Goal: Task Accomplishment & Management: Manage account settings

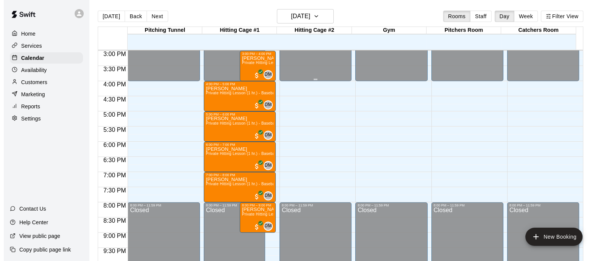
scroll to position [448, 0]
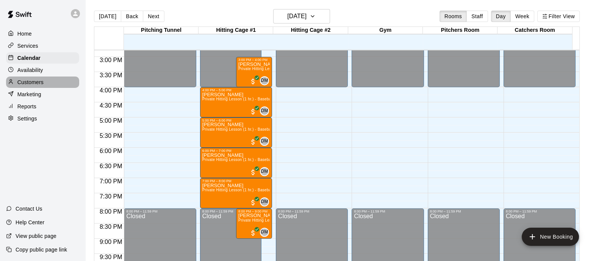
click at [41, 85] on p "Customers" at bounding box center [30, 82] width 26 height 8
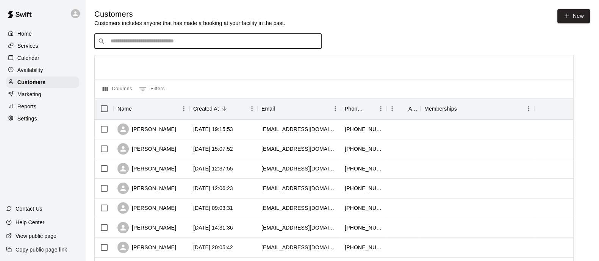
click at [280, 39] on input "Search customers by name or email" at bounding box center [213, 42] width 210 height 8
type input "********"
click at [207, 66] on div "Julianna Norton annapnorton@gmail.com" at bounding box center [216, 62] width 200 height 16
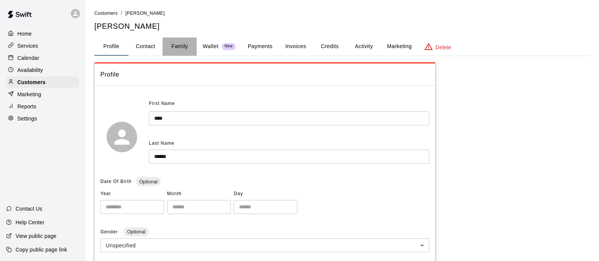
click at [171, 43] on button "Family" at bounding box center [180, 47] width 34 height 18
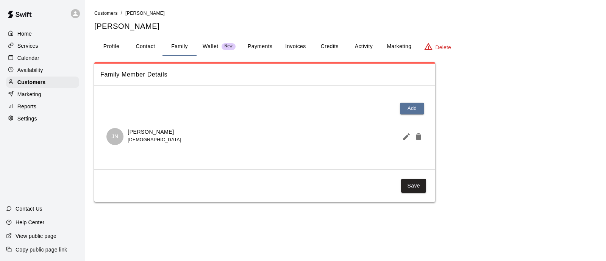
click at [144, 44] on button "Contact" at bounding box center [145, 47] width 34 height 18
select select "**"
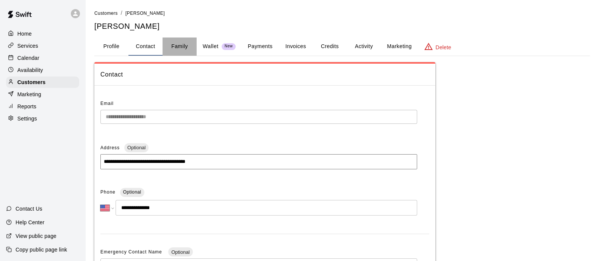
click at [180, 42] on button "Family" at bounding box center [180, 47] width 34 height 18
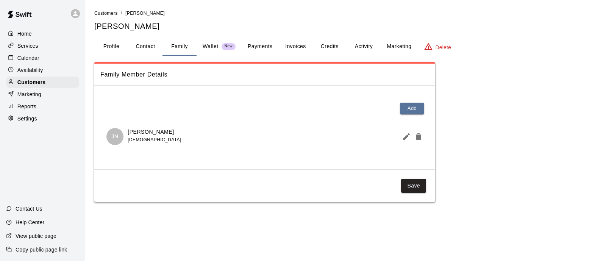
click at [406, 137] on icon "Edit Member" at bounding box center [406, 136] width 7 height 7
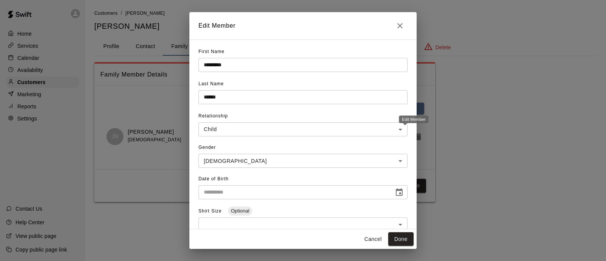
type input "**********"
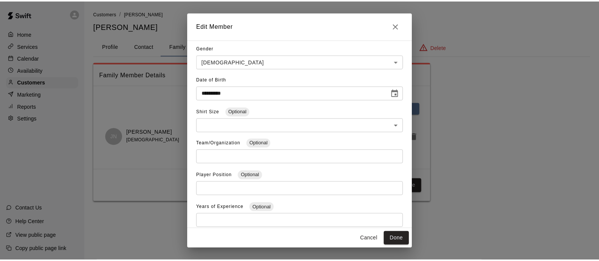
scroll to position [123, 0]
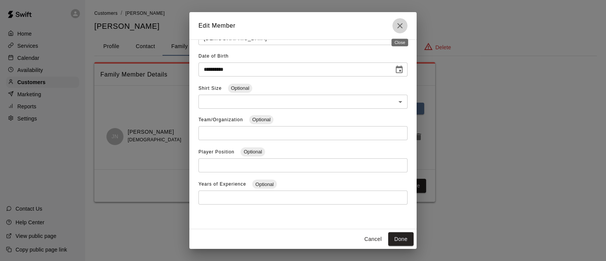
click at [401, 25] on icon "Close" at bounding box center [400, 25] width 9 height 9
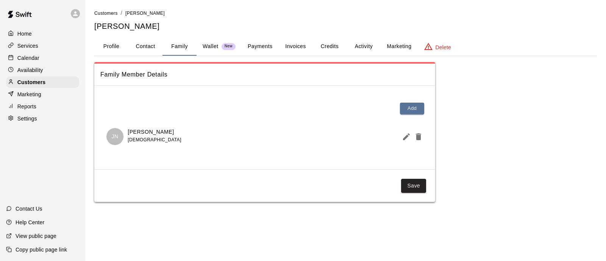
click at [153, 46] on button "Contact" at bounding box center [145, 47] width 34 height 18
select select "**"
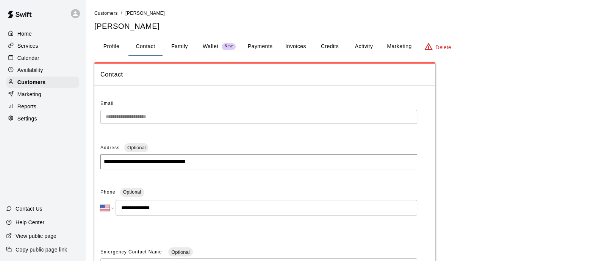
click at [177, 44] on button "Family" at bounding box center [180, 47] width 34 height 18
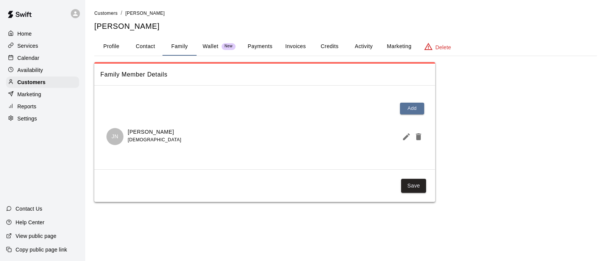
click at [216, 44] on p "Wallet" at bounding box center [211, 46] width 16 height 8
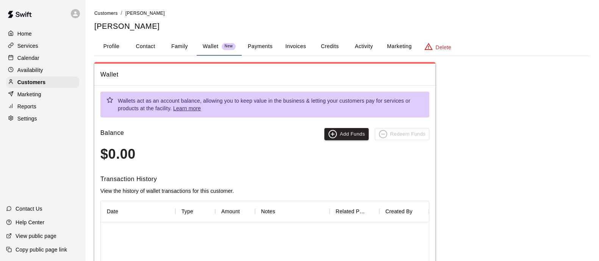
click at [252, 44] on button "Payments" at bounding box center [260, 47] width 37 height 18
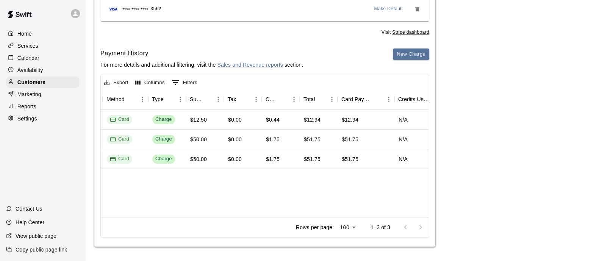
scroll to position [0, 231]
click at [28, 59] on p "Calendar" at bounding box center [28, 58] width 22 height 8
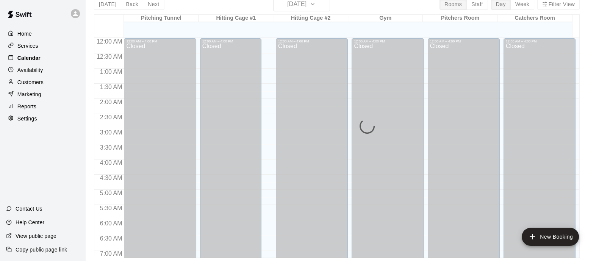
scroll to position [345, 0]
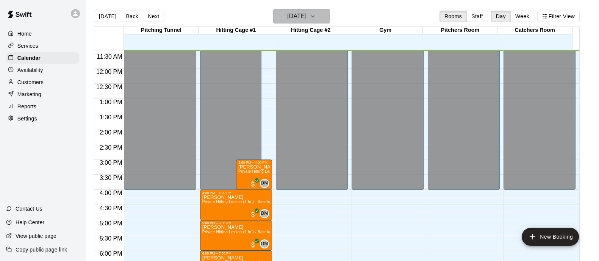
click at [306, 15] on h6 "Monday Aug 18" at bounding box center [296, 16] width 19 height 11
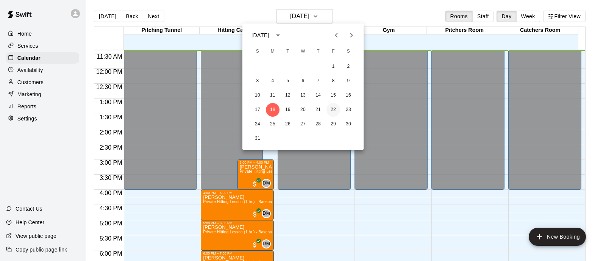
click at [333, 108] on button "22" at bounding box center [334, 110] width 14 height 14
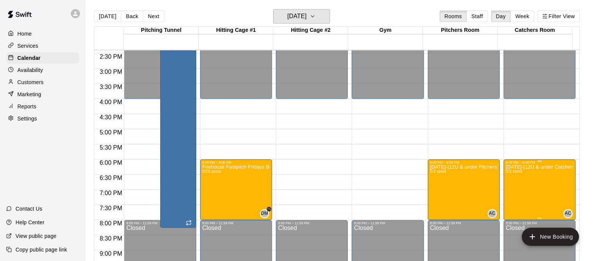
scroll to position [437, 0]
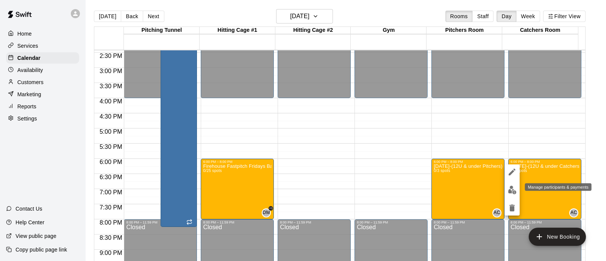
click at [513, 189] on img "edit" at bounding box center [512, 190] width 9 height 9
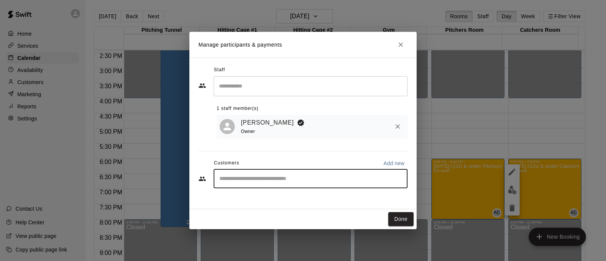
click at [293, 180] on input "Start typing to search customers..." at bounding box center [310, 179] width 187 height 8
type input "*****"
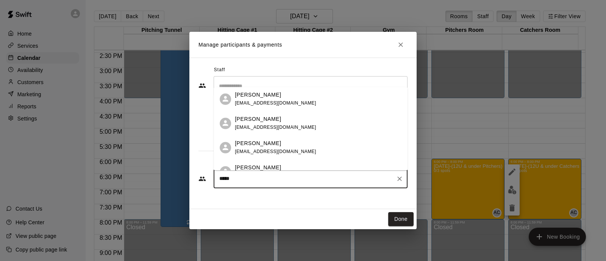
click at [286, 126] on span "annapnorton@gmail.com" at bounding box center [275, 127] width 81 height 5
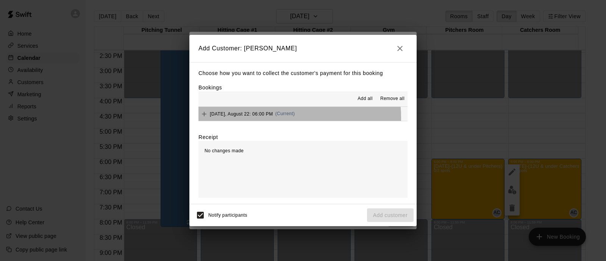
click at [276, 118] on div "Friday, August 22: 06:00 PM (Current)" at bounding box center [247, 113] width 96 height 11
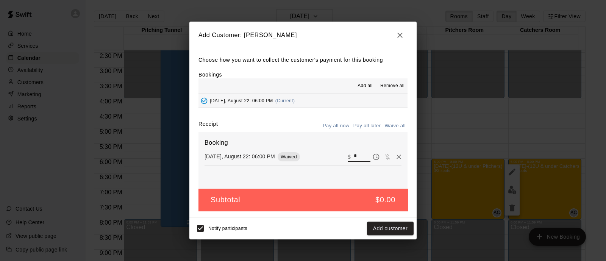
drag, startPoint x: 358, startPoint y: 155, endPoint x: 329, endPoint y: 156, distance: 28.4
click at [329, 156] on div "Friday, August 22: 06:00 PM Waived ​ $ *" at bounding box center [303, 156] width 197 height 11
type input "*****"
click at [391, 232] on button "Checkout" at bounding box center [396, 229] width 36 height 14
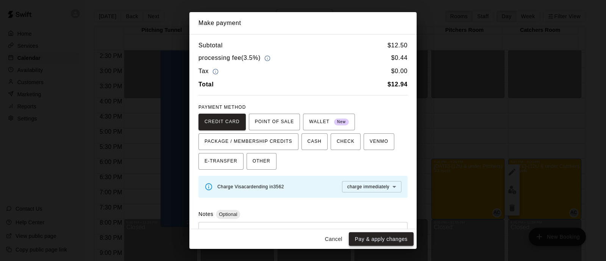
click at [386, 237] on button "Pay & apply changes" at bounding box center [381, 239] width 65 height 14
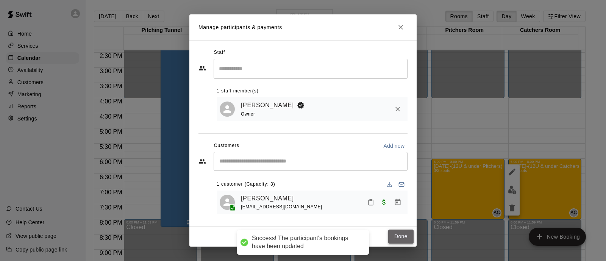
click at [407, 236] on button "Done" at bounding box center [400, 237] width 25 height 14
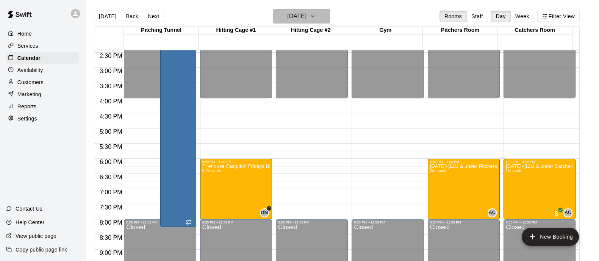
click at [306, 11] on h6 "Friday Aug 22" at bounding box center [296, 16] width 19 height 11
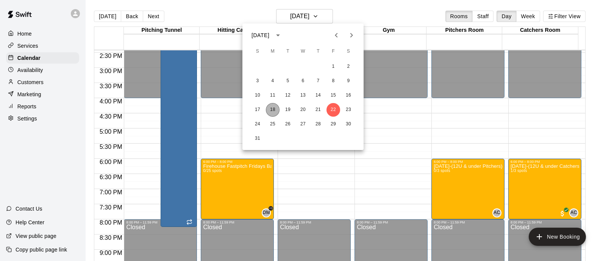
click at [275, 108] on button "18" at bounding box center [273, 110] width 14 height 14
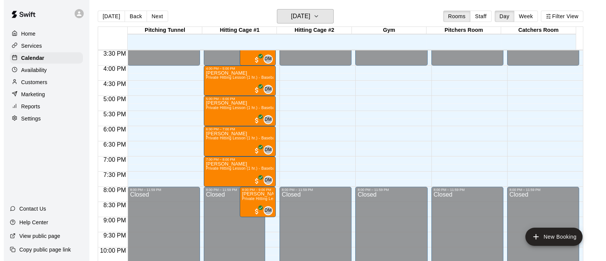
scroll to position [478, 0]
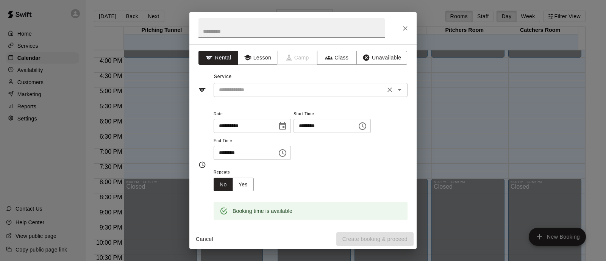
click at [302, 88] on input "text" at bounding box center [299, 89] width 167 height 9
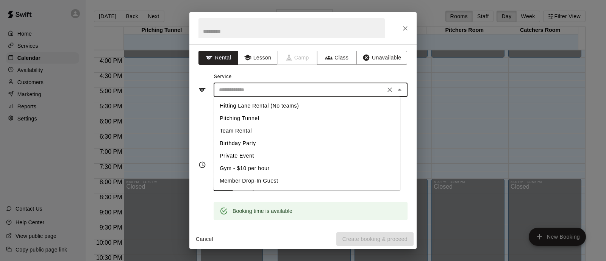
click at [274, 103] on li "Hitting Lane Rental (No teams)" at bounding box center [307, 106] width 187 height 13
type input "**********"
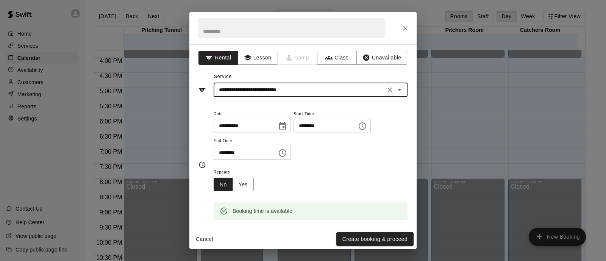
click at [287, 150] on icon "Choose time, selected time is 5:30 PM" at bounding box center [282, 153] width 9 height 9
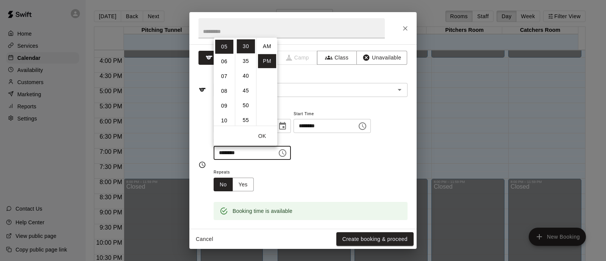
scroll to position [14, 0]
click at [222, 60] on li "06" at bounding box center [224, 61] width 18 height 14
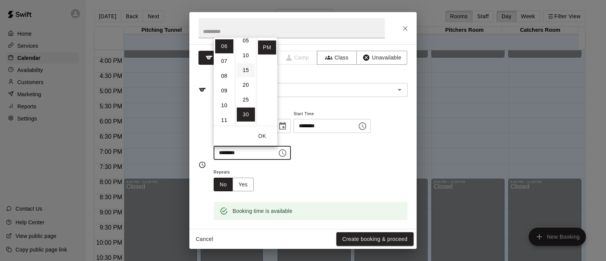
scroll to position [0, 0]
click at [244, 47] on li "00" at bounding box center [246, 46] width 18 height 14
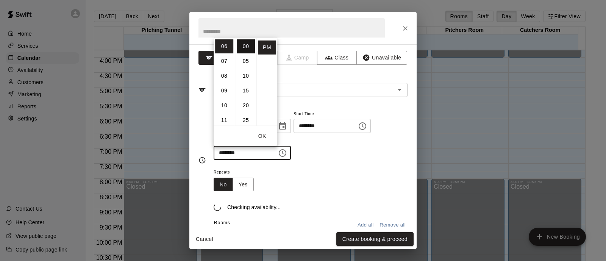
type input "********"
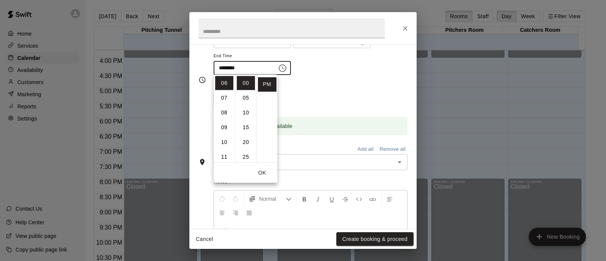
scroll to position [102, 0]
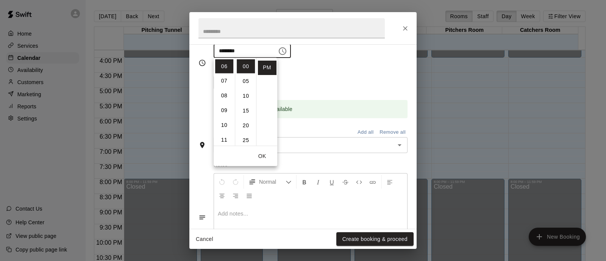
click at [330, 88] on div "Repeats No Yes" at bounding box center [311, 78] width 194 height 24
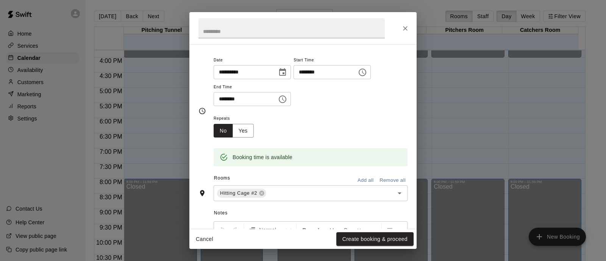
scroll to position [0, 0]
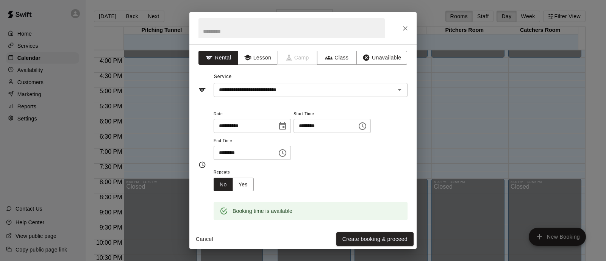
click at [273, 25] on input "text" at bounding box center [292, 28] width 186 height 20
type input "*"
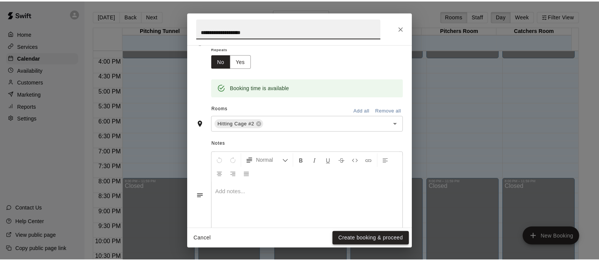
scroll to position [123, 0]
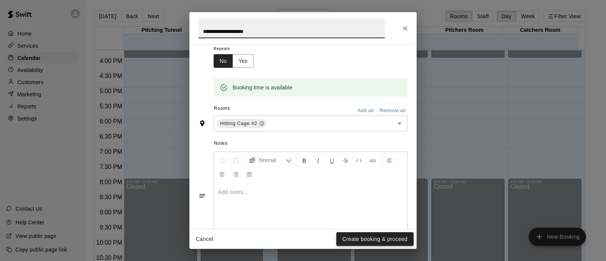
type input "**********"
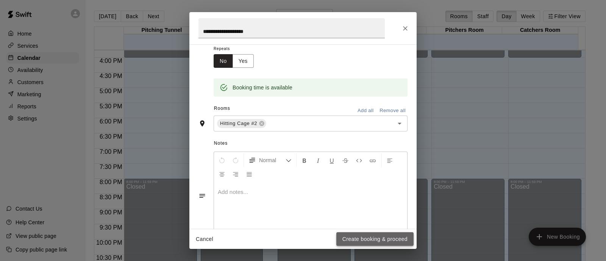
click at [365, 240] on button "Create booking & proceed" at bounding box center [374, 239] width 77 height 14
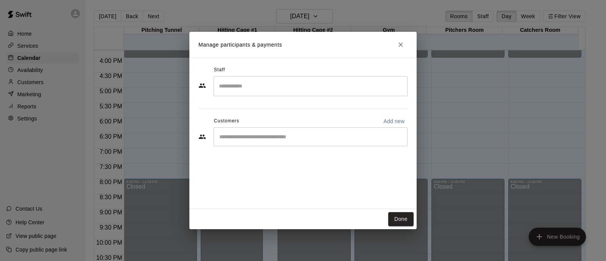
click at [271, 92] on input "Search staff" at bounding box center [310, 86] width 187 height 13
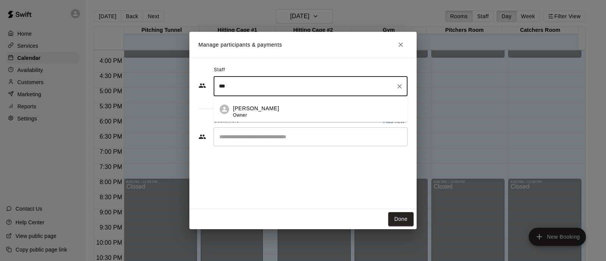
click at [274, 106] on p "Adriana Coronado" at bounding box center [256, 109] width 46 height 8
click at [263, 142] on div "​" at bounding box center [311, 136] width 194 height 19
type input "***"
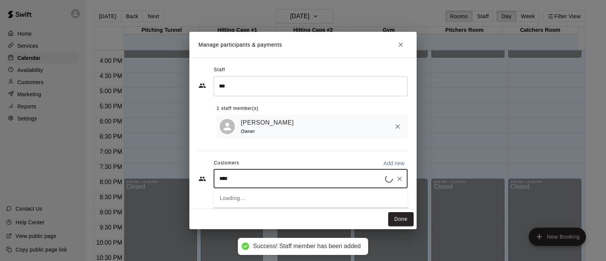
type input "*****"
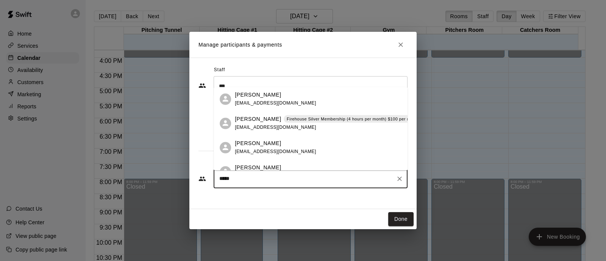
click at [277, 126] on span "doubleydavid@gmail.com" at bounding box center [275, 127] width 81 height 5
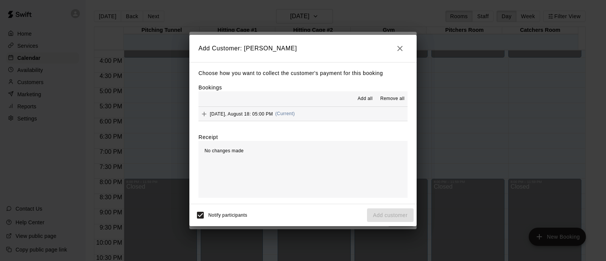
click at [317, 114] on button "Monday, August 18: 05:00 PM (Current)" at bounding box center [303, 114] width 209 height 14
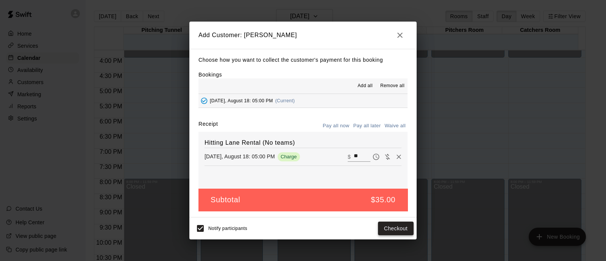
click at [389, 225] on button "Checkout" at bounding box center [396, 229] width 36 height 14
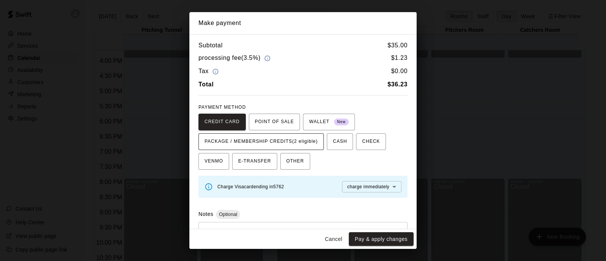
click at [267, 141] on span "PACKAGE / MEMBERSHIP CREDITS (2 eligible)" at bounding box center [261, 142] width 113 height 12
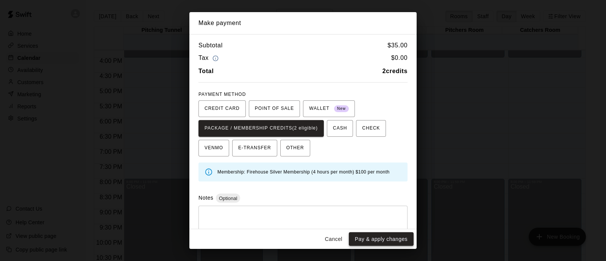
click at [383, 237] on button "Pay & apply changes" at bounding box center [381, 239] width 65 height 14
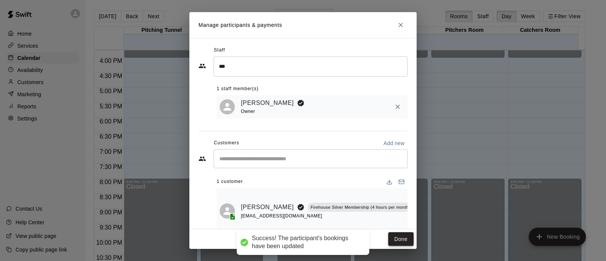
click at [409, 238] on button "Done" at bounding box center [400, 239] width 25 height 14
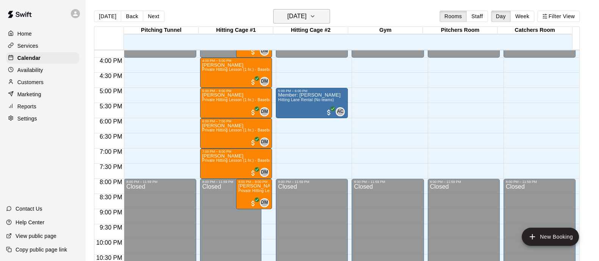
click at [316, 13] on icon "button" at bounding box center [313, 16] width 6 height 9
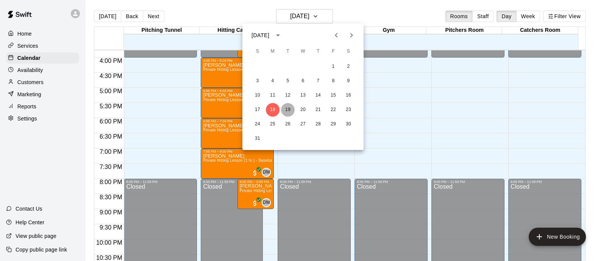
click at [289, 107] on button "19" at bounding box center [288, 110] width 14 height 14
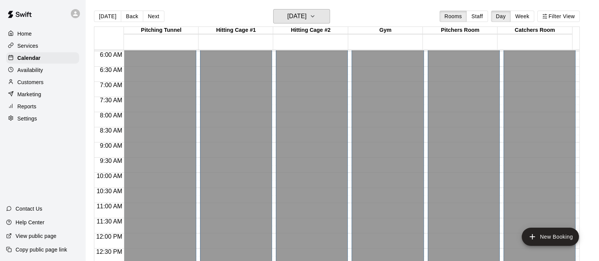
scroll to position [171, 0]
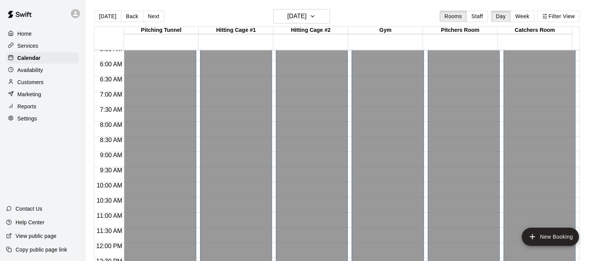
click at [21, 81] on p "Customers" at bounding box center [30, 82] width 26 height 8
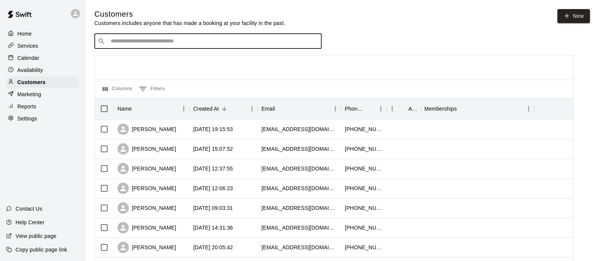
click at [244, 39] on input "Search customers by name or email" at bounding box center [213, 42] width 210 height 8
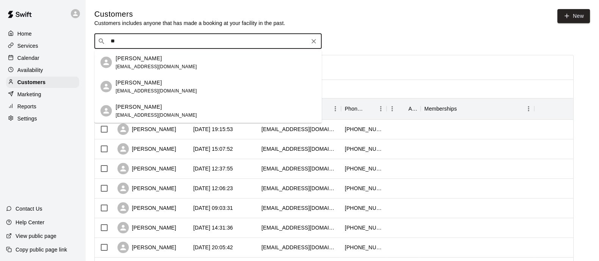
type input "*"
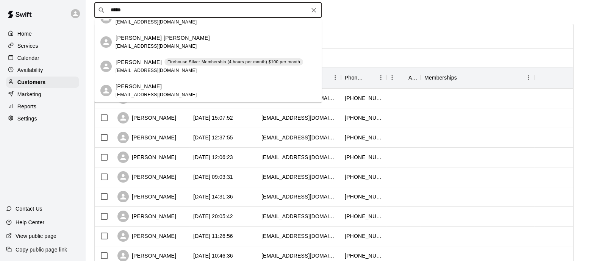
scroll to position [33, 0]
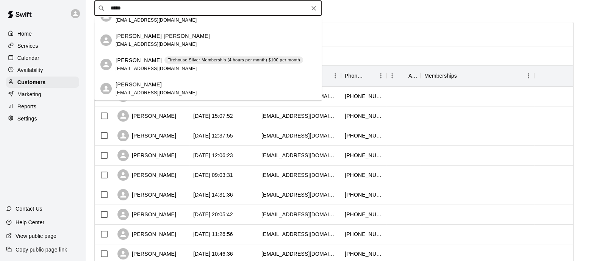
type input "*****"
click at [385, 10] on div "​ ***** ​" at bounding box center [333, 8] width 479 height 15
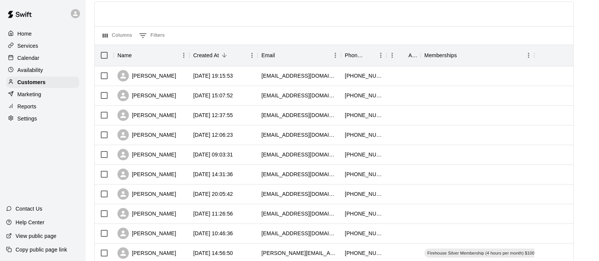
scroll to position [0, 0]
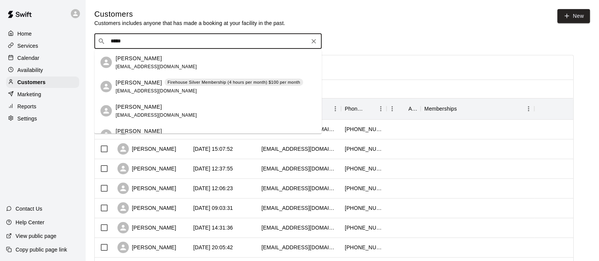
drag, startPoint x: 229, startPoint y: 40, endPoint x: 113, endPoint y: 40, distance: 115.9
click at [113, 40] on input "*****" at bounding box center [207, 42] width 199 height 8
click at [569, 17] on icon at bounding box center [566, 16] width 7 height 7
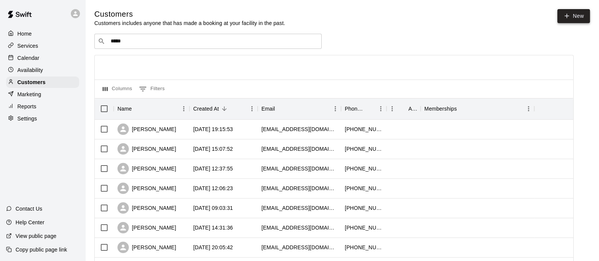
select select "**"
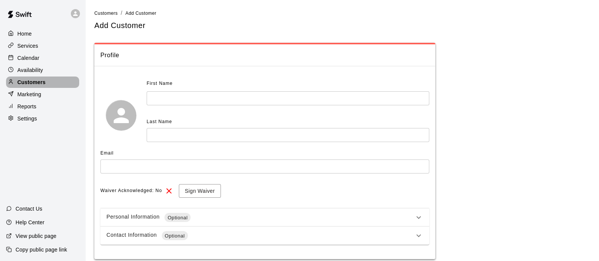
click at [33, 86] on p "Customers" at bounding box center [31, 82] width 28 height 8
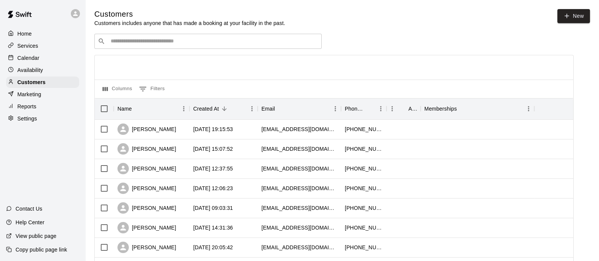
click at [172, 45] on input "Search customers by name or email" at bounding box center [213, 42] width 210 height 8
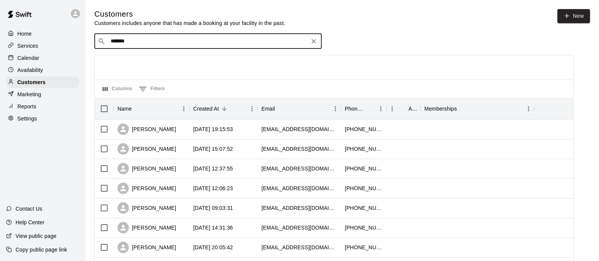
type input "********"
click at [162, 61] on p "Santiago Maldonado" at bounding box center [139, 58] width 46 height 8
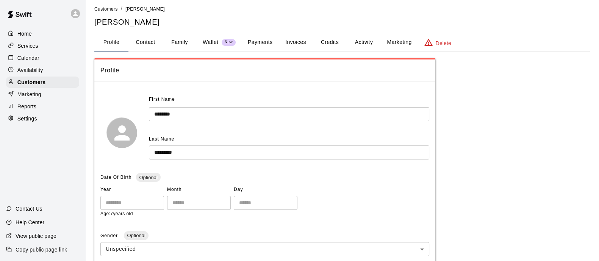
scroll to position [4, 0]
click at [152, 52] on div "Profile Contact Family Wallet New Payments Invoices Credits Activity Marketing …" at bounding box center [342, 43] width 496 height 19
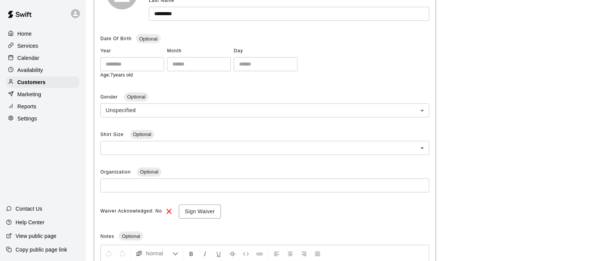
scroll to position [144, 0]
click at [210, 211] on button "Sign Waiver" at bounding box center [200, 211] width 42 height 14
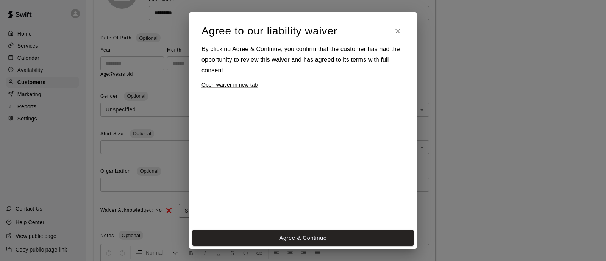
click at [299, 175] on div at bounding box center [296, 230] width 189 height 245
click at [299, 224] on span "the duly appointed or authorized legal guardian for the minors participating in…" at bounding box center [282, 224] width 117 height 3
click at [300, 238] on button "Agree & Continue" at bounding box center [302, 238] width 221 height 16
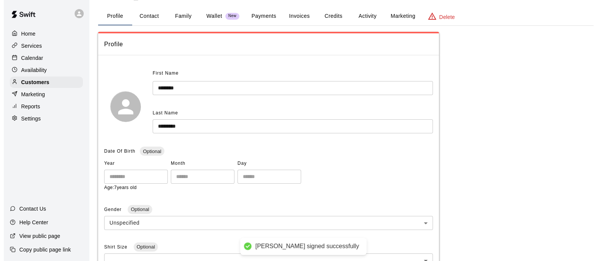
scroll to position [0, 0]
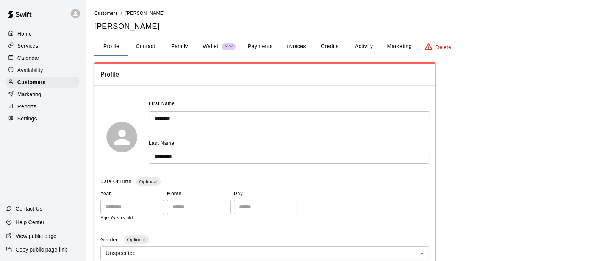
click at [77, 14] on icon at bounding box center [75, 13] width 7 height 7
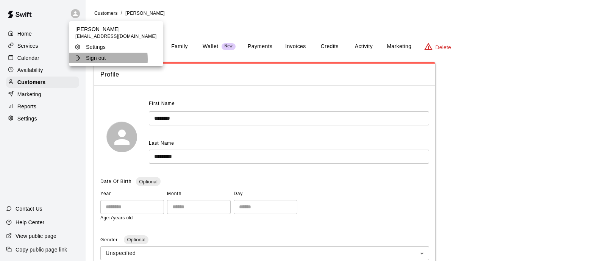
click at [89, 59] on p "Sign out" at bounding box center [96, 58] width 20 height 8
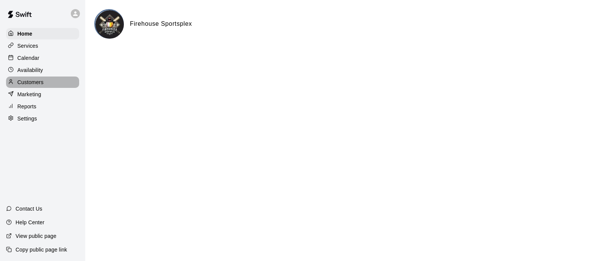
click at [23, 85] on p "Customers" at bounding box center [30, 82] width 26 height 8
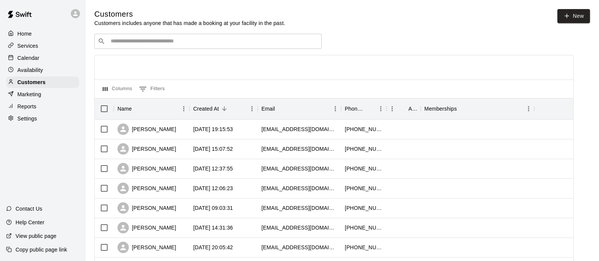
click at [257, 44] on input "Search customers by name or email" at bounding box center [213, 42] width 210 height 8
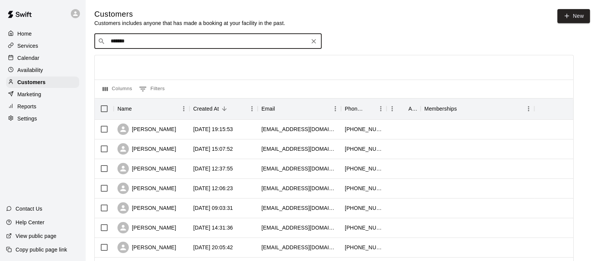
type input "********"
click at [206, 61] on div "Santiago Maldonado santiagommaldo2017@gmail.com" at bounding box center [216, 62] width 200 height 16
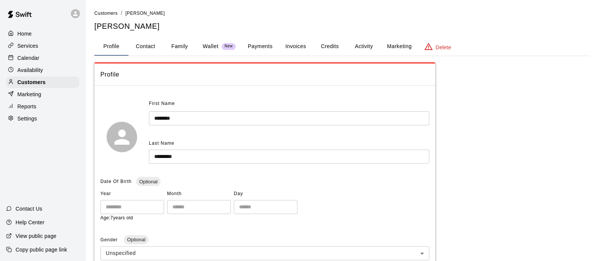
click at [445, 46] on p "Delete" at bounding box center [444, 48] width 16 height 8
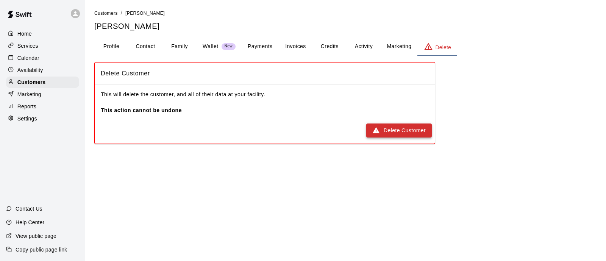
click at [394, 129] on button "Delete Customer" at bounding box center [399, 130] width 66 height 14
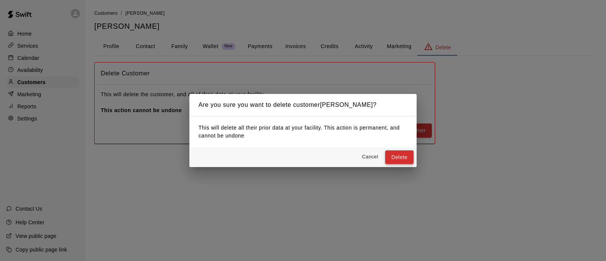
click at [394, 161] on button "Delete" at bounding box center [399, 157] width 28 height 14
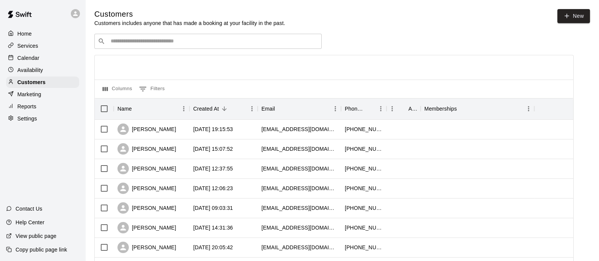
click at [28, 35] on p "Home" at bounding box center [24, 34] width 14 height 8
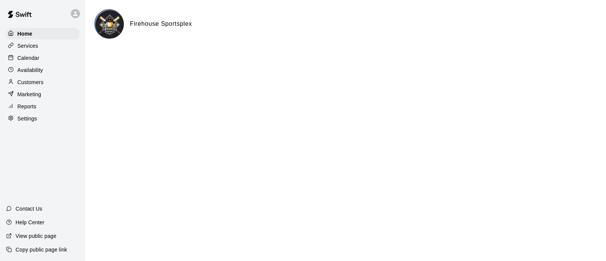
click at [41, 84] on p "Customers" at bounding box center [30, 82] width 26 height 8
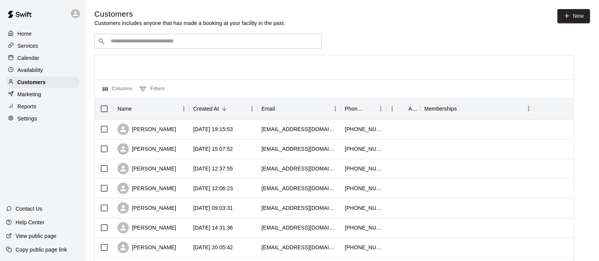
click at [25, 54] on div "Calendar" at bounding box center [42, 57] width 73 height 11
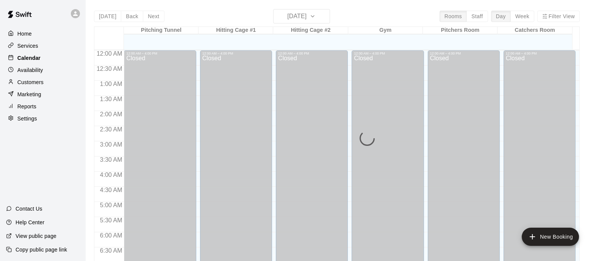
scroll to position [366, 0]
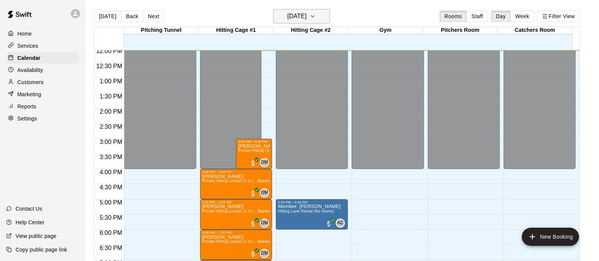
click at [316, 18] on icon "button" at bounding box center [313, 16] width 6 height 9
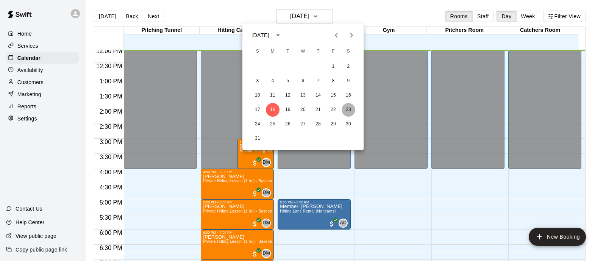
click at [347, 113] on button "23" at bounding box center [349, 110] width 14 height 14
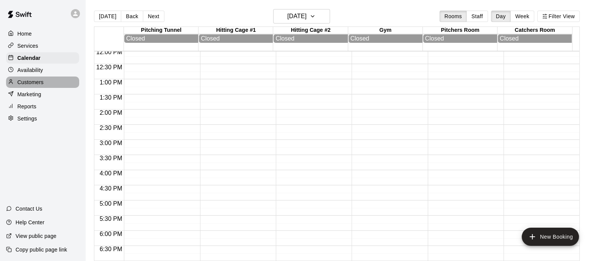
click at [47, 88] on div "Customers" at bounding box center [42, 82] width 73 height 11
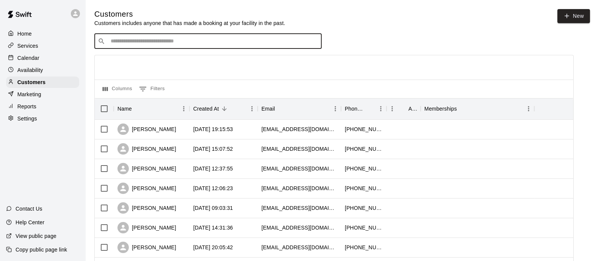
click at [283, 42] on input "Search customers by name or email" at bounding box center [213, 42] width 210 height 8
type input "*****"
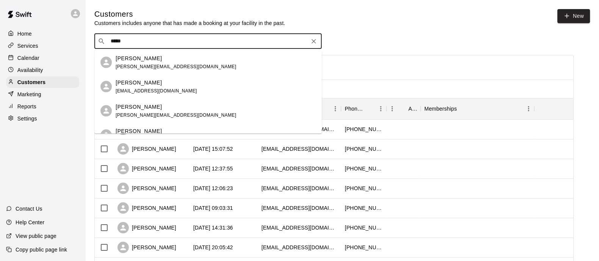
click at [180, 65] on span "michael.brown0624@yahoo.com" at bounding box center [176, 66] width 120 height 5
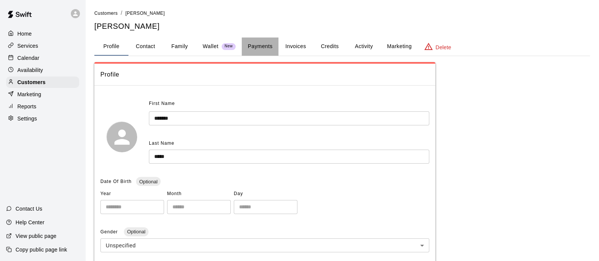
click at [255, 47] on button "Payments" at bounding box center [260, 47] width 37 height 18
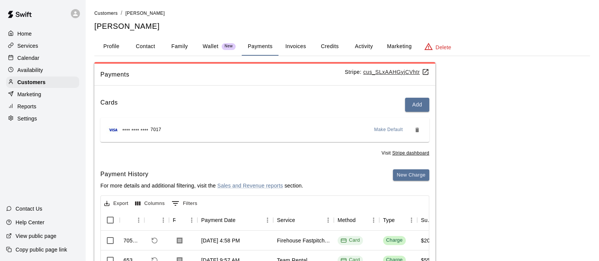
click at [33, 62] on p "Calendar" at bounding box center [28, 58] width 22 height 8
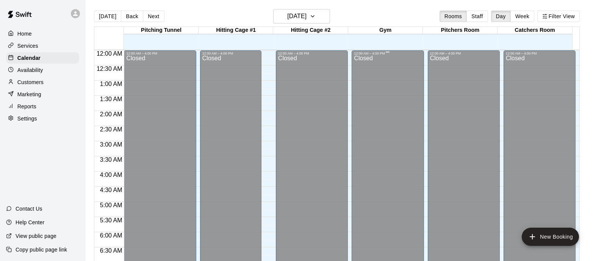
scroll to position [367, 0]
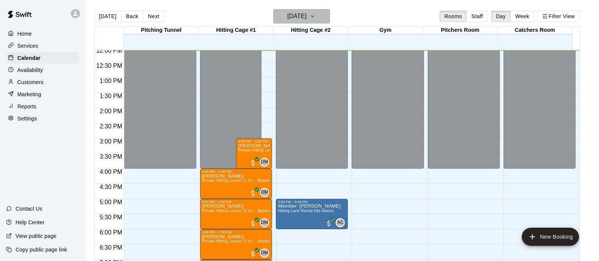
click at [306, 12] on h6 "Monday Aug 18" at bounding box center [296, 16] width 19 height 11
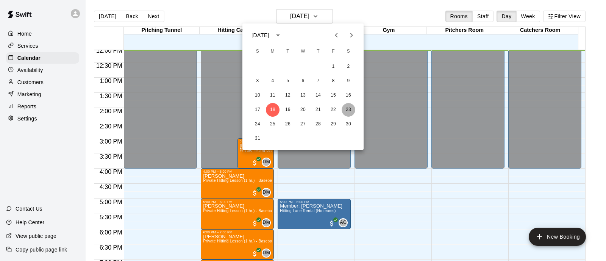
click at [349, 112] on button "23" at bounding box center [349, 110] width 14 height 14
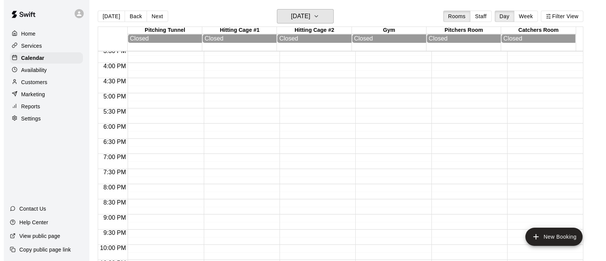
scroll to position [475, 0]
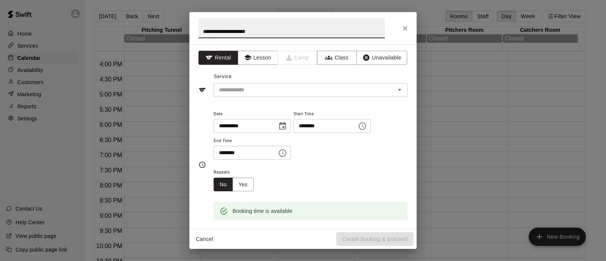
click at [213, 37] on input "**********" at bounding box center [292, 28] width 186 height 20
click at [206, 33] on input "**********" at bounding box center [292, 28] width 186 height 20
click at [249, 34] on input "**********" at bounding box center [292, 28] width 186 height 20
type input "**********"
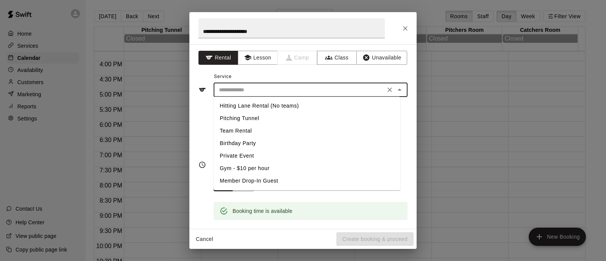
click at [283, 88] on input "text" at bounding box center [299, 89] width 167 height 9
click at [247, 134] on li "Team Rental" at bounding box center [307, 131] width 187 height 13
type input "**********"
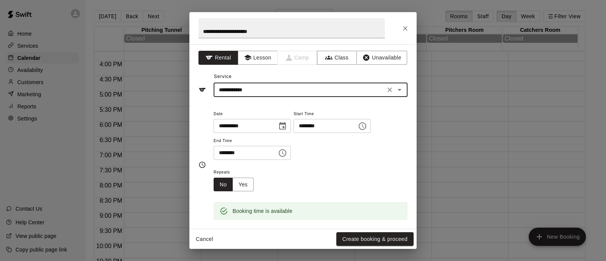
click at [287, 153] on icon "Choose time, selected time is 7:30 PM" at bounding box center [282, 153] width 9 height 9
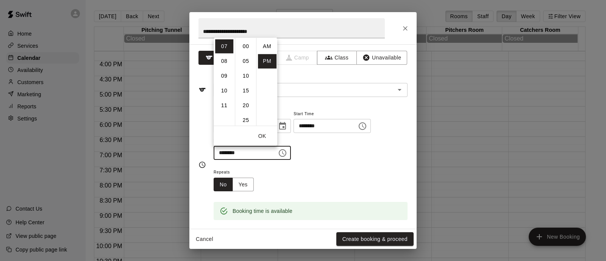
scroll to position [14, 0]
click at [224, 77] on li "09" at bounding box center [224, 76] width 18 height 14
click at [244, 49] on li "00" at bounding box center [246, 46] width 18 height 14
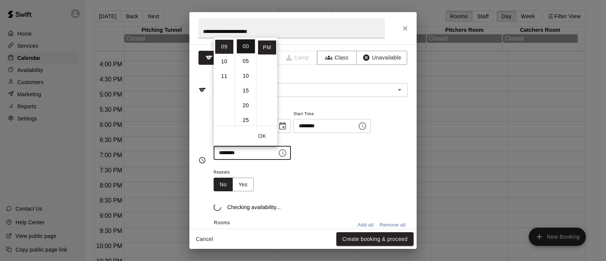
type input "********"
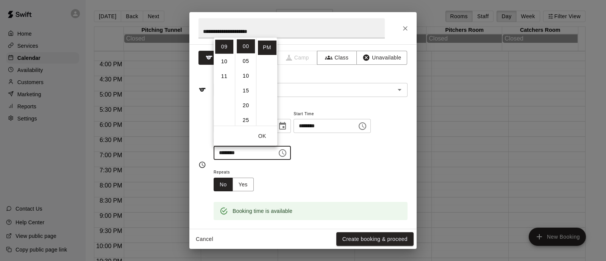
click at [325, 172] on div "Repeats No Yes" at bounding box center [311, 179] width 194 height 24
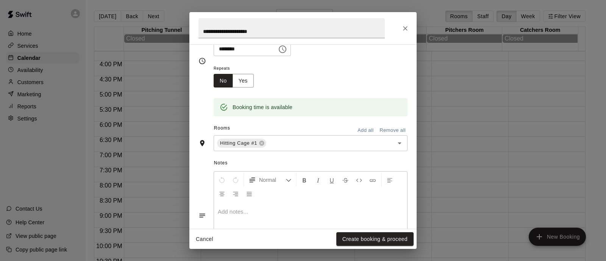
scroll to position [104, 0]
click at [275, 181] on span "Normal" at bounding box center [272, 180] width 27 height 8
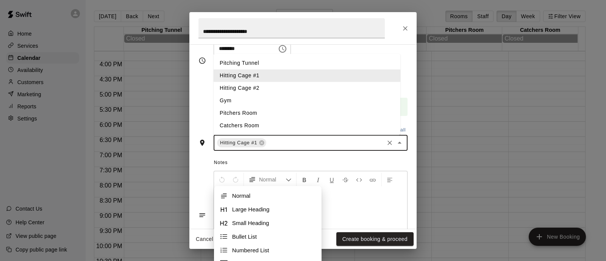
click at [323, 147] on input "text" at bounding box center [325, 142] width 116 height 9
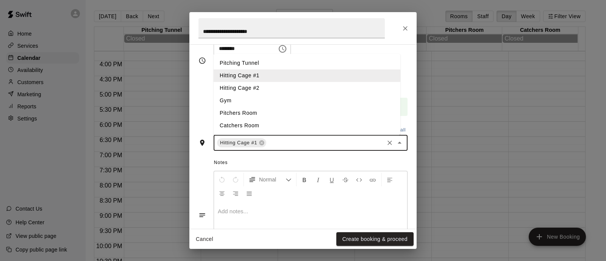
click at [272, 90] on li "Hitting Cage #2" at bounding box center [307, 88] width 187 height 13
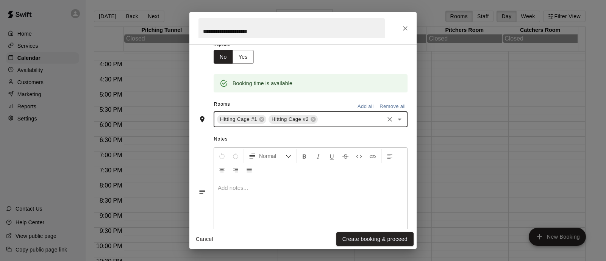
scroll to position [148, 0]
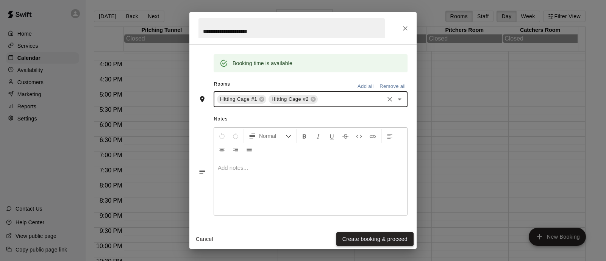
click at [359, 238] on button "Create booking & proceed" at bounding box center [374, 239] width 77 height 14
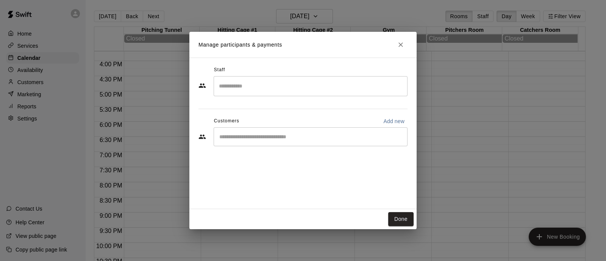
click at [343, 88] on input "Search staff" at bounding box center [310, 86] width 187 height 13
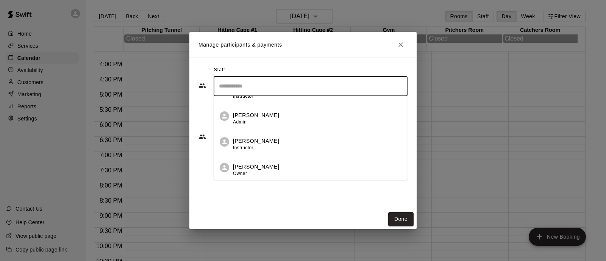
scroll to position [0, 0]
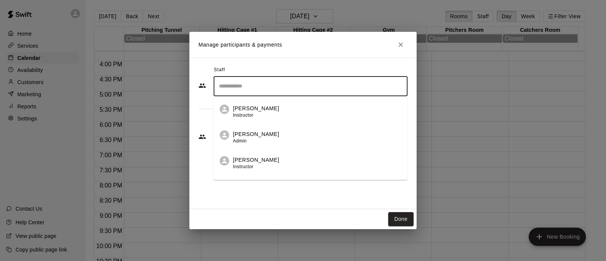
click at [259, 141] on div "David Martinez Admin" at bounding box center [256, 137] width 46 height 15
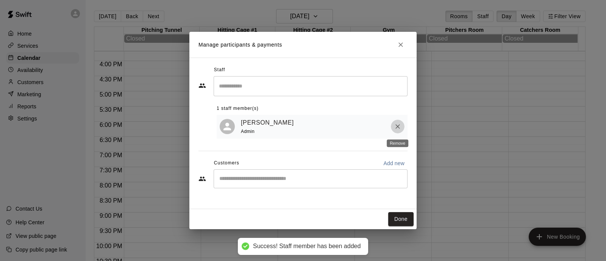
click at [397, 126] on icon "Remove" at bounding box center [398, 127] width 8 height 8
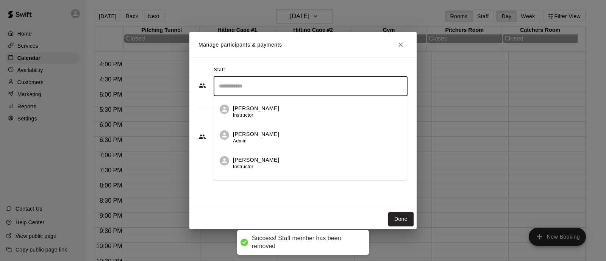
click at [363, 86] on input "Search staff" at bounding box center [310, 86] width 187 height 13
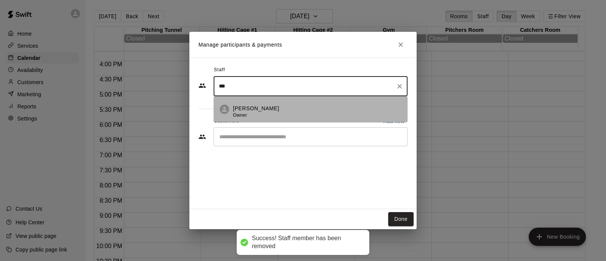
click at [335, 107] on div "Adriana Coronado Owner" at bounding box center [317, 112] width 169 height 15
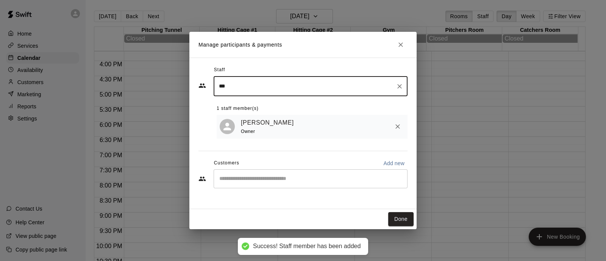
type input "***"
click at [284, 177] on input "Start typing to search customers..." at bounding box center [310, 179] width 187 height 8
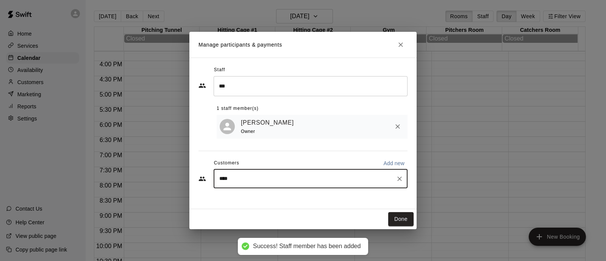
type input "*****"
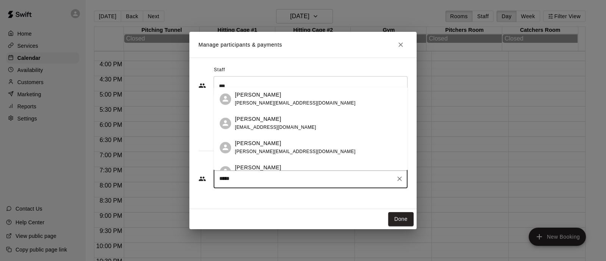
click at [285, 98] on div "Michael Brown" at bounding box center [295, 95] width 120 height 8
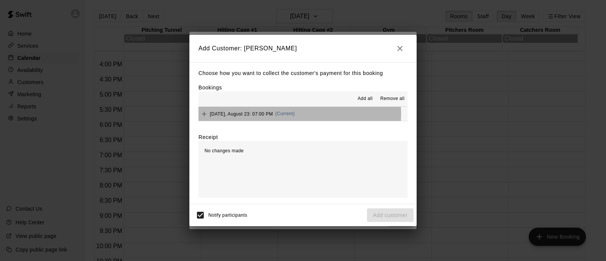
click at [286, 114] on span "(Current)" at bounding box center [285, 113] width 20 height 5
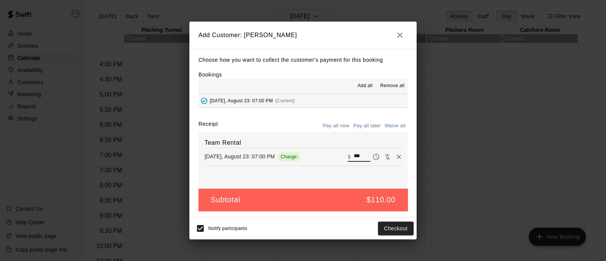
drag, startPoint x: 361, startPoint y: 156, endPoint x: 328, endPoint y: 155, distance: 33.0
click at [328, 155] on div "Saturday, August 23: 07:00 PM Charge ​ $ ***" at bounding box center [303, 156] width 197 height 11
type input "**"
click at [388, 230] on button "Checkout" at bounding box center [396, 229] width 36 height 14
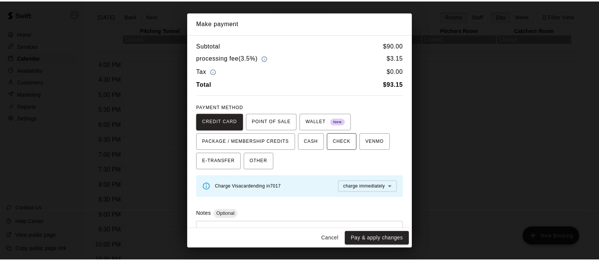
scroll to position [34, 0]
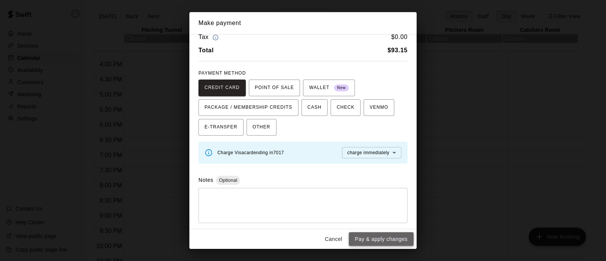
click at [371, 239] on button "Pay & apply changes" at bounding box center [381, 239] width 65 height 14
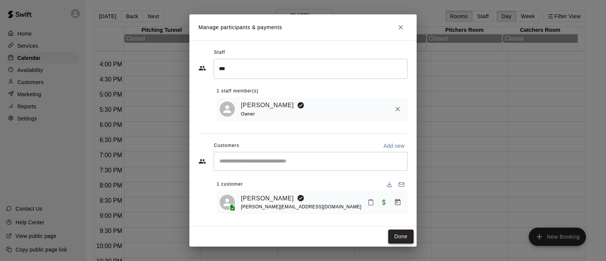
click at [396, 234] on button "Done" at bounding box center [400, 237] width 25 height 14
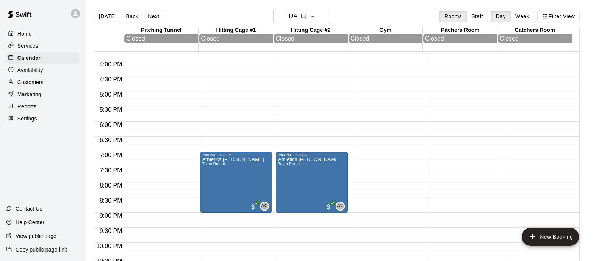
click at [30, 34] on p "Home" at bounding box center [24, 34] width 14 height 8
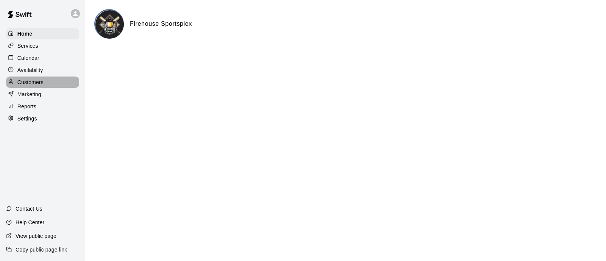
click at [40, 86] on p "Customers" at bounding box center [30, 82] width 26 height 8
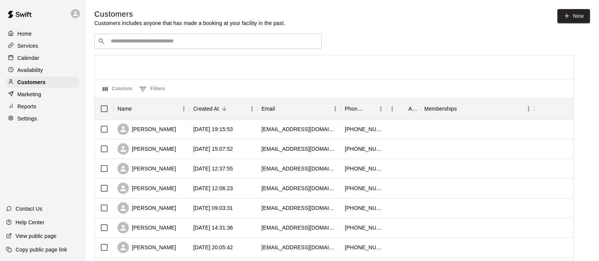
click at [224, 49] on div "​ ​" at bounding box center [207, 41] width 227 height 15
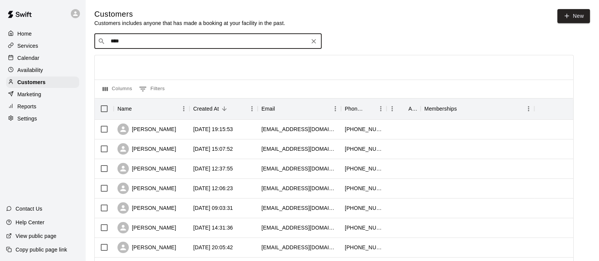
type input "*****"
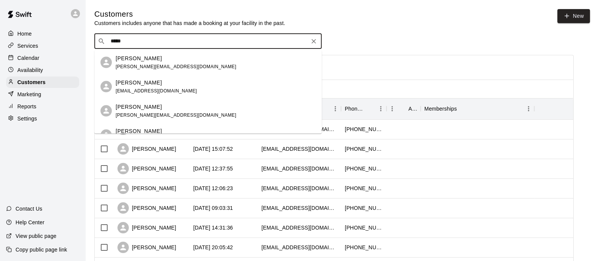
click at [179, 63] on div "Michael Brown michael.brown0624@yahoo.com" at bounding box center [176, 62] width 120 height 16
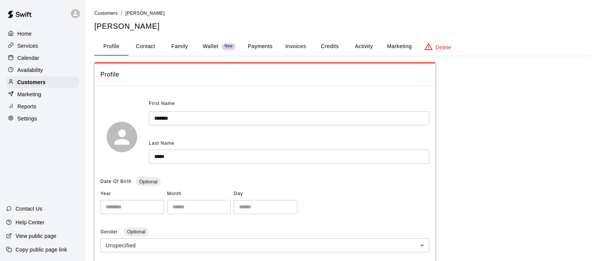
click at [288, 48] on button "Invoices" at bounding box center [295, 47] width 34 height 18
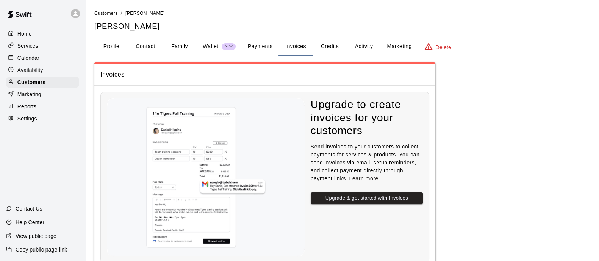
click at [256, 46] on button "Payments" at bounding box center [260, 47] width 37 height 18
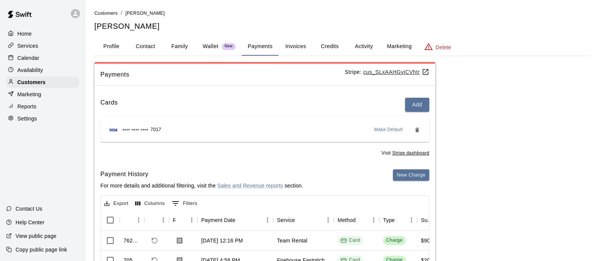
scroll to position [121, 0]
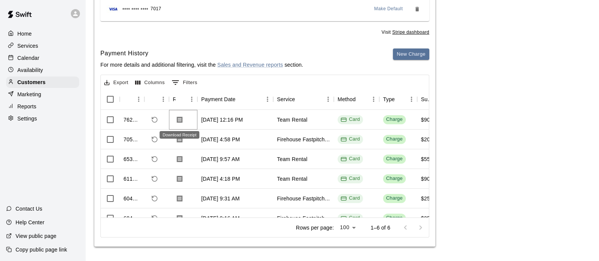
click at [182, 119] on icon "Download Receipt" at bounding box center [180, 119] width 6 height 6
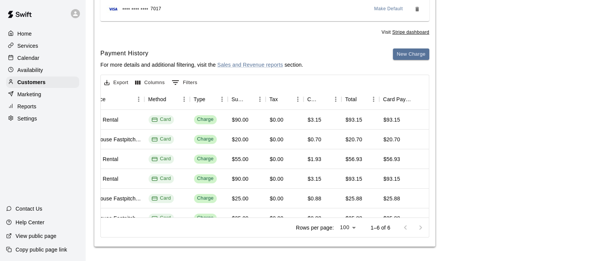
scroll to position [25, 189]
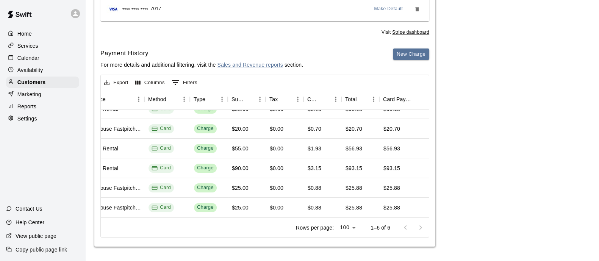
click at [28, 34] on p "Home" at bounding box center [24, 34] width 14 height 8
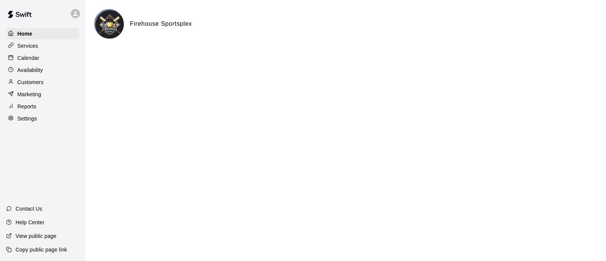
click at [36, 82] on p "Customers" at bounding box center [30, 82] width 26 height 8
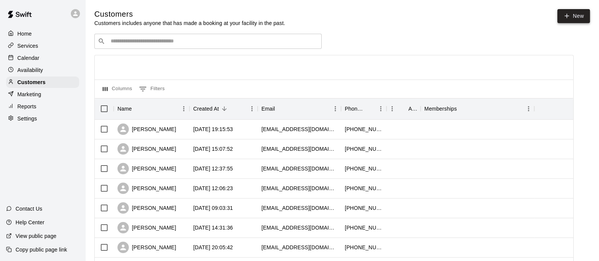
click at [570, 18] on icon at bounding box center [566, 16] width 7 height 7
select select "**"
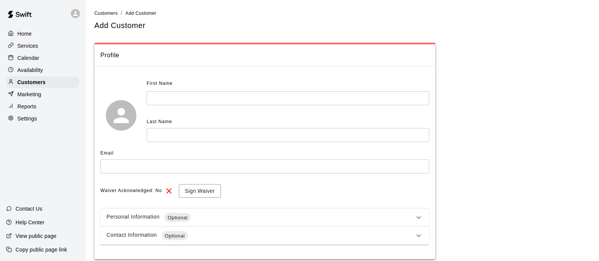
click at [300, 103] on input "text" at bounding box center [288, 98] width 283 height 14
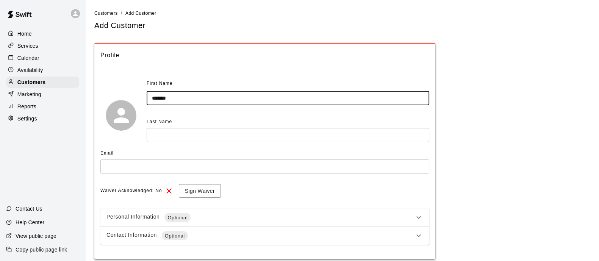
type input "*******"
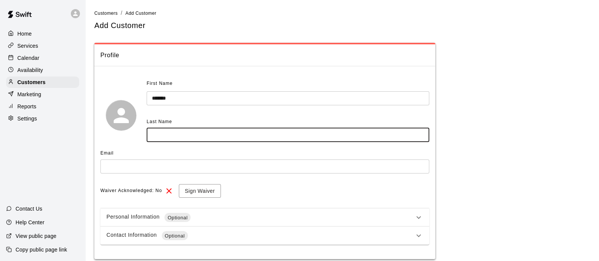
click at [250, 137] on input "text" at bounding box center [288, 135] width 283 height 14
type input "*******"
click at [183, 95] on input "*******" at bounding box center [288, 98] width 283 height 14
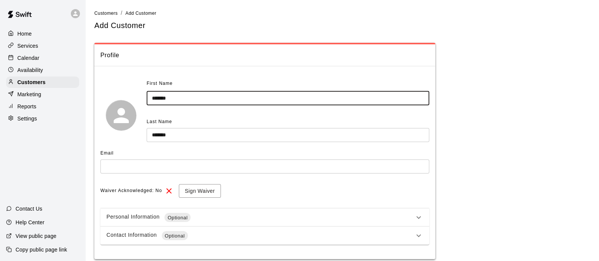
type input "*******"
click at [181, 167] on input "text" at bounding box center [264, 166] width 329 height 14
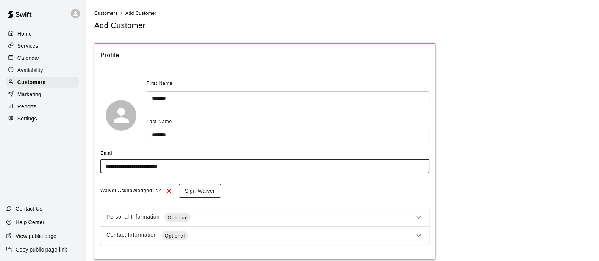
type input "**********"
click at [200, 192] on button "Sign Waiver" at bounding box center [200, 191] width 42 height 14
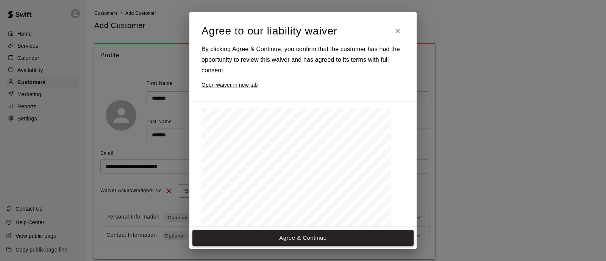
click at [304, 237] on button "Agree & Continue" at bounding box center [302, 238] width 221 height 16
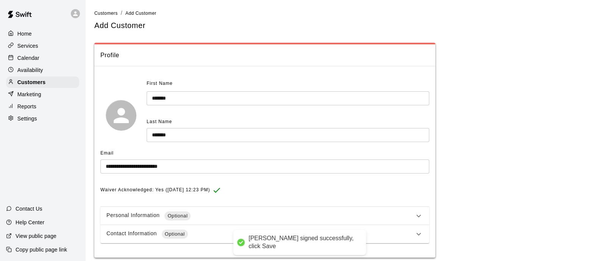
scroll to position [27, 0]
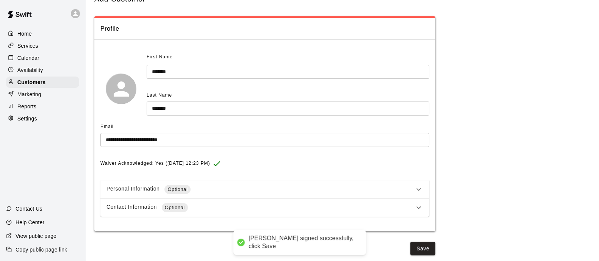
click at [275, 195] on div "Personal Information Optional" at bounding box center [264, 189] width 329 height 18
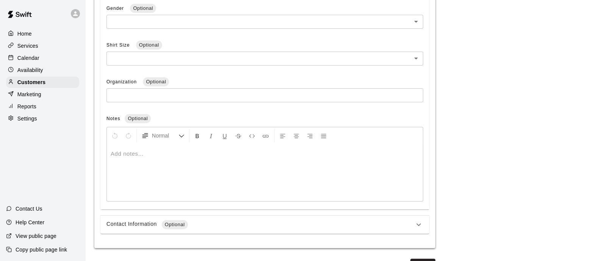
scroll to position [297, 0]
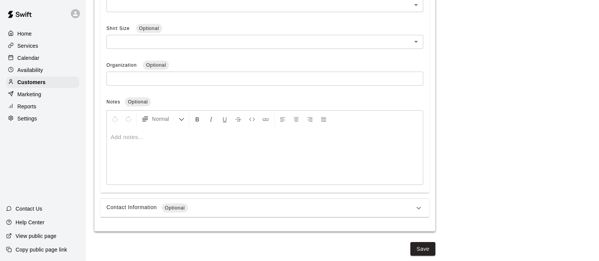
click at [275, 205] on div "Contact Information Optional" at bounding box center [260, 207] width 308 height 9
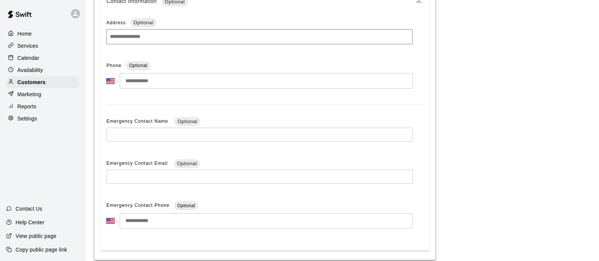
scroll to position [535, 0]
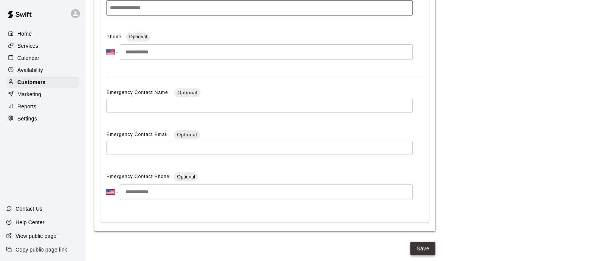
click at [422, 246] on button "Save" at bounding box center [422, 249] width 25 height 14
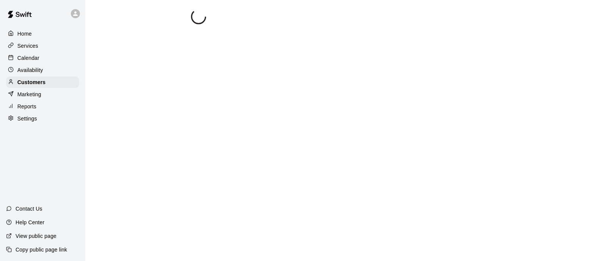
scroll to position [0, 0]
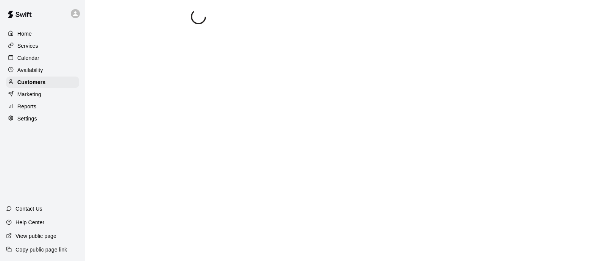
select select "**"
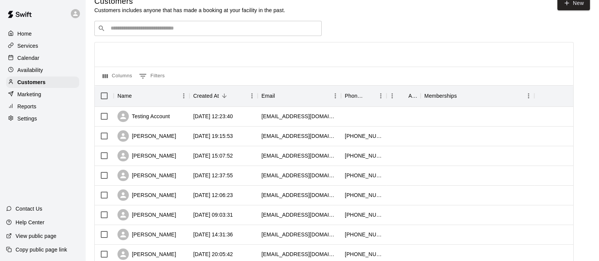
scroll to position [13, 0]
click at [75, 13] on icon at bounding box center [75, 13] width 5 height 5
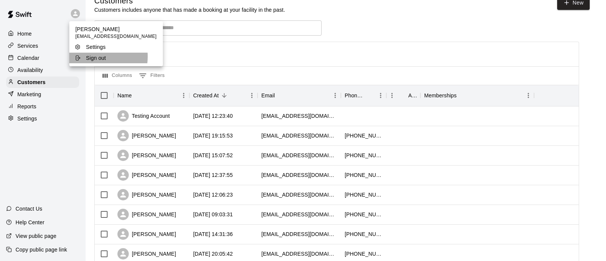
click at [87, 56] on p "Sign out" at bounding box center [96, 58] width 20 height 8
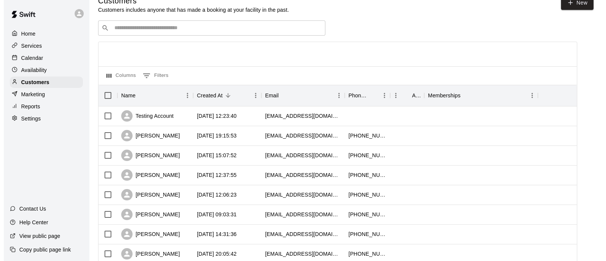
scroll to position [0, 0]
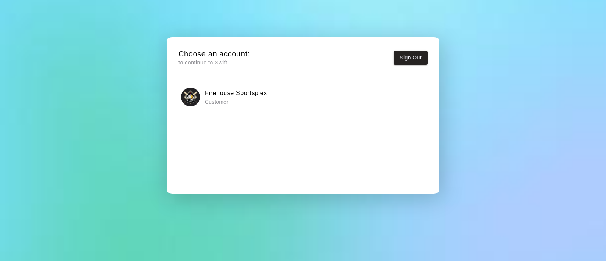
click at [238, 97] on h6 "Firehouse Sportsplex" at bounding box center [236, 93] width 62 height 10
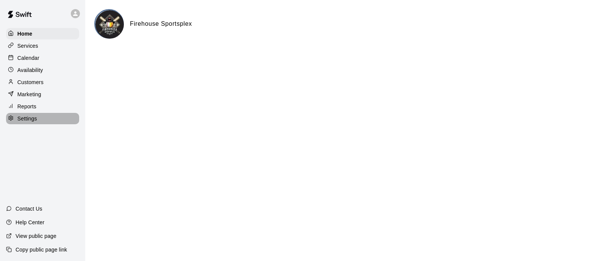
click at [34, 120] on p "Settings" at bounding box center [27, 119] width 20 height 8
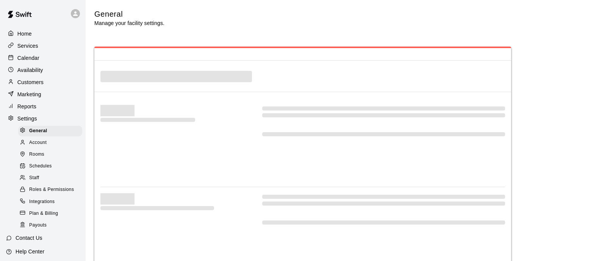
select select "**"
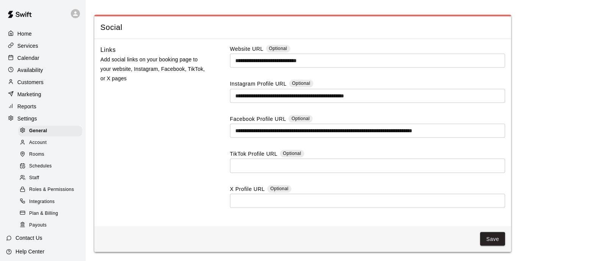
scroll to position [32, 0]
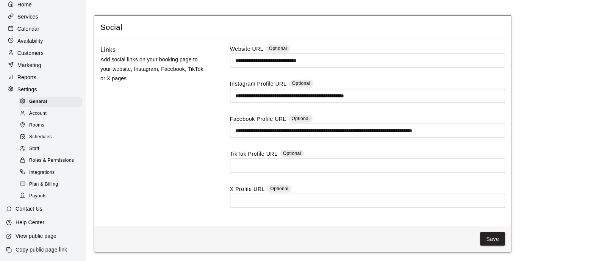
click at [42, 42] on p "Availability" at bounding box center [30, 41] width 26 height 8
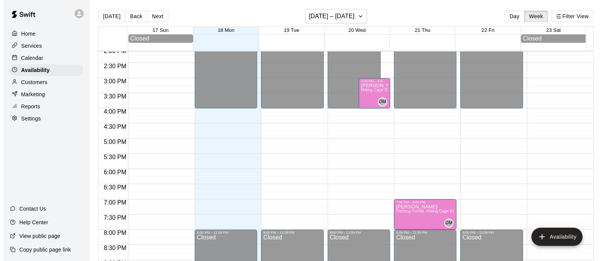
scroll to position [429, 0]
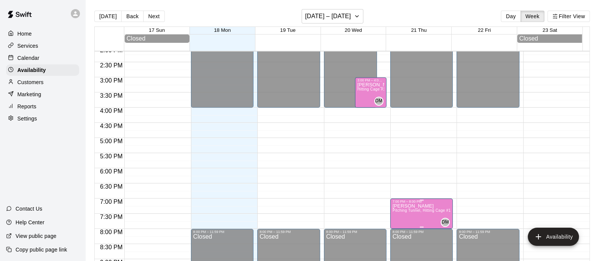
click at [420, 213] on span "Pitching Tunnel, Hitting Cage #1, Hitting Cage #2, Gym, Pitchers Room, Catchers…" at bounding box center [471, 210] width 158 height 4
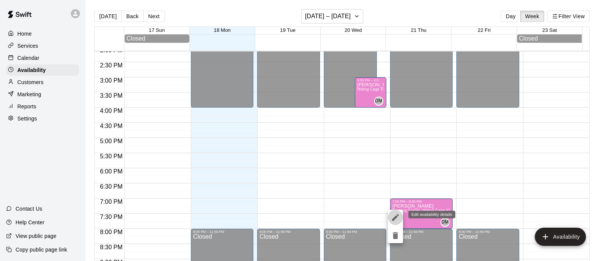
click at [396, 216] on icon "edit" at bounding box center [395, 217] width 7 height 7
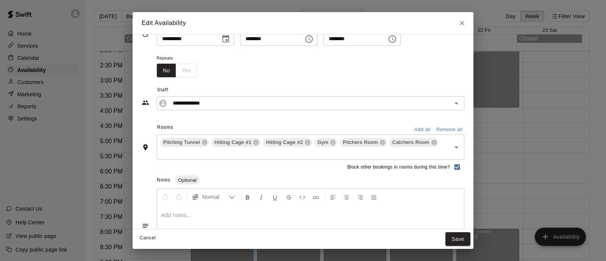
scroll to position [20, 0]
click at [203, 141] on icon at bounding box center [204, 141] width 5 height 5
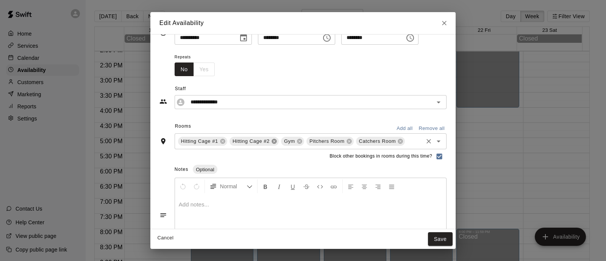
click at [272, 143] on icon at bounding box center [274, 141] width 5 height 5
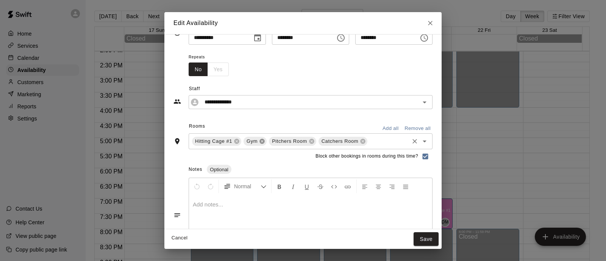
click at [260, 139] on icon at bounding box center [262, 141] width 5 height 5
click at [283, 143] on icon at bounding box center [286, 141] width 6 height 6
click at [270, 143] on div "Catchers Room" at bounding box center [268, 141] width 49 height 9
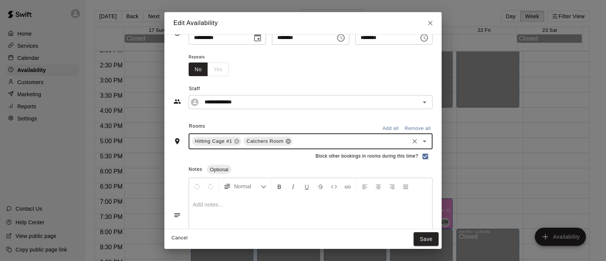
click at [286, 141] on icon at bounding box center [288, 141] width 5 height 5
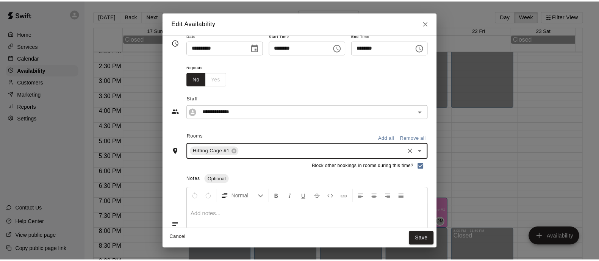
scroll to position [0, 0]
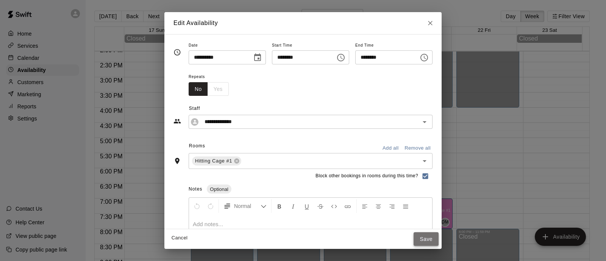
click at [439, 239] on button "Save" at bounding box center [426, 239] width 25 height 14
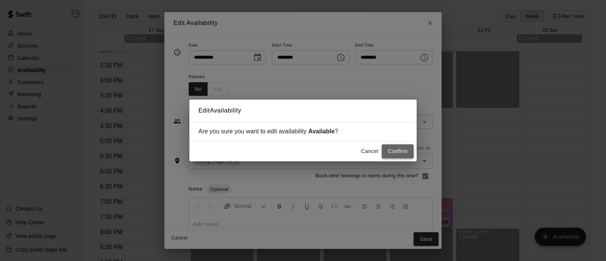
click at [394, 153] on button "Confirm" at bounding box center [398, 151] width 32 height 14
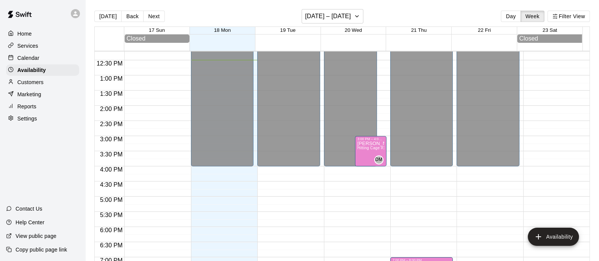
scroll to position [409, 0]
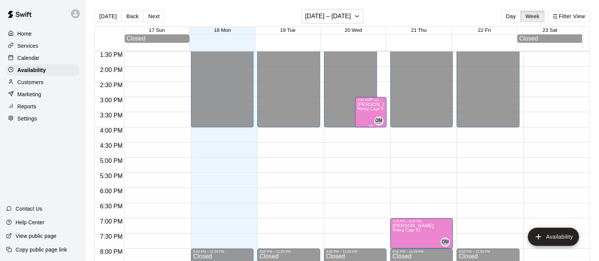
click at [364, 109] on span "Hitting Cage #1, Hitting Cage #2, Catchers Room, Pitchers Room" at bounding box center [415, 109] width 117 height 4
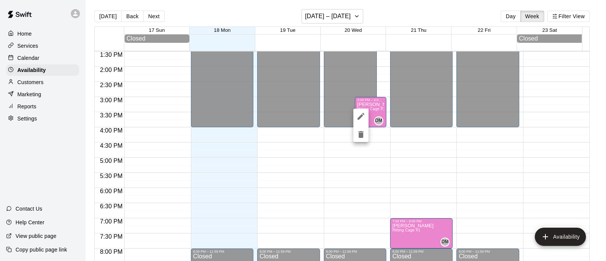
click at [363, 136] on icon "delete" at bounding box center [360, 134] width 5 height 7
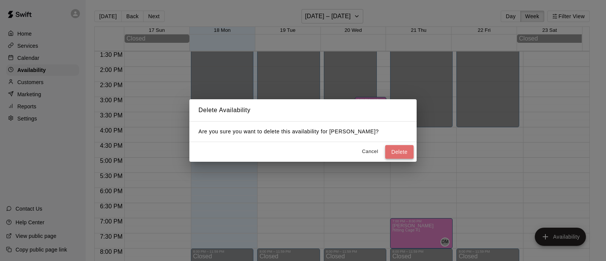
click at [405, 146] on button "Delete" at bounding box center [399, 152] width 28 height 14
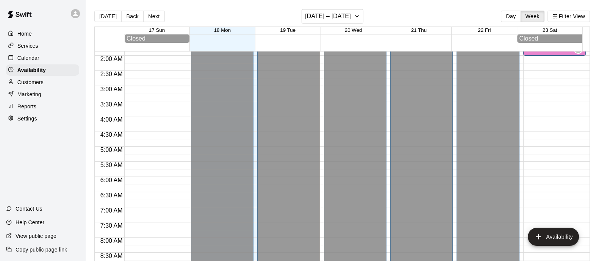
scroll to position [0, 0]
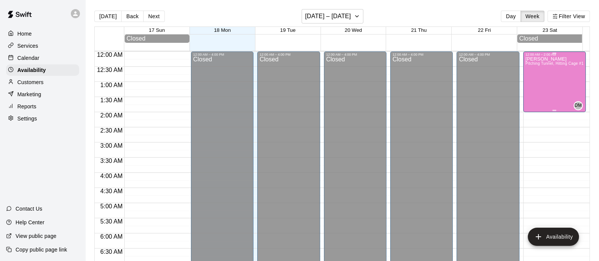
click at [563, 74] on div "David Martinez Pitching Tunnel, Hitting Cage #1, Hitting Cage #2, Gym, Pitchers…" at bounding box center [554, 186] width 58 height 261
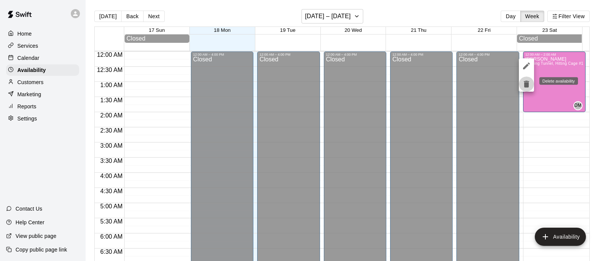
click at [529, 80] on icon "delete" at bounding box center [526, 84] width 9 height 9
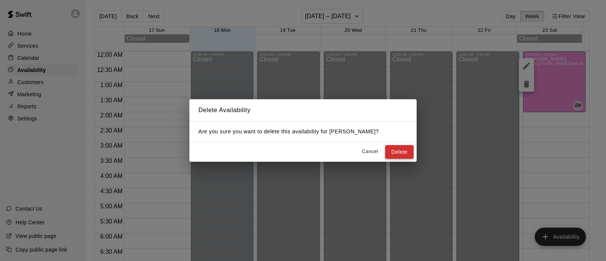
click at [409, 147] on button "Delete" at bounding box center [399, 152] width 28 height 14
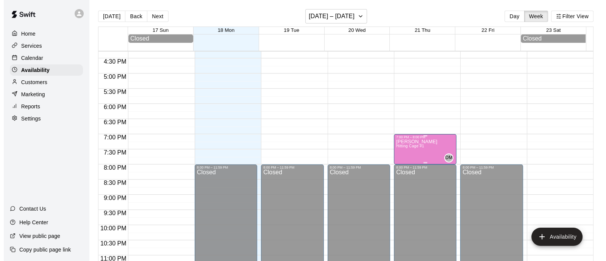
scroll to position [494, 0]
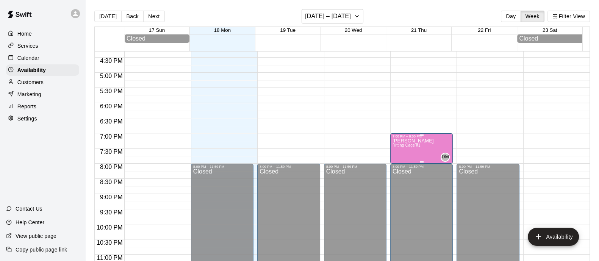
click at [398, 147] on span "Hitting Cage #1" at bounding box center [406, 145] width 28 height 4
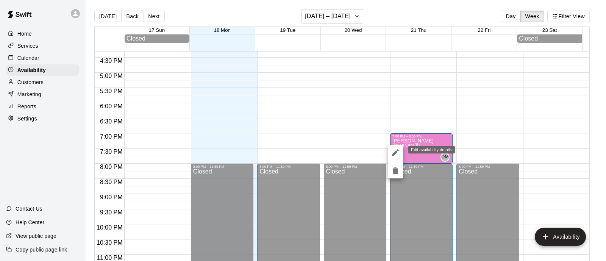
click at [398, 155] on icon "edit" at bounding box center [395, 152] width 9 height 9
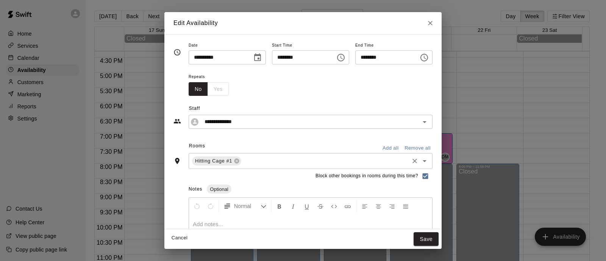
click at [395, 160] on input "text" at bounding box center [325, 160] width 166 height 9
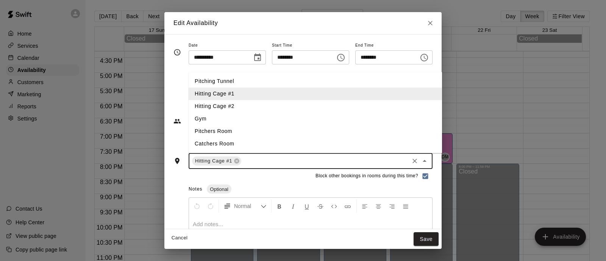
click at [189, 133] on li "Pitchers Room" at bounding box center [328, 131] width 279 height 13
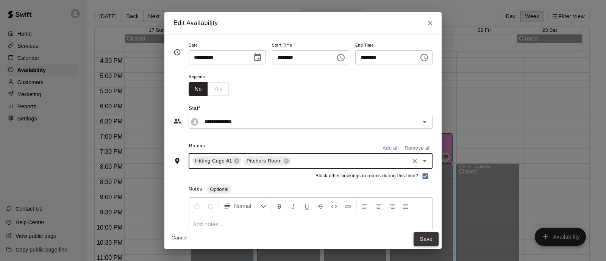
click at [439, 243] on button "Save" at bounding box center [426, 239] width 25 height 14
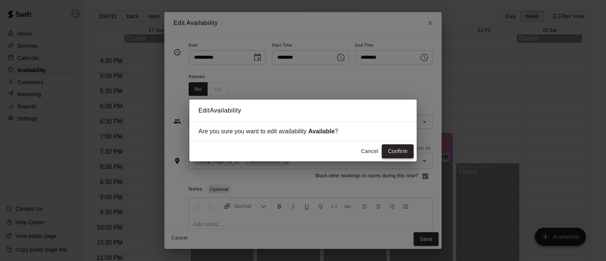
click at [402, 155] on button "Confirm" at bounding box center [398, 151] width 32 height 14
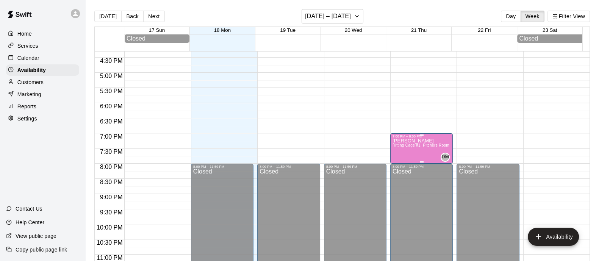
click at [408, 147] on span "Hitting Cage #1, Pitchers Room" at bounding box center [420, 145] width 57 height 4
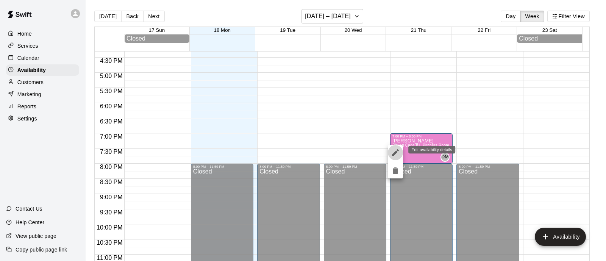
click at [396, 152] on icon "edit" at bounding box center [395, 152] width 7 height 7
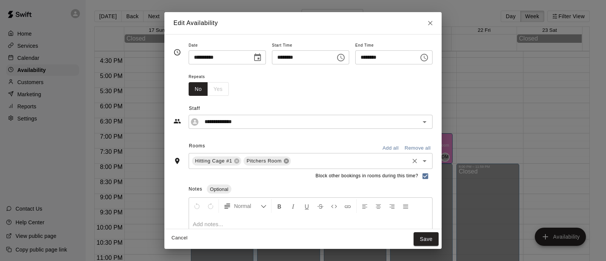
click at [284, 163] on icon at bounding box center [286, 161] width 5 height 5
click at [265, 163] on input "text" at bounding box center [325, 160] width 166 height 9
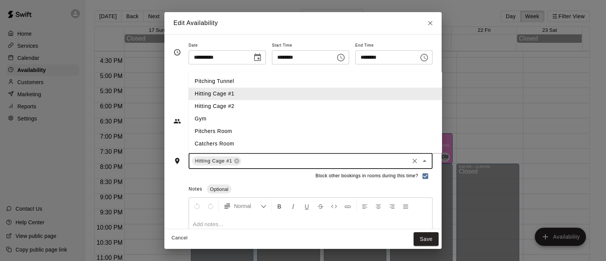
type input "*"
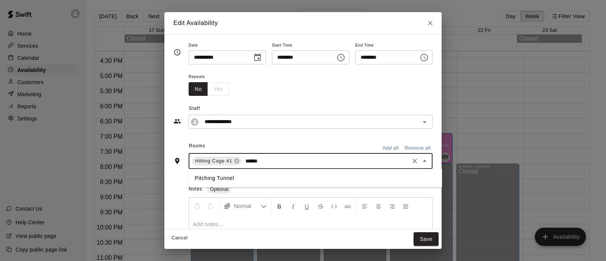
type input "*******"
click at [224, 181] on li "Pitching Tunnel" at bounding box center [328, 178] width 279 height 13
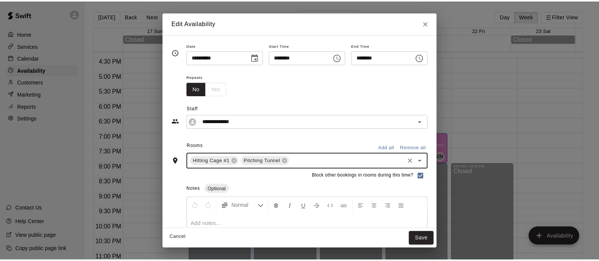
scroll to position [51, 0]
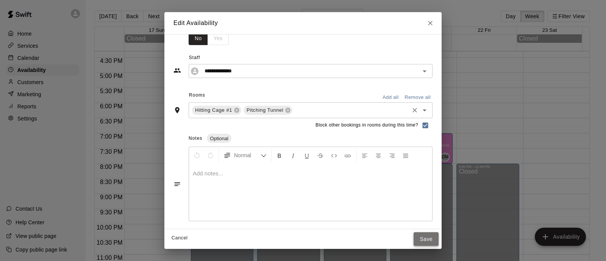
click at [439, 244] on button "Save" at bounding box center [426, 239] width 25 height 14
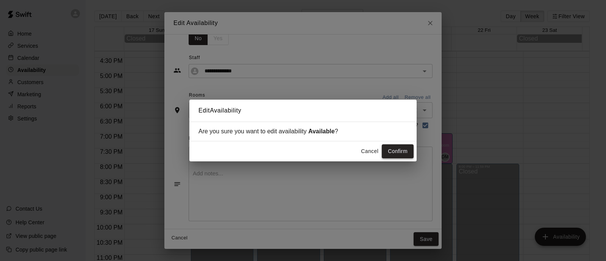
click at [408, 150] on button "Confirm" at bounding box center [398, 151] width 32 height 14
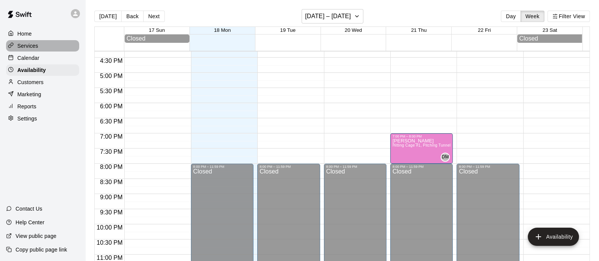
click at [38, 48] on div "Services" at bounding box center [42, 45] width 73 height 11
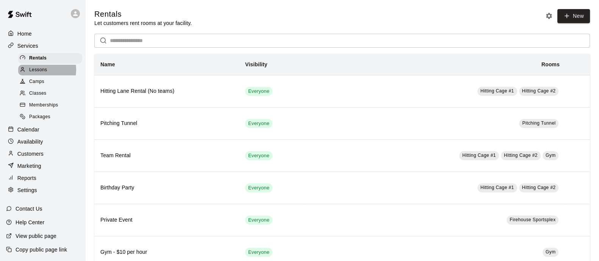
click at [41, 72] on span "Lessons" at bounding box center [38, 70] width 18 height 8
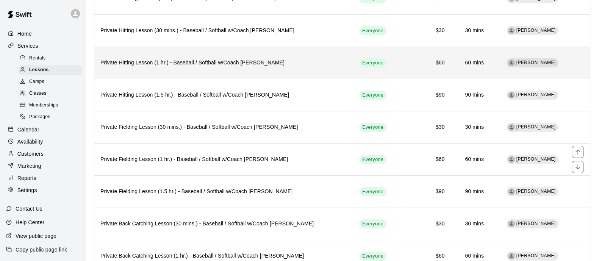
scroll to position [39, 0]
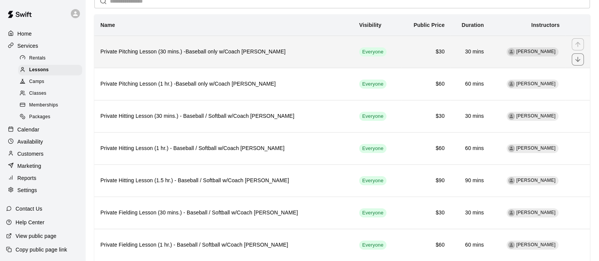
click at [309, 63] on th "Private Pitching Lesson (30 mins.) -Baseball only w/Coach [PERSON_NAME]" at bounding box center [223, 52] width 259 height 32
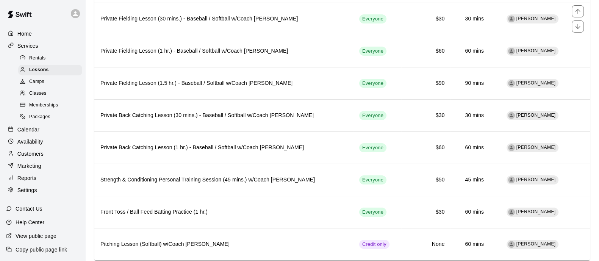
scroll to position [250, 0]
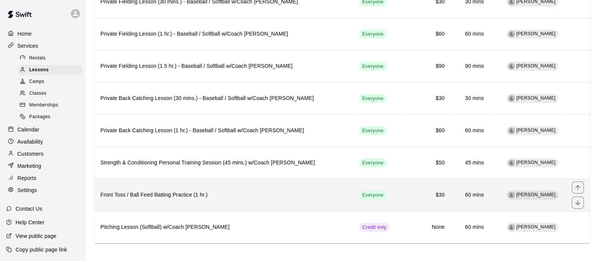
click at [316, 196] on h6 "Front Toss / Ball Feed Batting Practice (1 hr.)" at bounding box center [223, 195] width 247 height 8
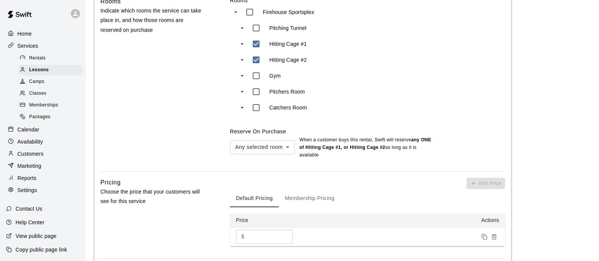
scroll to position [339, 0]
click at [49, 73] on div "Lessons" at bounding box center [50, 70] width 64 height 11
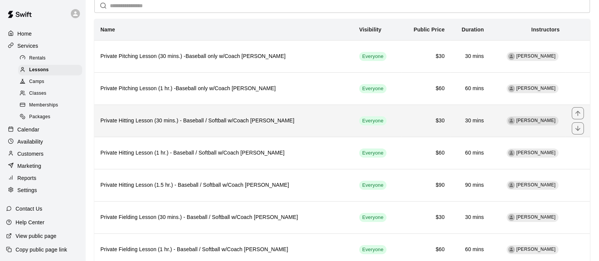
scroll to position [36, 0]
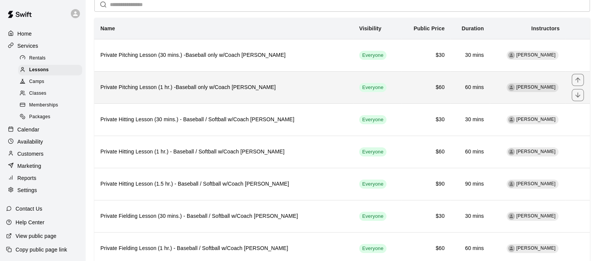
click at [309, 98] on th "Private Pitching Lesson (1 hr.) -Baseball only w/Coach [PERSON_NAME]" at bounding box center [223, 87] width 259 height 32
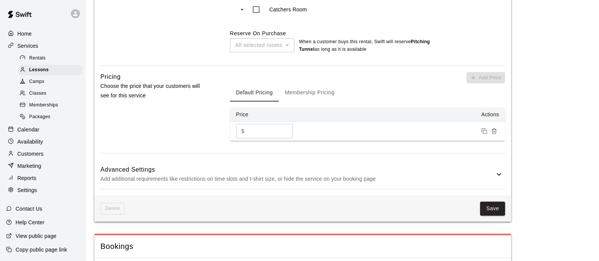
scroll to position [449, 0]
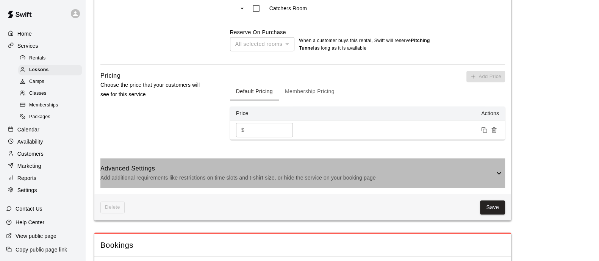
click at [302, 177] on p "Add additional requirements like restrictions on time slots and t-shirt size, o…" at bounding box center [297, 177] width 394 height 9
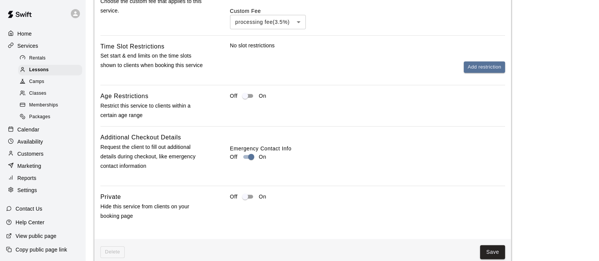
scroll to position [716, 0]
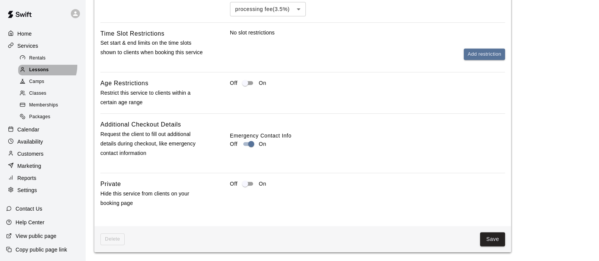
click at [44, 68] on div "Lessons" at bounding box center [50, 70] width 64 height 11
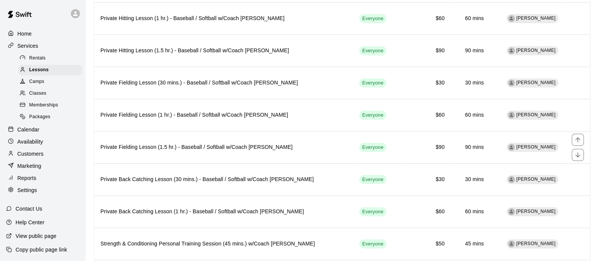
scroll to position [170, 0]
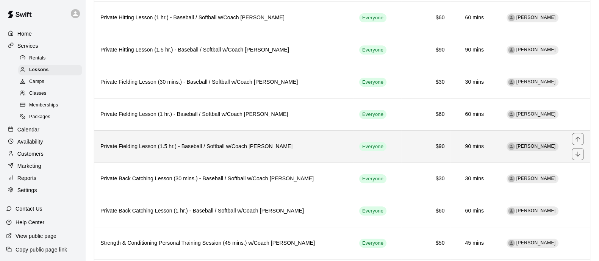
click at [335, 142] on h6 "Private Fielding Lesson (1.5 hr.) - Baseball / Softball w/Coach [PERSON_NAME]" at bounding box center [223, 146] width 247 height 8
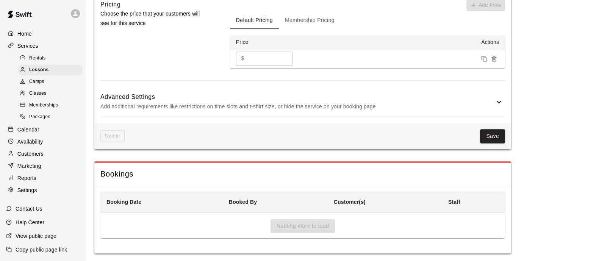
scroll to position [534, 0]
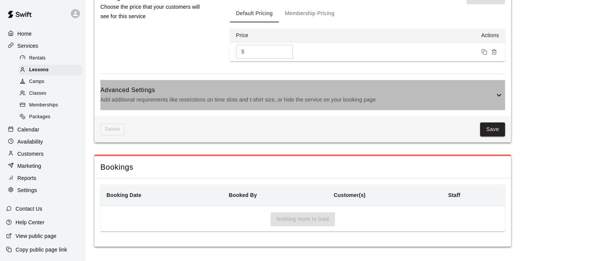
click at [478, 102] on p "Add additional requirements like restrictions on time slots and t-shirt size, o…" at bounding box center [297, 99] width 394 height 9
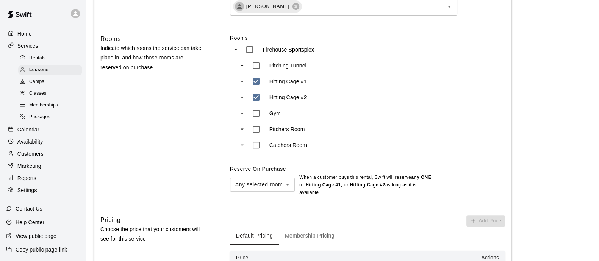
scroll to position [0, 0]
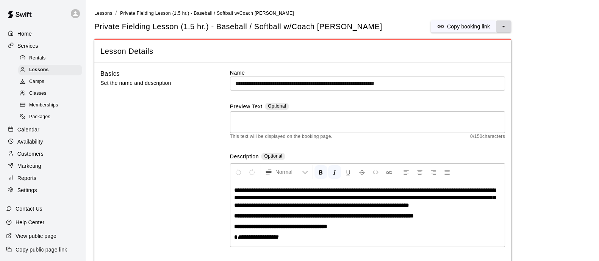
click at [505, 23] on icon "select merge strategy" at bounding box center [504, 27] width 8 height 8
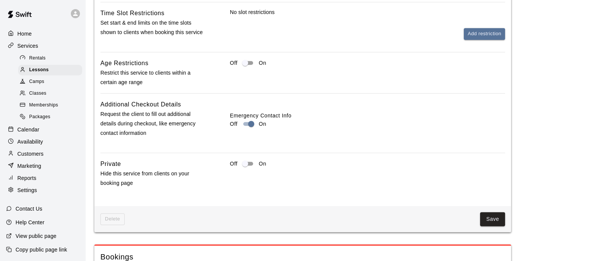
scroll to position [835, 0]
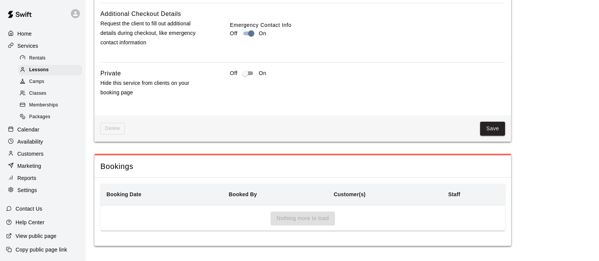
click at [505, 132] on button "Save" at bounding box center [492, 129] width 25 height 14
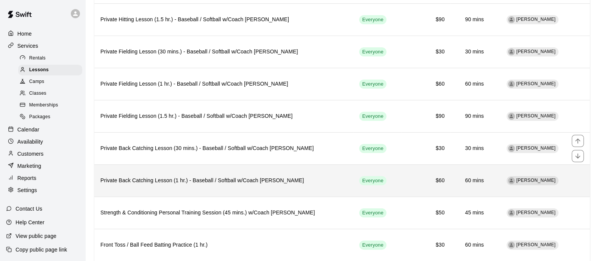
scroll to position [200, 0]
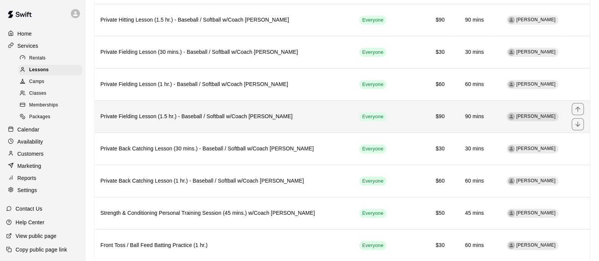
drag, startPoint x: 319, startPoint y: 112, endPoint x: 292, endPoint y: 112, distance: 26.5
click at [292, 113] on h6 "Private Fielding Lesson (1.5 hr.) - Baseball / Softball w/Coach [PERSON_NAME]" at bounding box center [223, 117] width 247 height 8
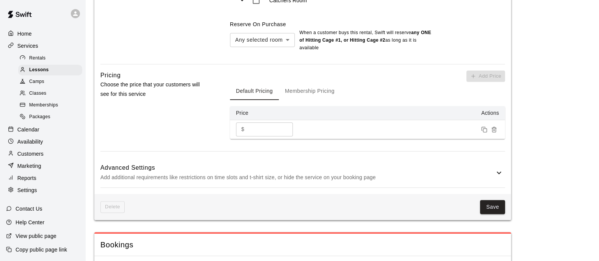
scroll to position [479, 0]
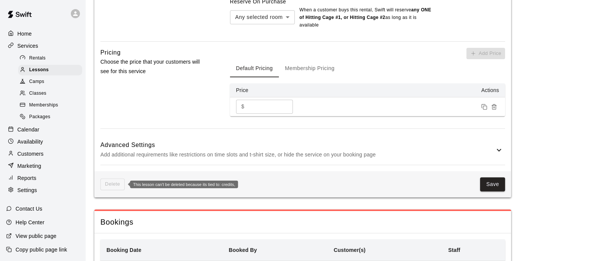
click at [116, 190] on span "Delete" at bounding box center [112, 184] width 24 height 12
click at [102, 183] on span "Delete" at bounding box center [112, 184] width 24 height 12
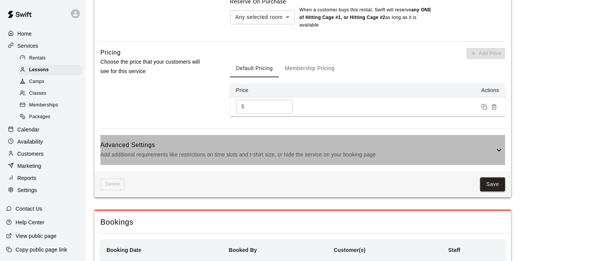
click at [245, 157] on p "Add additional requirements like restrictions on time slots and t-shirt size, o…" at bounding box center [297, 154] width 394 height 9
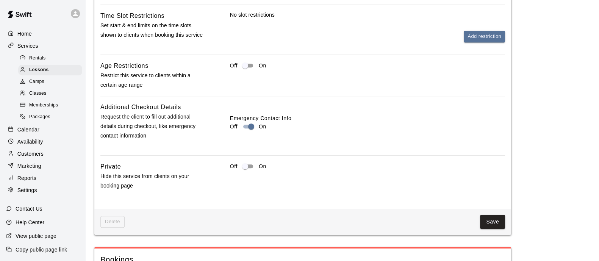
scroll to position [743, 0]
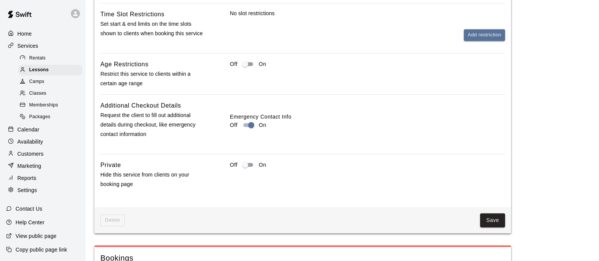
click at [42, 109] on span "Memberships" at bounding box center [43, 106] width 29 height 8
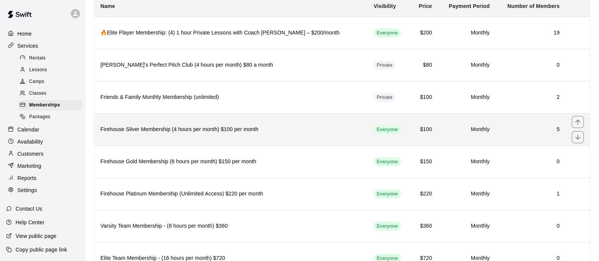
scroll to position [91, 0]
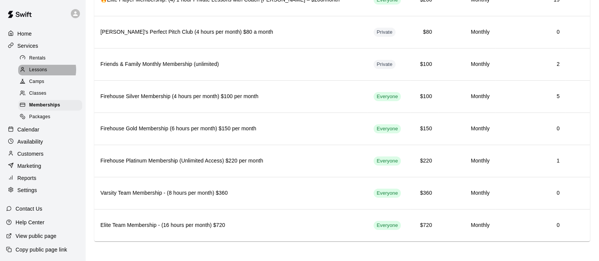
click at [45, 72] on span "Lessons" at bounding box center [38, 70] width 18 height 8
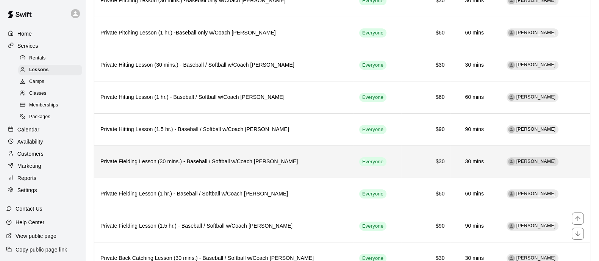
scroll to position [91, 0]
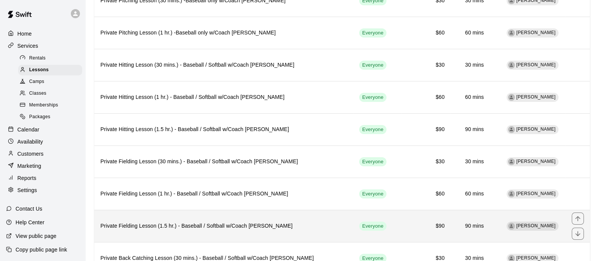
click at [233, 222] on h6 "Private Fielding Lesson (1.5 hr.) - Baseball / Softball w/Coach [PERSON_NAME]" at bounding box center [223, 226] width 247 height 8
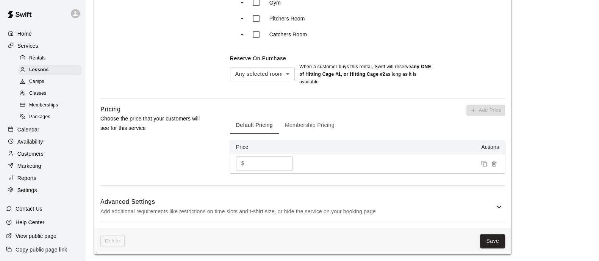
scroll to position [423, 0]
click at [335, 195] on div "Advanced Settings Add additional requirements like restrictions on time slots a…" at bounding box center [302, 206] width 405 height 30
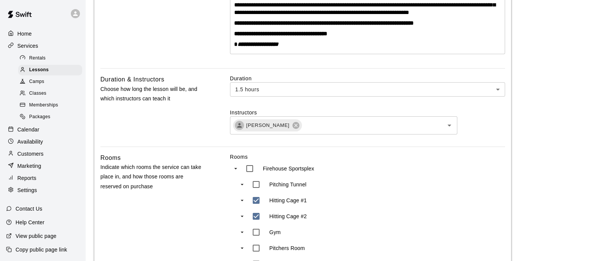
scroll to position [192, 0]
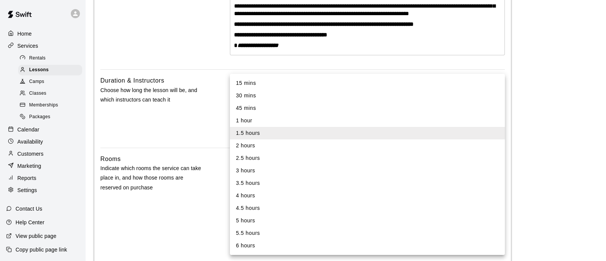
click at [572, 89] on div at bounding box center [303, 130] width 606 height 261
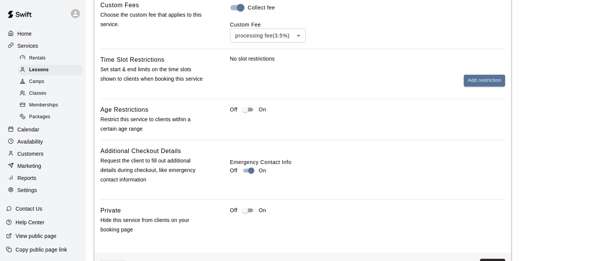
scroll to position [828, 0]
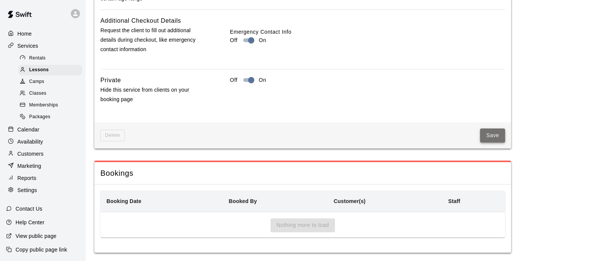
click at [491, 138] on button "Save" at bounding box center [492, 135] width 25 height 14
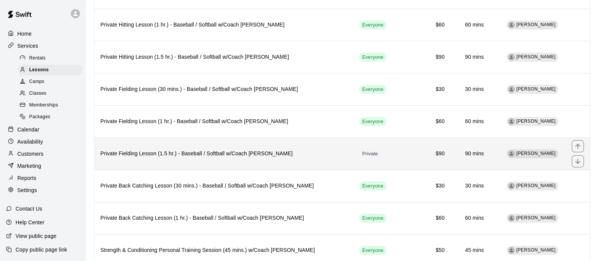
scroll to position [157, 0]
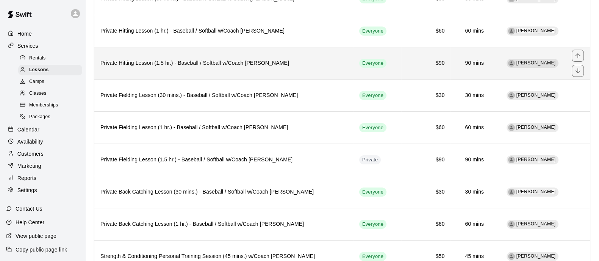
click at [284, 67] on h6 "Private Hitting Lesson (1.5 hr.) - Baseball / Softball w/Coach [PERSON_NAME]" at bounding box center [223, 63] width 247 height 8
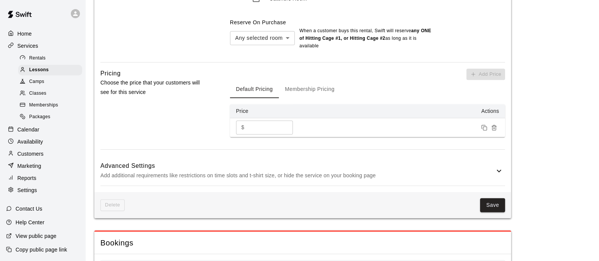
scroll to position [458, 0]
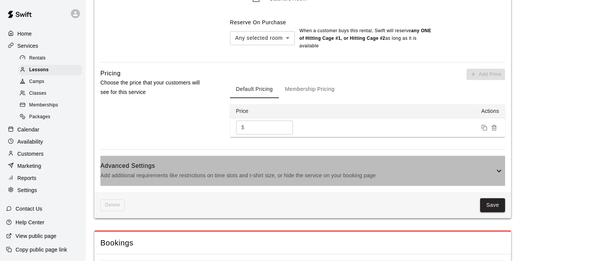
click at [332, 176] on p "Add additional requirements like restrictions on time slots and t-shirt size, o…" at bounding box center [297, 175] width 394 height 9
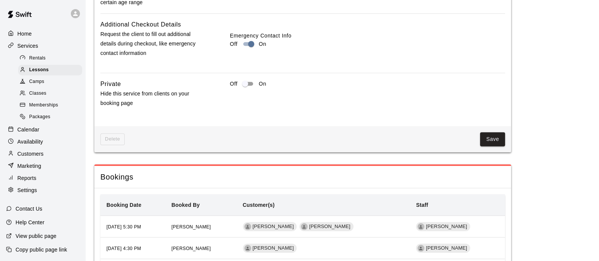
scroll to position [824, 0]
click at [497, 143] on button "Save" at bounding box center [492, 139] width 25 height 14
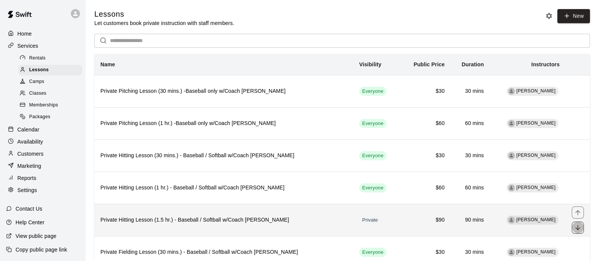
click at [577, 226] on icon "move item down" at bounding box center [578, 228] width 8 height 8
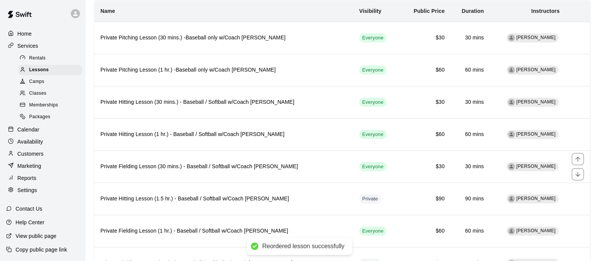
scroll to position [55, 0]
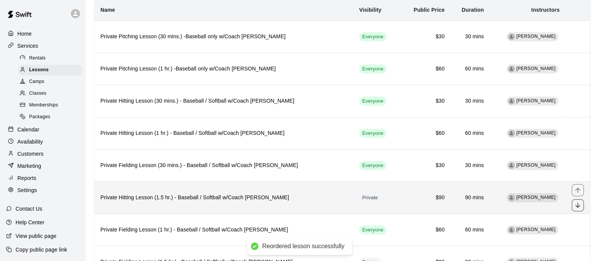
click at [577, 202] on icon "move item down" at bounding box center [578, 206] width 8 height 8
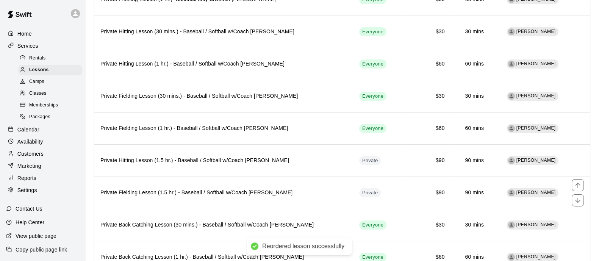
scroll to position [127, 0]
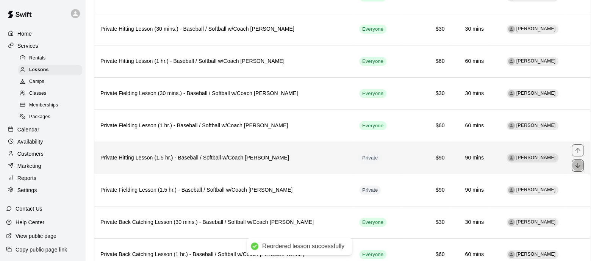
click at [578, 166] on icon "move item down" at bounding box center [577, 165] width 5 height 5
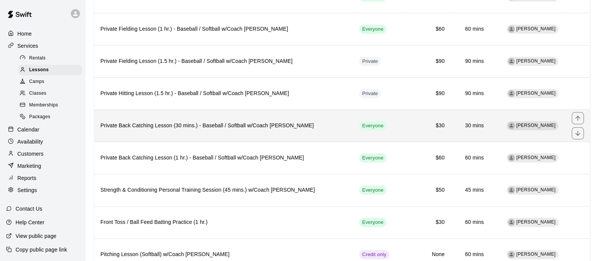
scroll to position [250, 0]
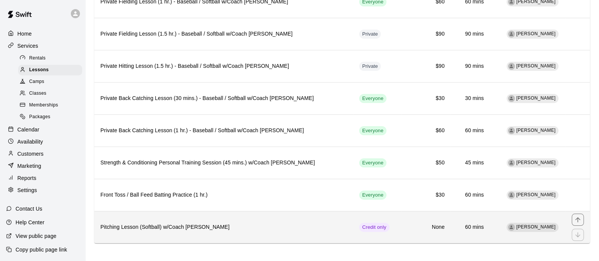
click at [342, 224] on h6 "Pitching Lesson (Softball) w/Coach [PERSON_NAME]" at bounding box center [223, 227] width 247 height 8
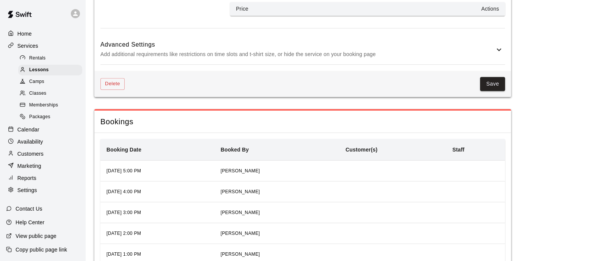
scroll to position [663, 0]
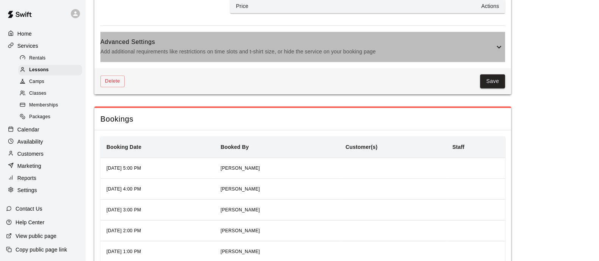
click at [425, 62] on div "Advanced Settings Add additional requirements like restrictions on time slots a…" at bounding box center [302, 47] width 405 height 30
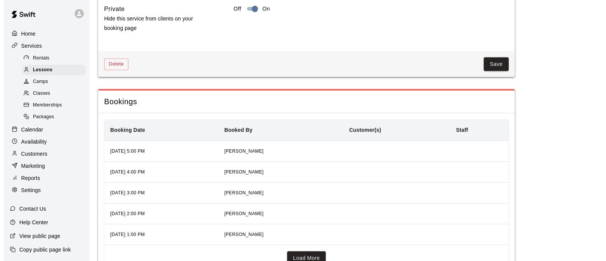
scroll to position [966, 0]
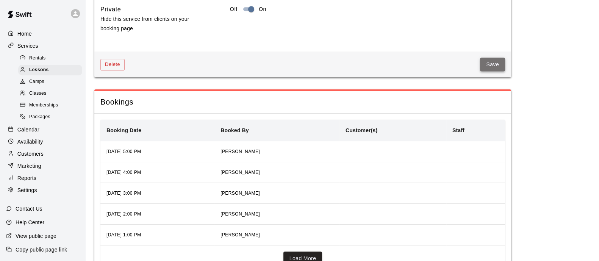
click at [487, 72] on button "Save" at bounding box center [492, 65] width 25 height 14
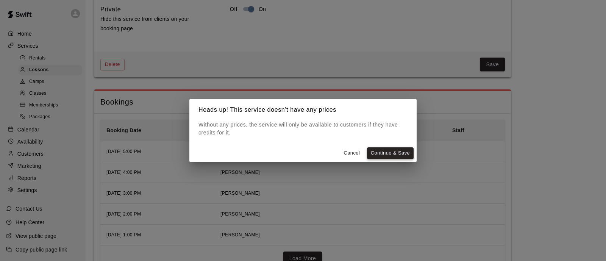
click at [381, 156] on button "Continue & Save" at bounding box center [390, 153] width 47 height 12
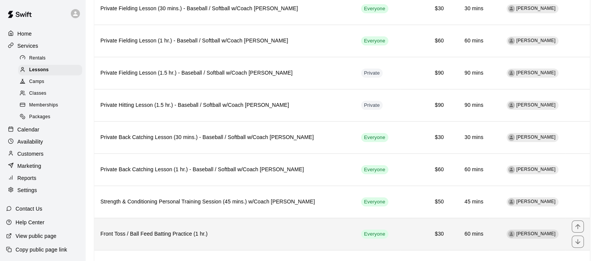
scroll to position [212, 0]
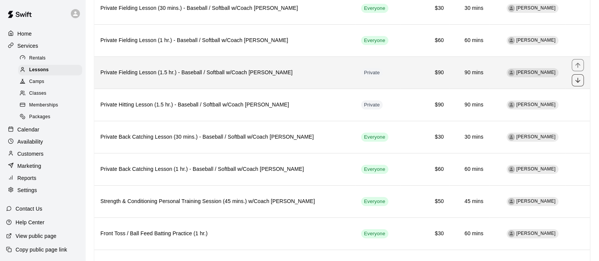
click at [576, 80] on icon "move item down" at bounding box center [578, 81] width 8 height 8
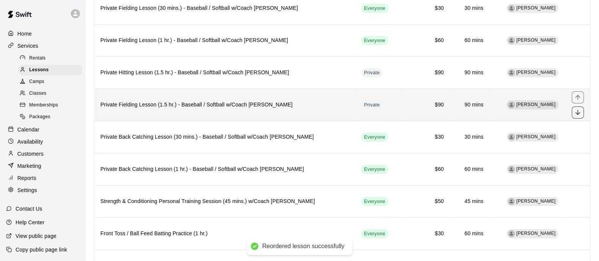
click at [580, 114] on icon "move item down" at bounding box center [578, 113] width 8 height 8
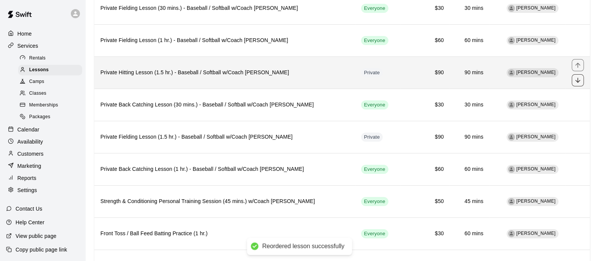
click at [579, 79] on icon "move item down" at bounding box center [578, 81] width 8 height 8
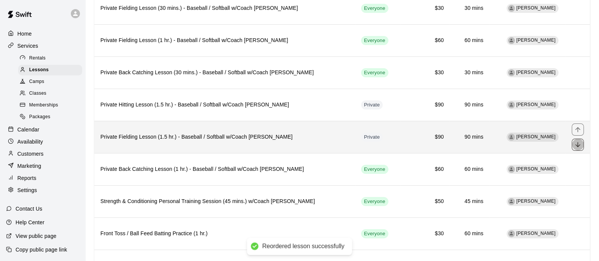
click at [577, 144] on icon "move item down" at bounding box center [577, 144] width 5 height 5
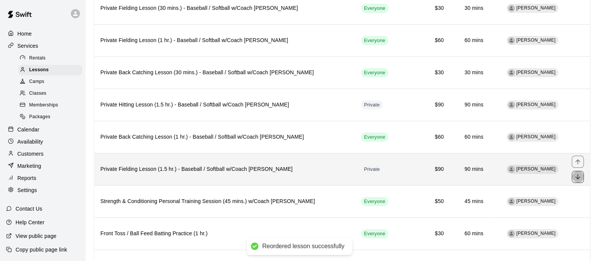
click at [580, 177] on icon "move item down" at bounding box center [578, 177] width 8 height 8
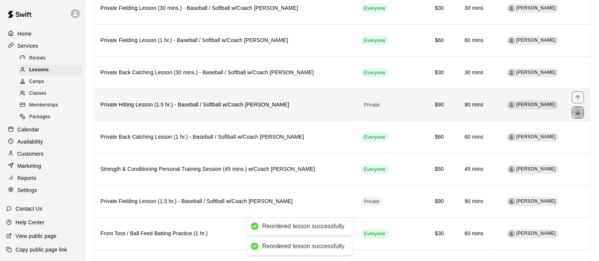
click at [583, 111] on button "move item down" at bounding box center [578, 112] width 12 height 12
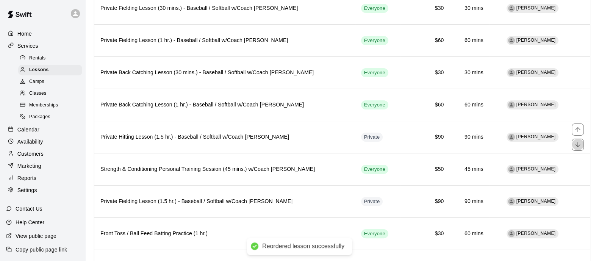
click at [579, 142] on icon "move item down" at bounding box center [578, 145] width 8 height 8
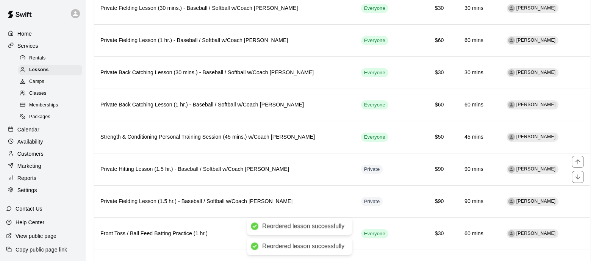
scroll to position [250, 0]
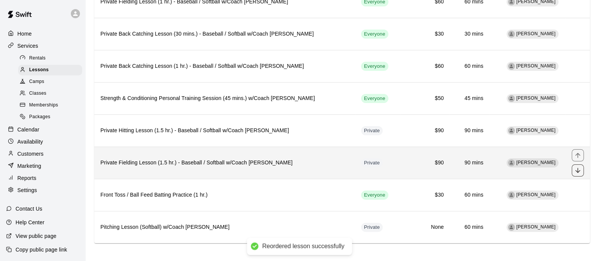
click at [580, 167] on icon "move item down" at bounding box center [578, 171] width 8 height 8
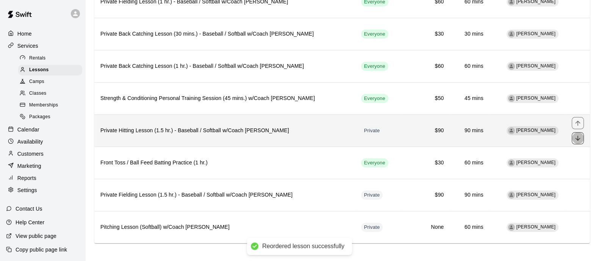
click at [582, 137] on button "move item down" at bounding box center [578, 138] width 12 height 12
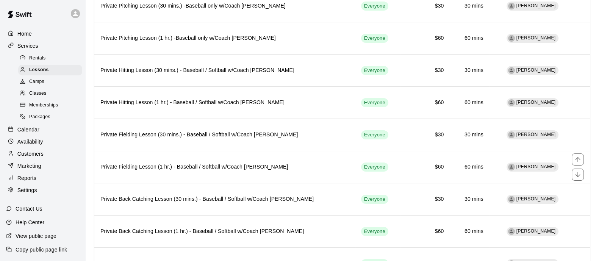
scroll to position [84, 0]
click at [41, 134] on div "Calendar" at bounding box center [42, 129] width 73 height 11
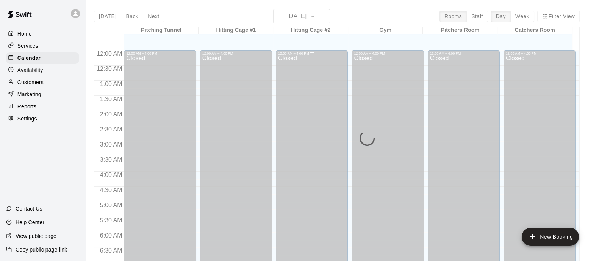
scroll to position [388, 0]
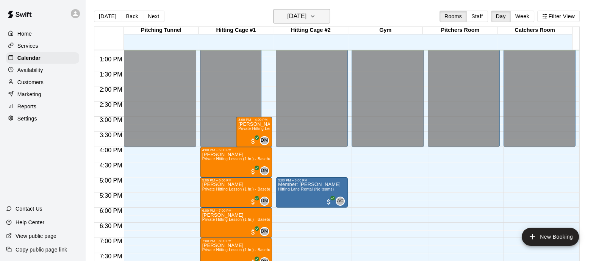
click at [316, 13] on icon "button" at bounding box center [313, 16] width 6 height 9
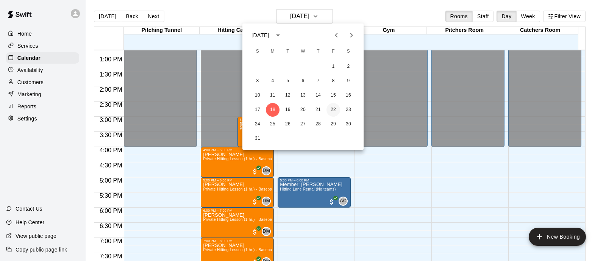
click at [331, 114] on button "22" at bounding box center [334, 110] width 14 height 14
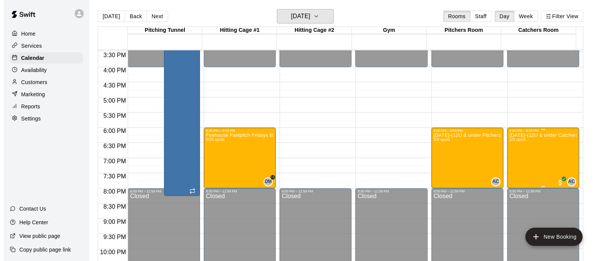
scroll to position [469, 0]
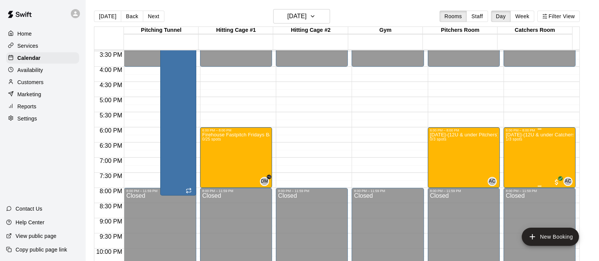
click at [538, 172] on div "August 22-(12U & under Catchers) -Firehouse Fastpitch Fridays 1/3 spots" at bounding box center [539, 262] width 67 height 261
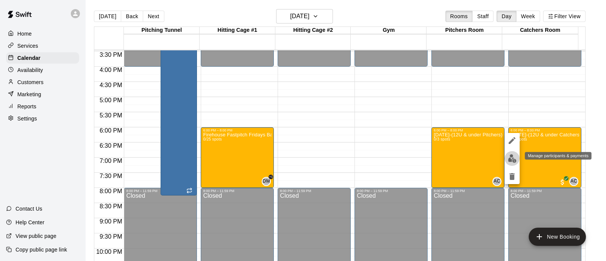
click at [510, 158] on img "edit" at bounding box center [512, 158] width 9 height 9
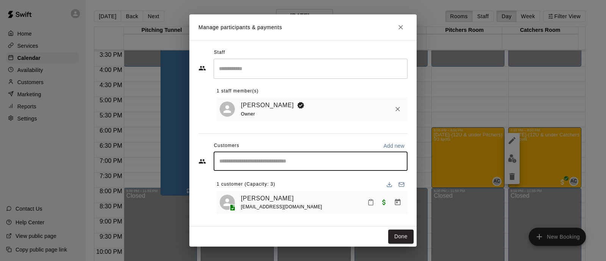
click at [284, 164] on input "Start typing to search customers..." at bounding box center [310, 162] width 187 height 8
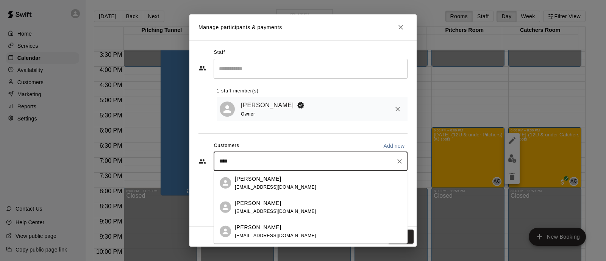
type input "*****"
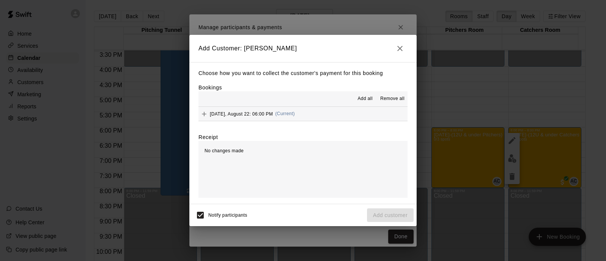
click at [238, 119] on div "Friday, August 22: 06:00 PM (Current)" at bounding box center [247, 113] width 96 height 11
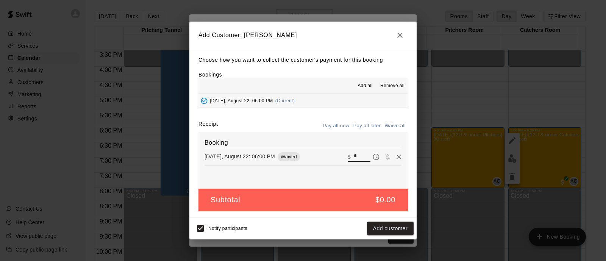
drag, startPoint x: 355, startPoint y: 153, endPoint x: 344, endPoint y: 153, distance: 11.7
click at [348, 153] on div "​ $ *" at bounding box center [359, 157] width 23 height 10
type input "*****"
click at [405, 230] on button "Checkout" at bounding box center [396, 229] width 36 height 14
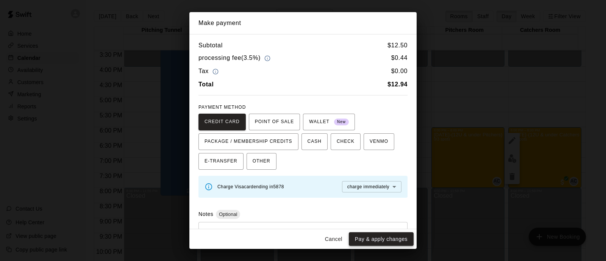
click at [371, 240] on button "Pay & apply changes" at bounding box center [381, 239] width 65 height 14
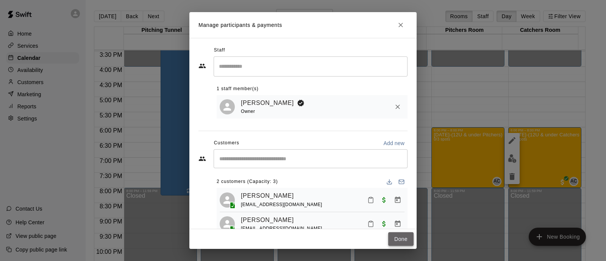
click at [405, 243] on button "Done" at bounding box center [400, 239] width 25 height 14
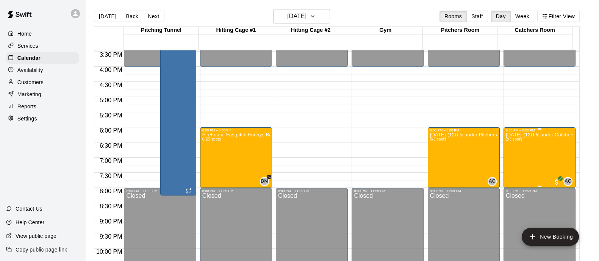
click at [519, 159] on div "August 22-(12U & under Catchers) -Firehouse Fastpitch Fridays 2/3 spots" at bounding box center [539, 262] width 67 height 261
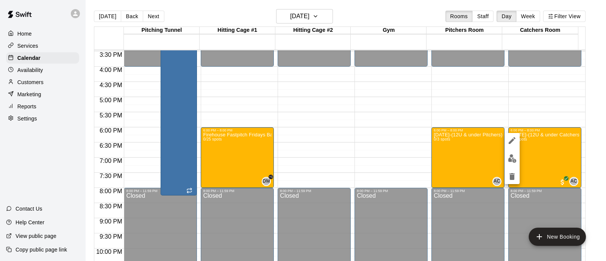
click at [513, 159] on img "edit" at bounding box center [512, 158] width 9 height 9
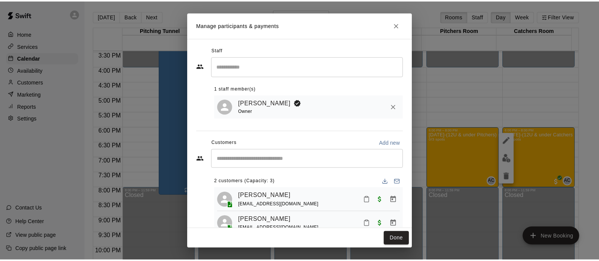
scroll to position [25, 0]
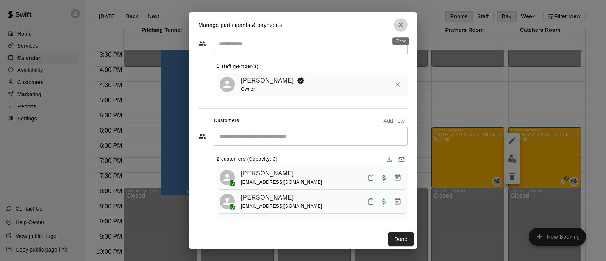
click at [399, 28] on icon "Close" at bounding box center [401, 25] width 8 height 8
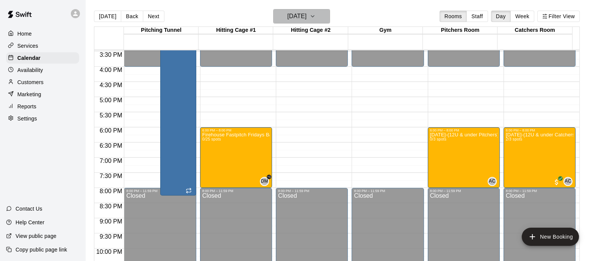
click at [318, 17] on button "Friday Aug 22" at bounding box center [301, 16] width 57 height 14
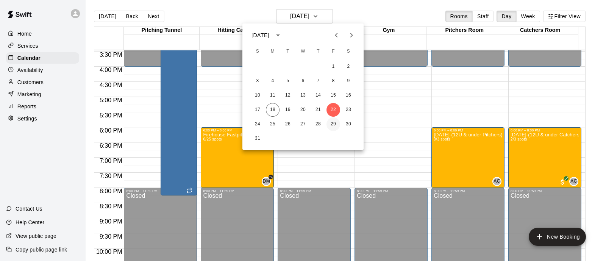
click at [332, 126] on button "29" at bounding box center [334, 124] width 14 height 14
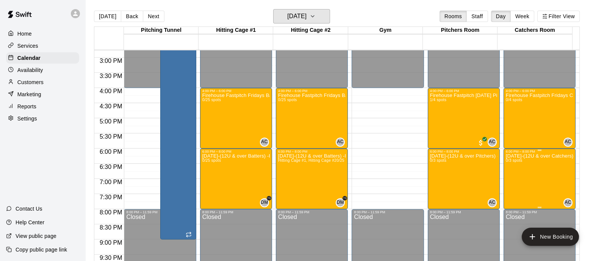
scroll to position [447, 0]
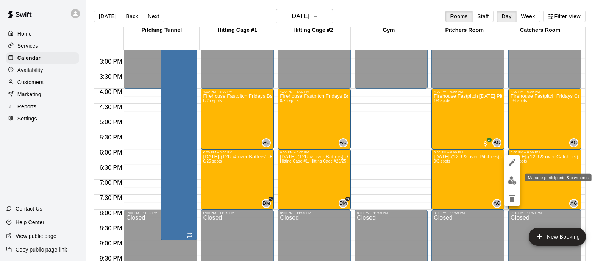
click at [511, 179] on img "edit" at bounding box center [512, 180] width 9 height 9
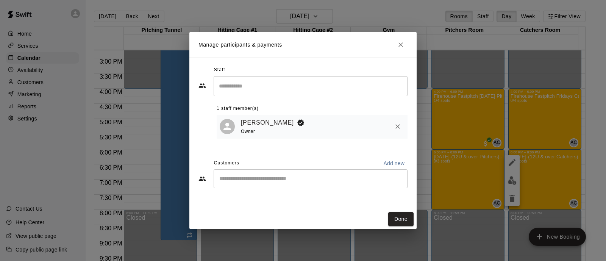
click at [282, 178] on input "Start typing to search customers..." at bounding box center [310, 179] width 187 height 8
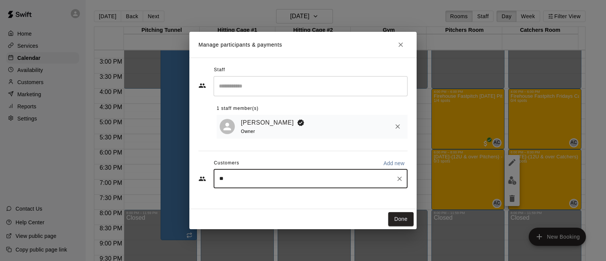
type input "***"
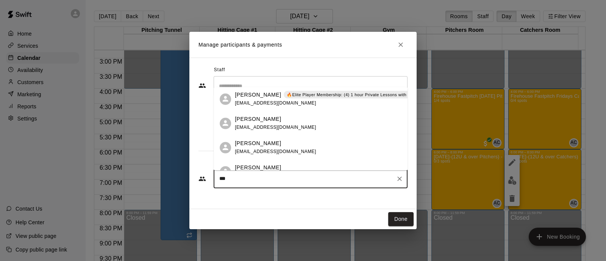
click at [281, 141] on div "Ava Mancuso" at bounding box center [275, 143] width 81 height 8
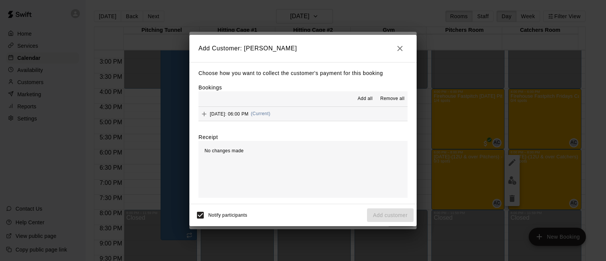
click at [270, 113] on span "(Current)" at bounding box center [261, 113] width 20 height 5
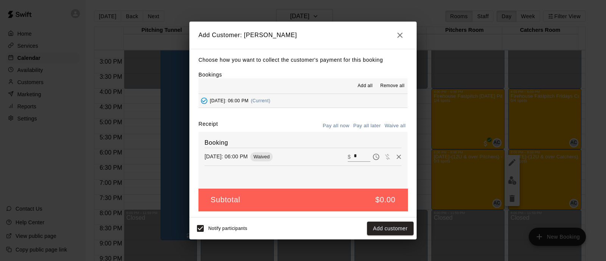
click at [350, 151] on div "Booking Friday, August 29: 06:00 PM Waived ​ $ *" at bounding box center [303, 160] width 209 height 57
drag, startPoint x: 354, startPoint y: 158, endPoint x: 330, endPoint y: 157, distance: 24.6
click at [330, 157] on div "Friday, August 29: 06:00 PM Waived ​ $ *" at bounding box center [303, 156] width 197 height 11
type input "*****"
click at [398, 228] on button "Checkout" at bounding box center [396, 229] width 36 height 14
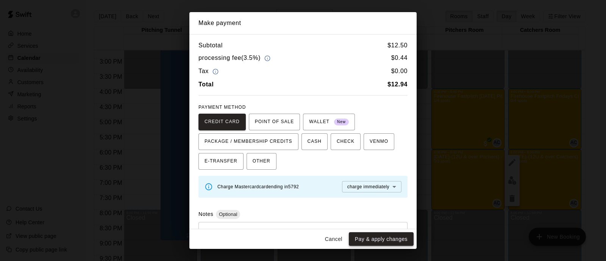
click at [395, 238] on button "Pay & apply changes" at bounding box center [381, 239] width 65 height 14
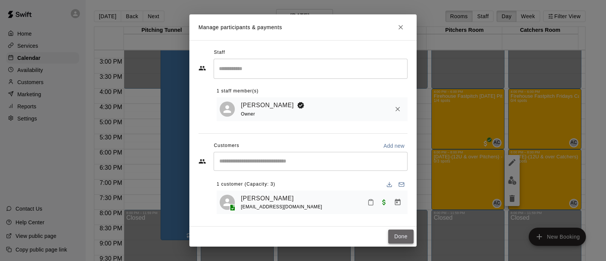
click at [406, 235] on button "Done" at bounding box center [400, 237] width 25 height 14
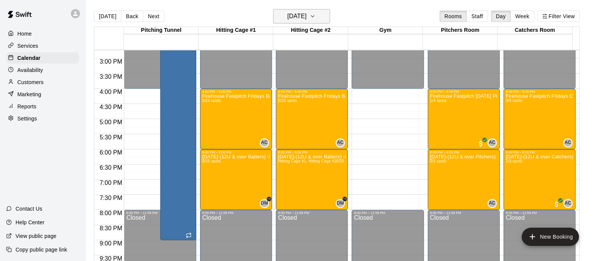
click at [299, 23] on button "Friday Aug 29" at bounding box center [301, 16] width 57 height 14
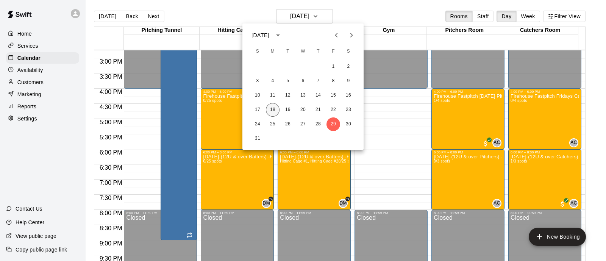
click at [272, 109] on button "18" at bounding box center [273, 110] width 14 height 14
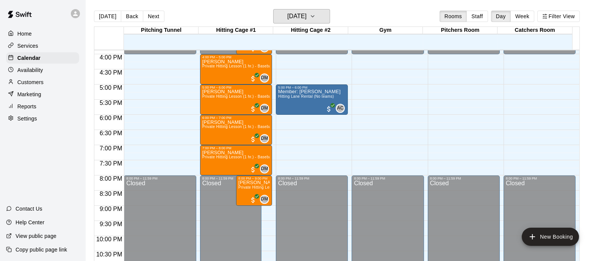
scroll to position [431, 0]
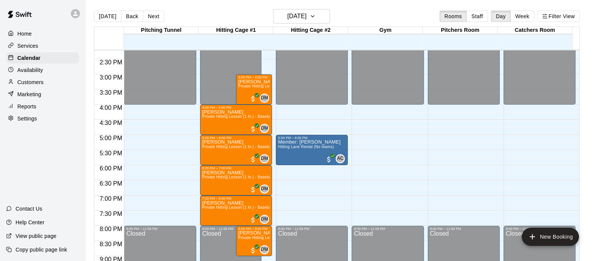
click at [46, 75] on div "Availability" at bounding box center [42, 69] width 73 height 11
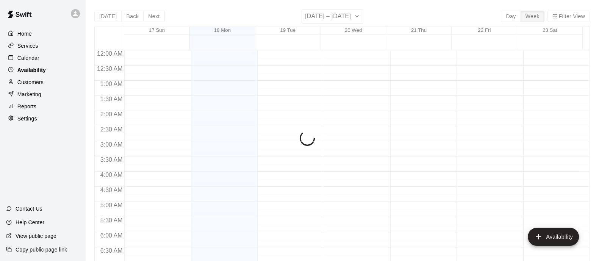
scroll to position [391, 0]
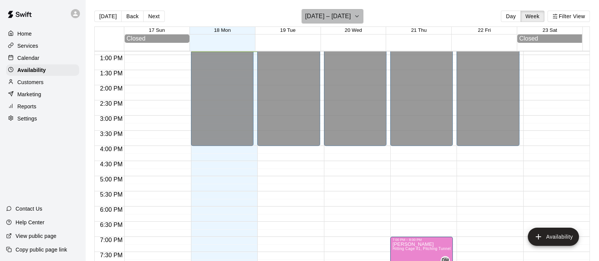
click at [351, 22] on button "August 17 – 23" at bounding box center [333, 16] width 62 height 14
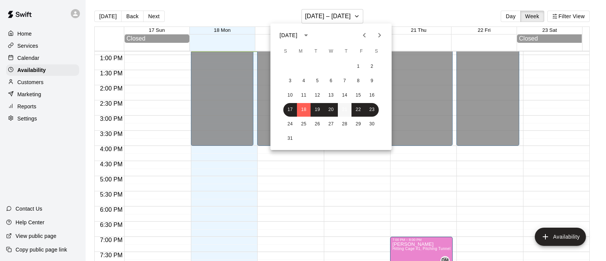
click at [341, 109] on button "21" at bounding box center [345, 110] width 14 height 14
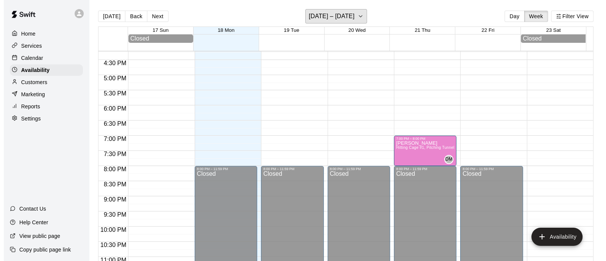
scroll to position [492, 0]
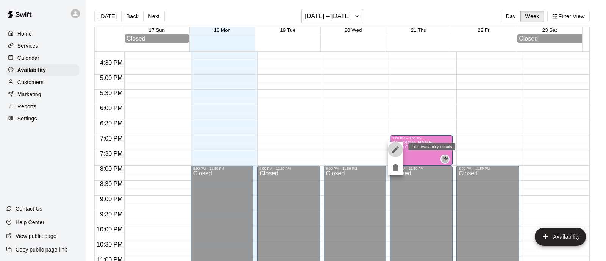
click at [396, 147] on icon "edit" at bounding box center [395, 149] width 9 height 9
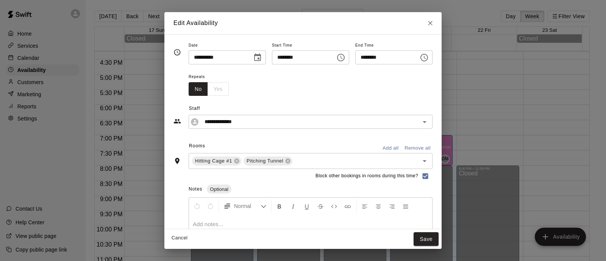
scroll to position [51, 0]
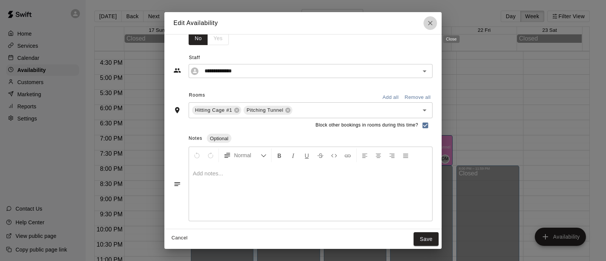
click at [434, 26] on icon "Close" at bounding box center [431, 23] width 8 height 8
type input "**********"
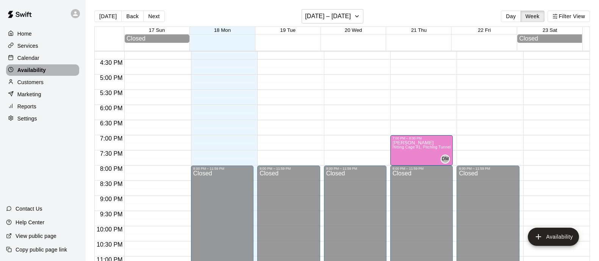
click at [39, 71] on p "Availability" at bounding box center [31, 70] width 28 height 8
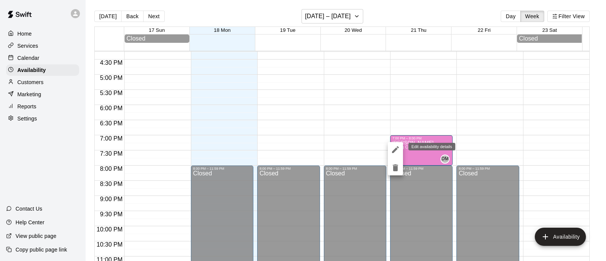
click at [392, 152] on icon "edit" at bounding box center [395, 149] width 7 height 7
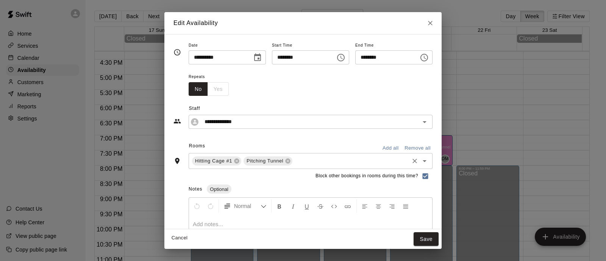
click at [294, 162] on input "text" at bounding box center [351, 160] width 114 height 9
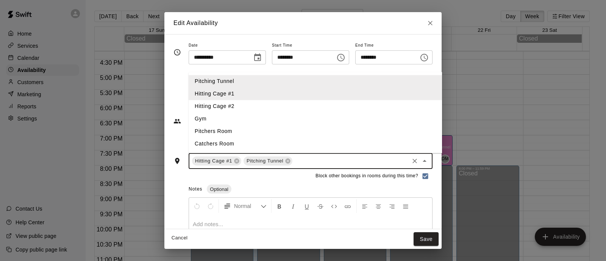
click at [222, 103] on li "Hitting Cage #2" at bounding box center [328, 106] width 279 height 13
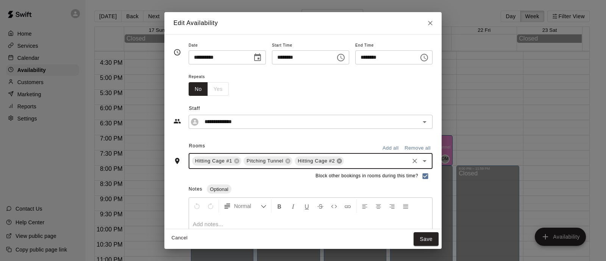
click at [336, 161] on icon at bounding box center [339, 161] width 6 height 6
click at [270, 160] on div "Pitching Tunnel" at bounding box center [268, 160] width 49 height 9
click at [286, 162] on icon at bounding box center [288, 161] width 5 height 5
click at [439, 234] on button "Save" at bounding box center [426, 239] width 25 height 14
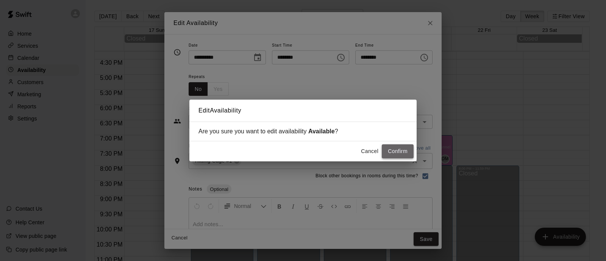
click at [388, 153] on button "Confirm" at bounding box center [398, 151] width 32 height 14
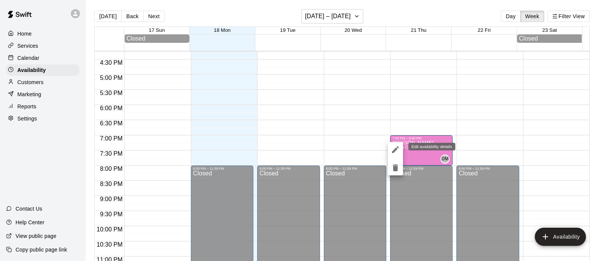
click at [394, 152] on icon "edit" at bounding box center [395, 149] width 9 height 9
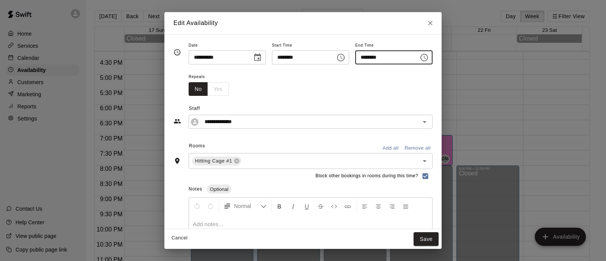
click at [392, 59] on input "********" at bounding box center [384, 57] width 58 height 14
click at [429, 58] on icon "Choose time, selected time is 8:00 PM" at bounding box center [424, 57] width 9 height 9
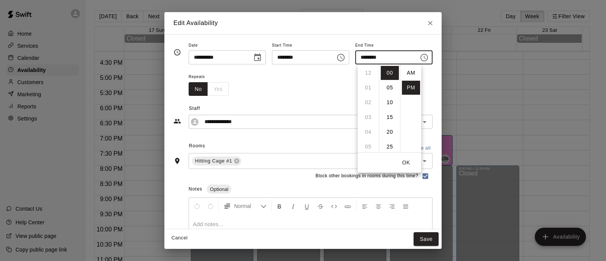
scroll to position [14, 0]
click at [369, 103] on li "10" at bounding box center [368, 103] width 18 height 14
type input "********"
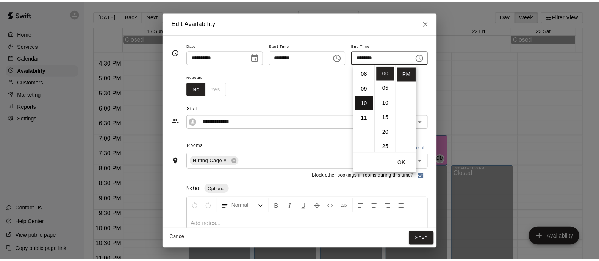
scroll to position [147, 0]
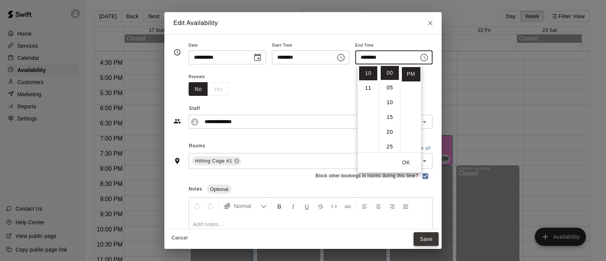
click at [439, 236] on button "Save" at bounding box center [426, 239] width 25 height 14
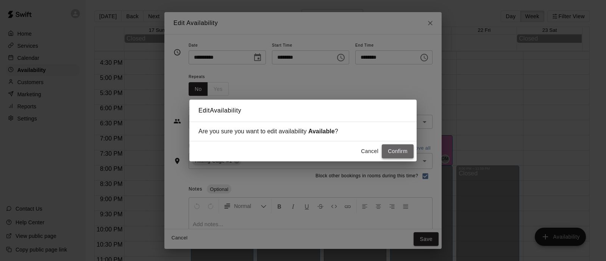
click at [401, 158] on button "Confirm" at bounding box center [398, 151] width 32 height 14
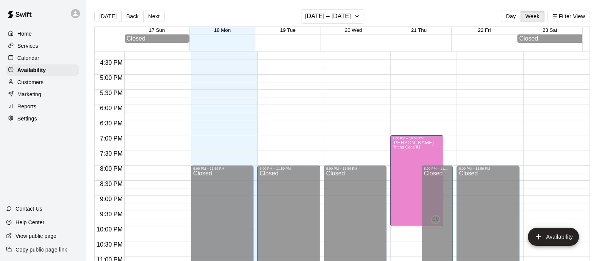
click at [41, 48] on div "Services" at bounding box center [42, 45] width 73 height 11
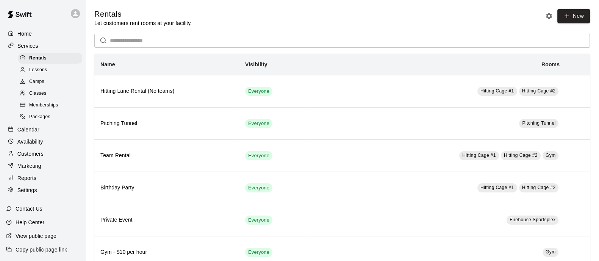
click at [32, 135] on div "Calendar" at bounding box center [42, 129] width 73 height 11
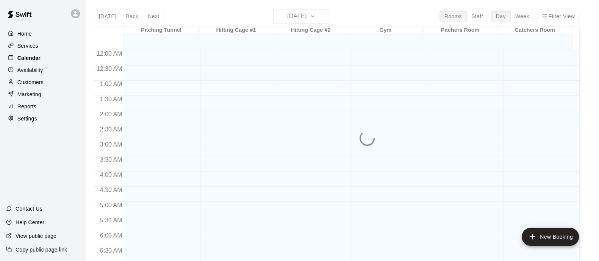
scroll to position [394, 0]
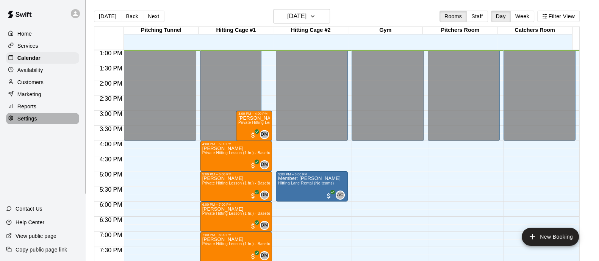
click at [23, 120] on p "Settings" at bounding box center [27, 119] width 20 height 8
select select "**"
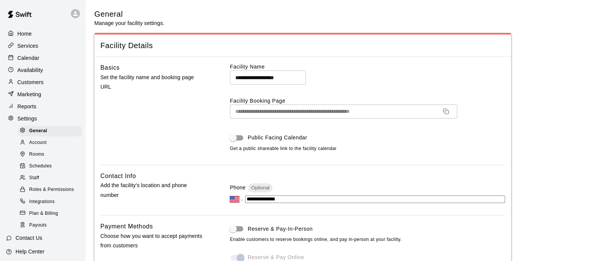
scroll to position [1602, 0]
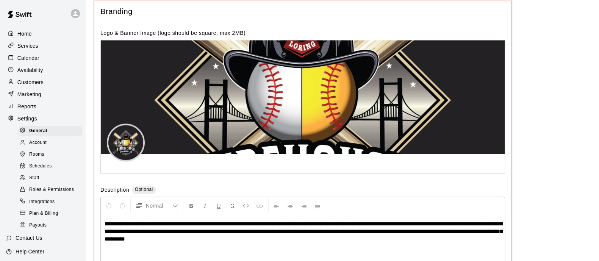
click at [43, 170] on span "Schedules" at bounding box center [40, 167] width 23 height 8
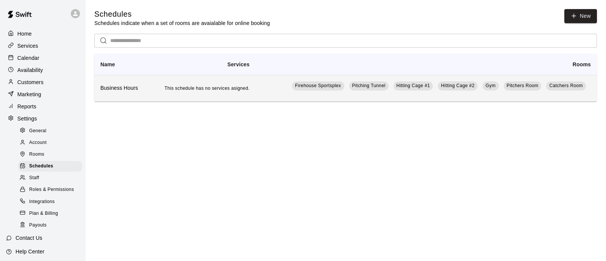
click at [121, 84] on th "Business Hours" at bounding box center [121, 88] width 55 height 27
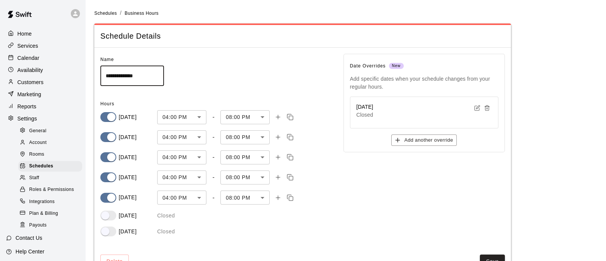
click at [268, 197] on body "**********" at bounding box center [303, 143] width 606 height 287
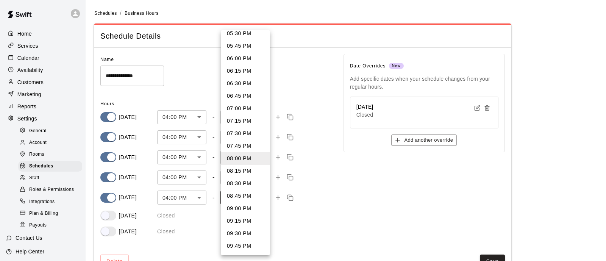
scroll to position [70, 0]
click at [239, 202] on li "09:00 PM" at bounding box center [245, 207] width 49 height 13
type input "****"
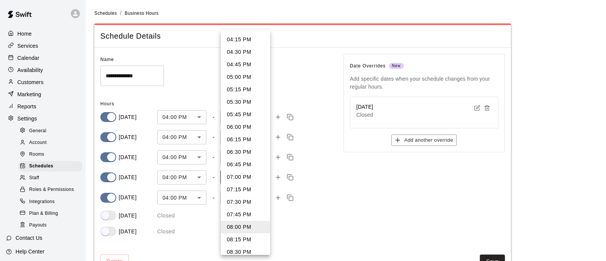
click at [258, 175] on body "**********" at bounding box center [303, 143] width 606 height 287
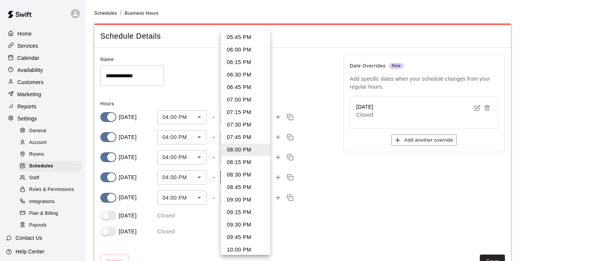
click at [247, 196] on li "09:00 PM" at bounding box center [245, 200] width 49 height 13
type input "****"
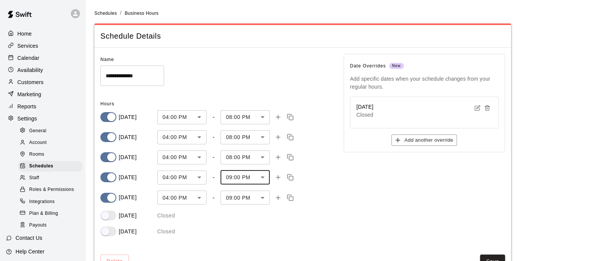
click at [255, 156] on body "**********" at bounding box center [299, 143] width 599 height 287
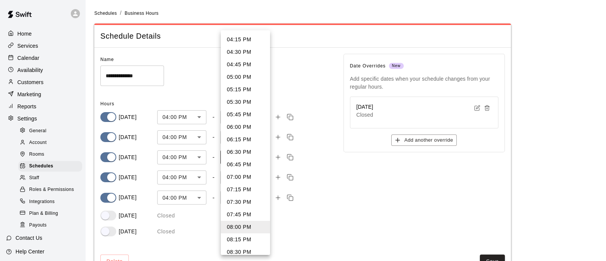
scroll to position [62, 0]
click at [237, 215] on li "09:00 PM" at bounding box center [245, 215] width 49 height 13
type input "****"
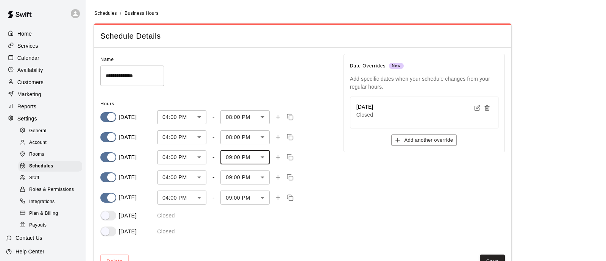
click at [248, 141] on body "**********" at bounding box center [303, 143] width 606 height 287
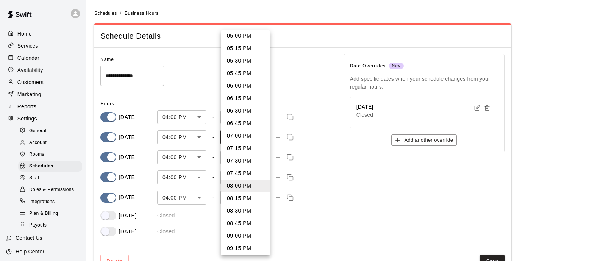
scroll to position [43, 0]
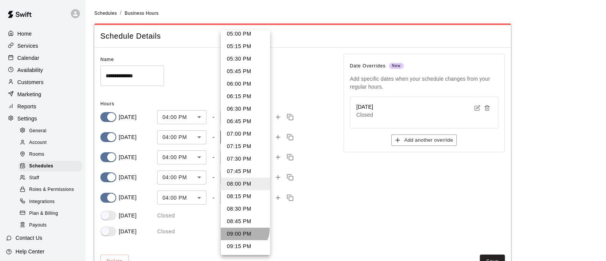
click at [244, 229] on li "09:00 PM" at bounding box center [245, 234] width 49 height 13
type input "****"
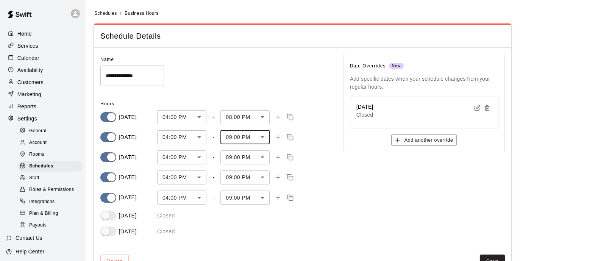
click at [252, 123] on body "**********" at bounding box center [303, 143] width 606 height 287
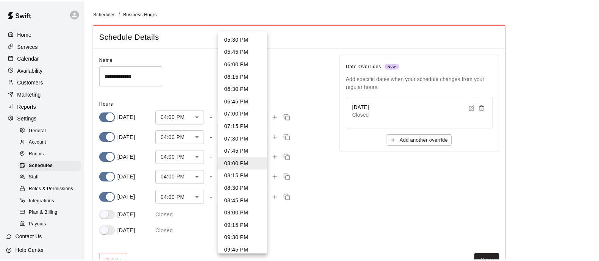
scroll to position [63, 0]
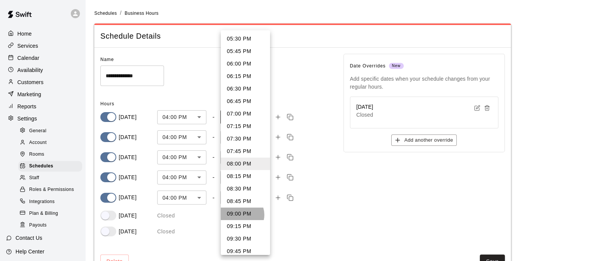
click at [241, 214] on li "09:00 PM" at bounding box center [245, 214] width 49 height 13
type input "****"
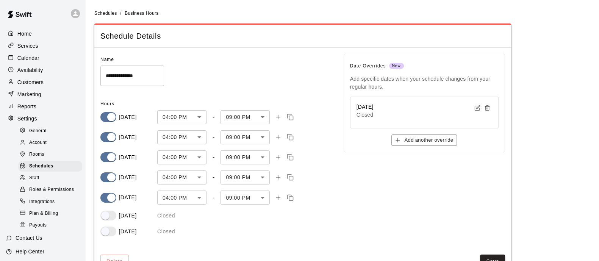
click at [337, 216] on div "Date Overrides New Add specific dates when your schedule changes from your regu…" at bounding box center [418, 142] width 174 height 201
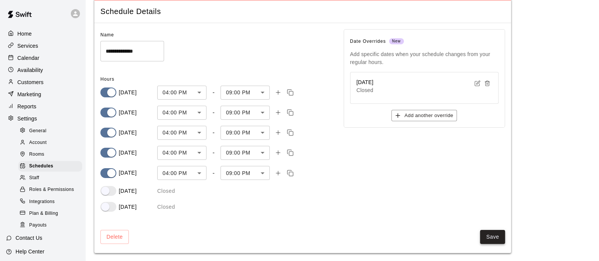
click at [493, 234] on button "Save" at bounding box center [492, 237] width 25 height 14
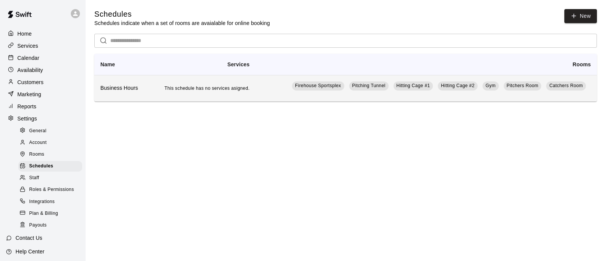
click at [152, 89] on td "This schedule has no services asigned." at bounding box center [202, 88] width 107 height 27
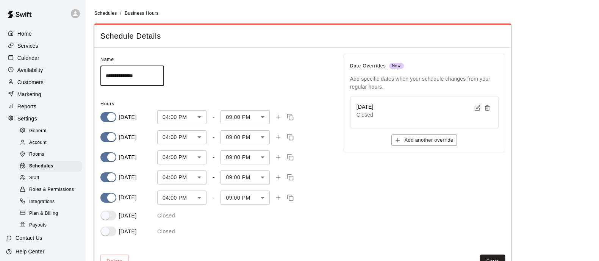
scroll to position [25, 0]
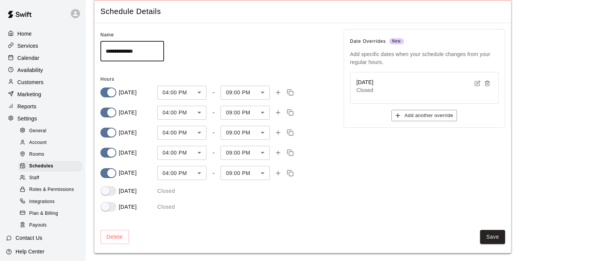
click at [35, 72] on p "Availability" at bounding box center [30, 70] width 26 height 8
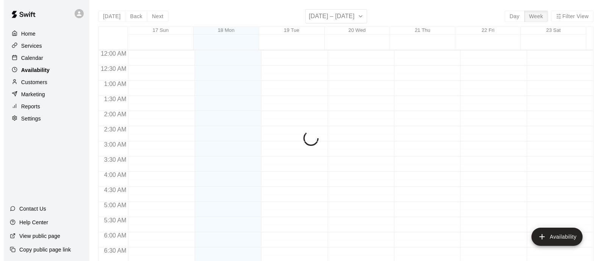
scroll to position [403, 0]
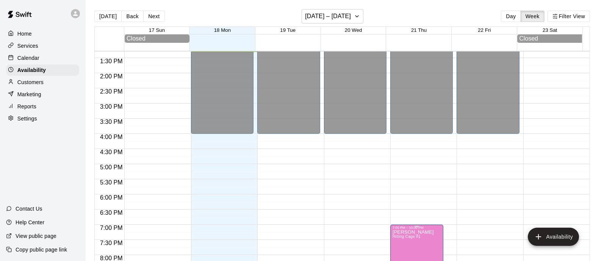
click at [396, 230] on div "7:00 PM – 10:00 PM" at bounding box center [416, 228] width 49 height 4
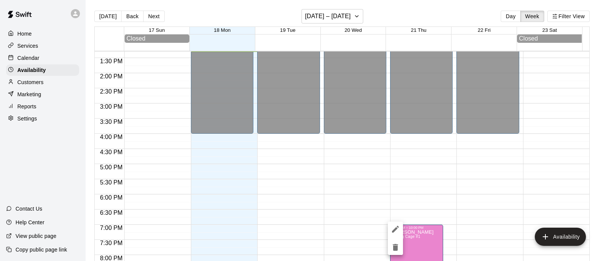
click at [453, 175] on div at bounding box center [303, 130] width 606 height 261
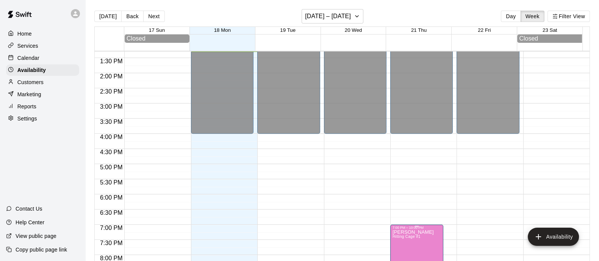
click at [415, 232] on p "[PERSON_NAME]" at bounding box center [412, 232] width 41 height 0
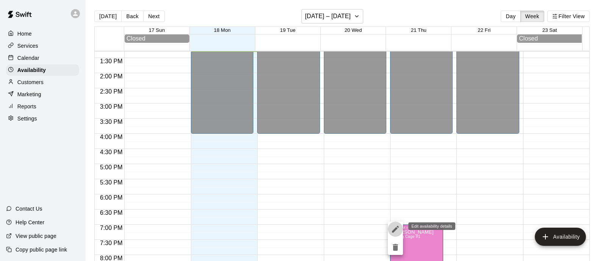
click at [399, 231] on icon "edit" at bounding box center [395, 229] width 9 height 9
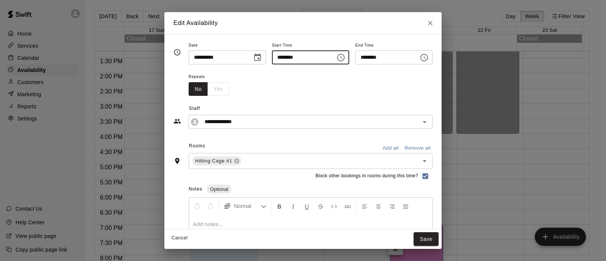
click at [278, 61] on input "********" at bounding box center [301, 57] width 58 height 14
click at [343, 56] on icon "Choose time, selected time is 7:00 PM" at bounding box center [340, 57] width 9 height 9
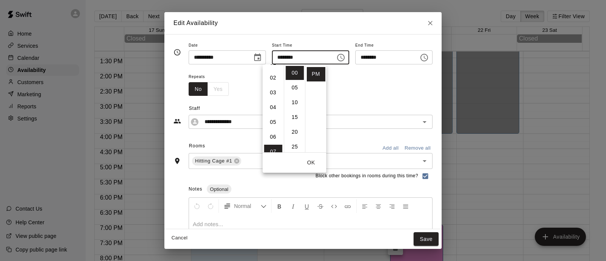
scroll to position [24, 0]
click at [272, 122] on li "05" at bounding box center [273, 123] width 18 height 14
type input "********"
click at [370, 66] on div "**********" at bounding box center [303, 57] width 259 height 32
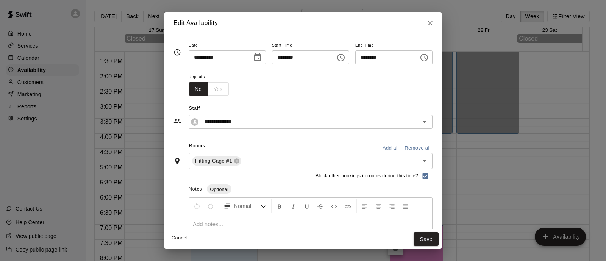
click at [377, 60] on input "********" at bounding box center [384, 57] width 58 height 14
click at [429, 58] on icon "Choose time, selected time is 10:00 PM" at bounding box center [424, 57] width 9 height 9
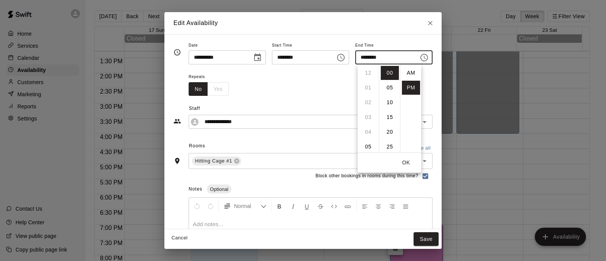
scroll to position [14, 0]
click at [369, 100] on li "09" at bounding box center [368, 105] width 18 height 14
type input "********"
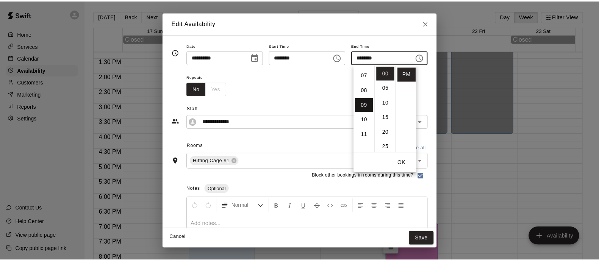
scroll to position [133, 0]
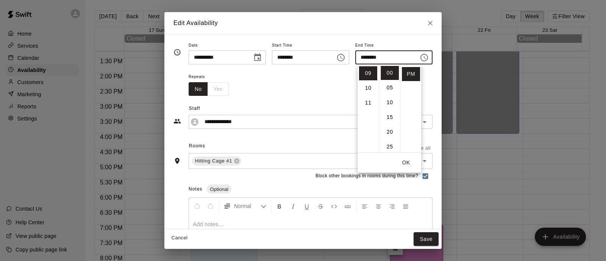
click at [433, 88] on div "Repeats No Yes" at bounding box center [311, 84] width 244 height 24
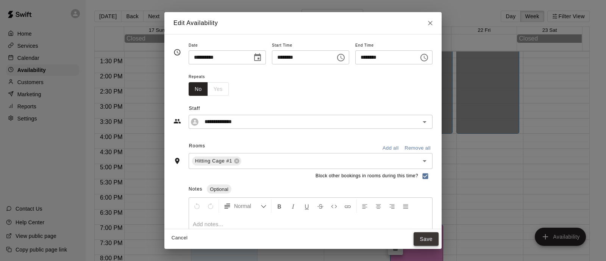
click at [439, 237] on button "Save" at bounding box center [426, 239] width 25 height 14
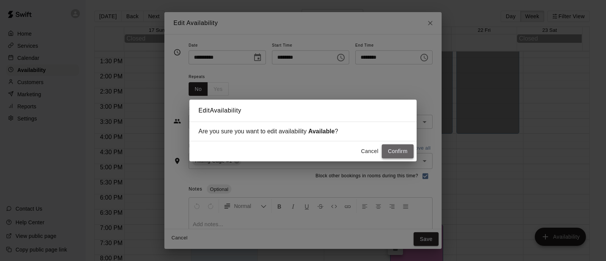
click at [402, 154] on button "Confirm" at bounding box center [398, 151] width 32 height 14
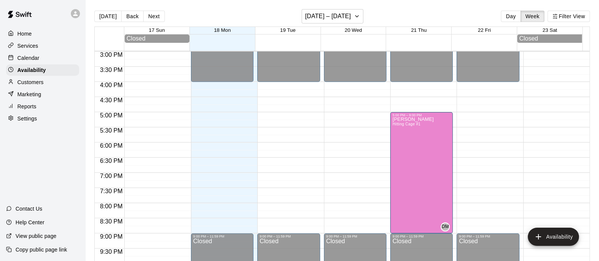
scroll to position [471, 0]
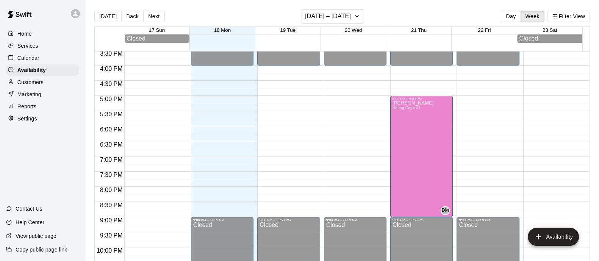
click at [38, 49] on div "Services" at bounding box center [42, 45] width 73 height 11
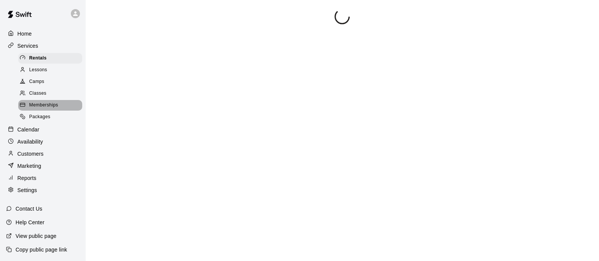
click at [50, 104] on div "Memberships" at bounding box center [50, 105] width 64 height 11
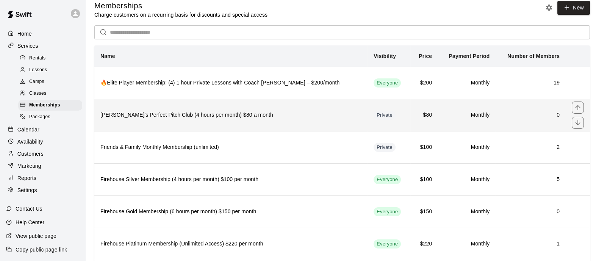
scroll to position [6, 0]
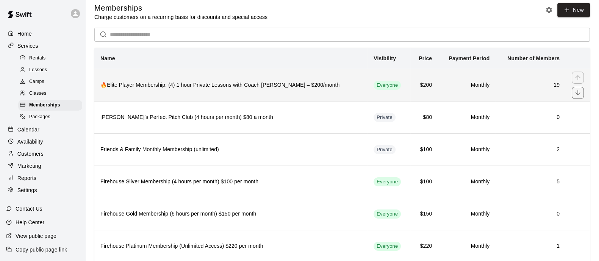
click at [237, 91] on th "🔥Elite Player Membership: (4) 1 hour Private Lessons with Coach [PERSON_NAME] –…" at bounding box center [230, 85] width 273 height 32
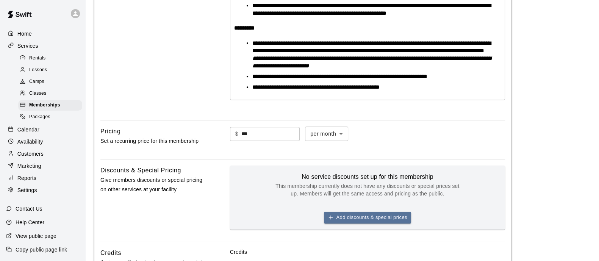
scroll to position [522, 0]
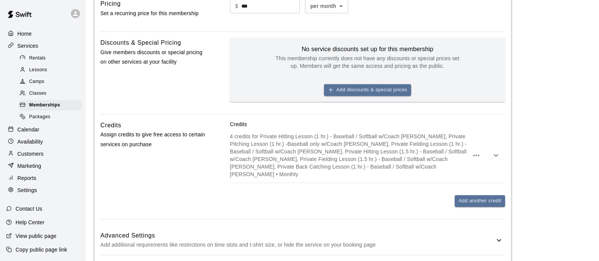
click at [477, 160] on icon "button" at bounding box center [476, 155] width 9 height 9
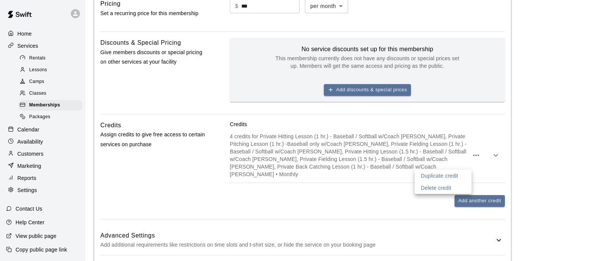
click at [511, 161] on div at bounding box center [303, 130] width 606 height 261
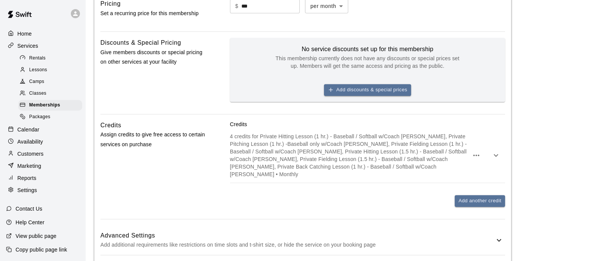
click at [494, 160] on icon "button" at bounding box center [495, 155] width 9 height 9
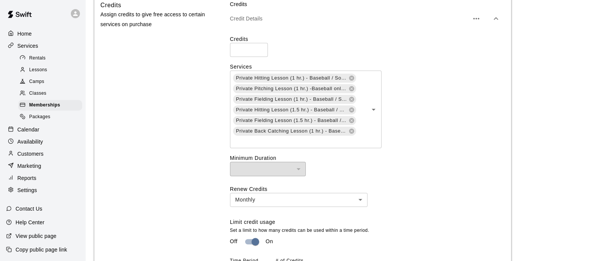
scroll to position [646, 0]
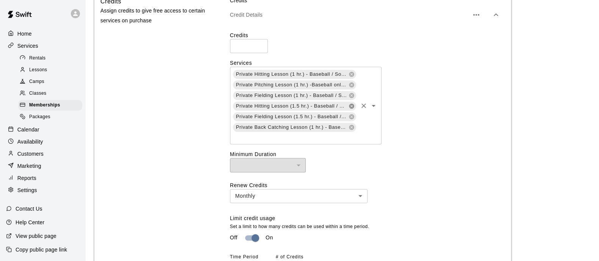
click at [352, 108] on icon at bounding box center [351, 105] width 5 height 5
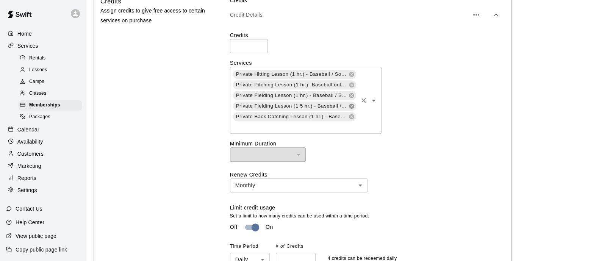
click at [352, 109] on icon at bounding box center [352, 106] width 6 height 6
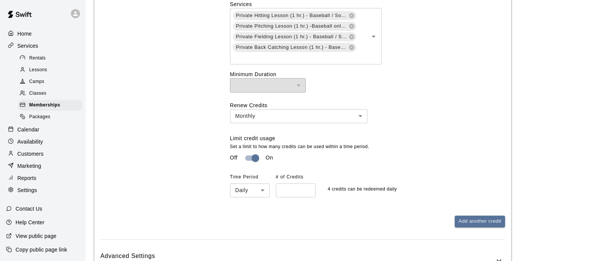
scroll to position [804, 0]
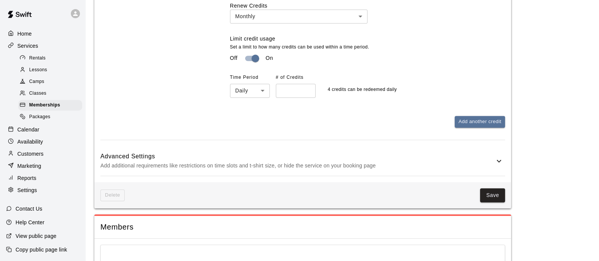
click at [477, 170] on p "Add additional requirements like restrictions on time slots and t-shirt size, o…" at bounding box center [297, 165] width 394 height 9
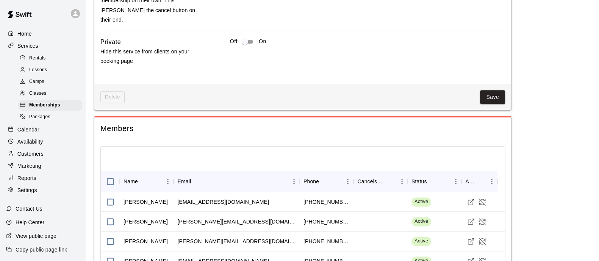
scroll to position [1250, 0]
click at [493, 101] on button "Save" at bounding box center [492, 96] width 25 height 14
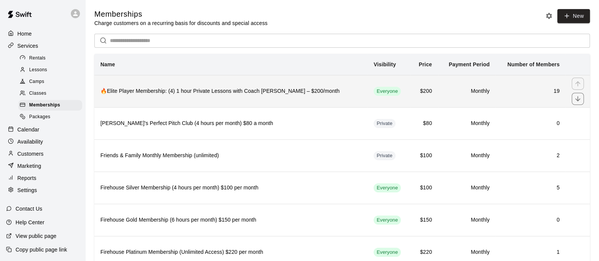
click at [352, 103] on th "🔥Elite Player Membership: (4) 1 hour Private Lessons with Coach [PERSON_NAME] –…" at bounding box center [230, 91] width 273 height 32
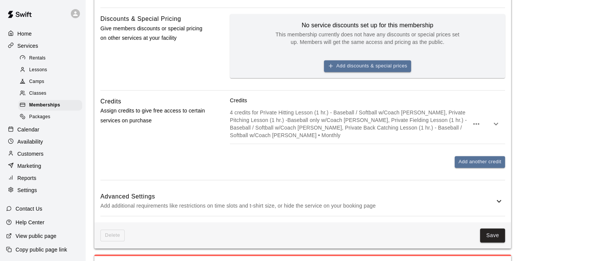
scroll to position [550, 0]
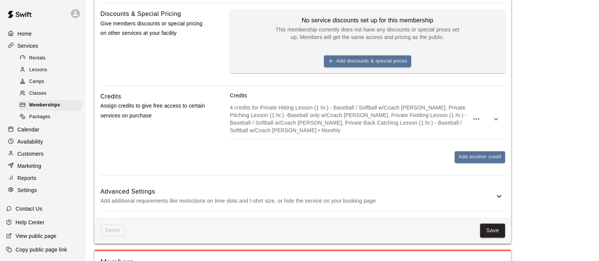
click at [486, 197] on h6 "Advanced Settings" at bounding box center [297, 192] width 394 height 10
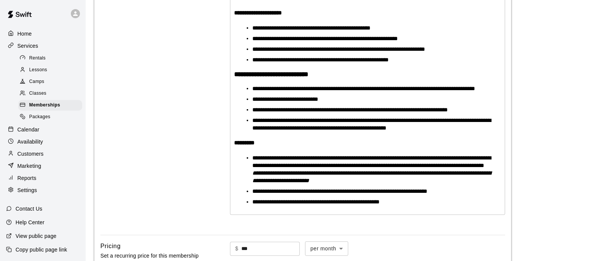
scroll to position [190, 0]
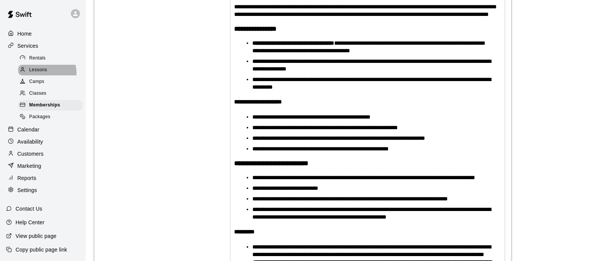
click at [42, 74] on span "Lessons" at bounding box center [38, 70] width 18 height 8
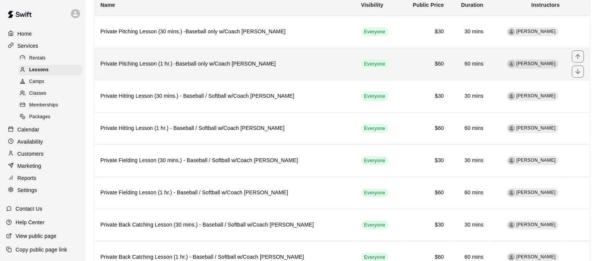
scroll to position [64, 0]
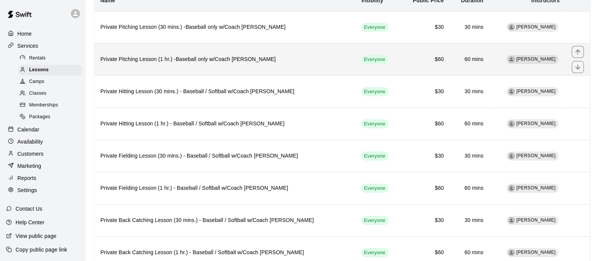
click at [318, 62] on h6 "Private Pitching Lesson (1 hr.) -Baseball only w/Coach [PERSON_NAME]" at bounding box center [224, 59] width 249 height 8
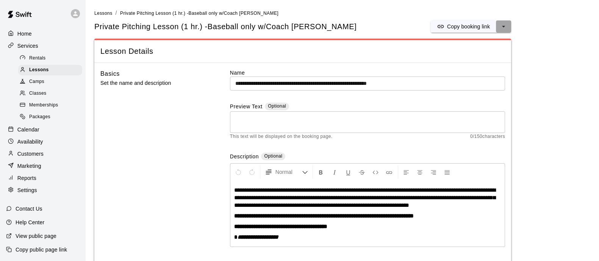
click at [506, 27] on icon "select merge strategy" at bounding box center [504, 27] width 8 height 8
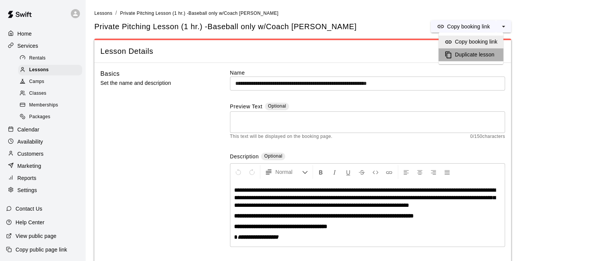
click at [488, 54] on h6 "Duplicate lesson" at bounding box center [474, 55] width 39 height 8
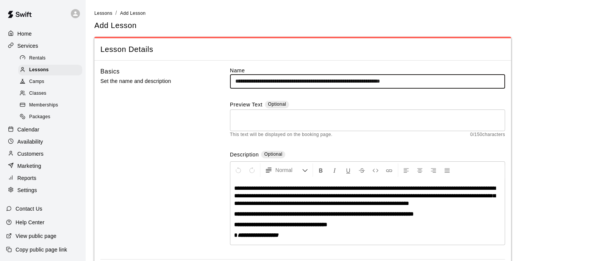
drag, startPoint x: 275, startPoint y: 81, endPoint x: 214, endPoint y: 90, distance: 61.2
click at [214, 90] on div "**********" at bounding box center [302, 163] width 405 height 192
drag, startPoint x: 349, startPoint y: 80, endPoint x: 384, endPoint y: 80, distance: 34.9
click at [384, 80] on input "**********" at bounding box center [367, 81] width 275 height 14
click at [427, 84] on input "**********" at bounding box center [367, 81] width 275 height 14
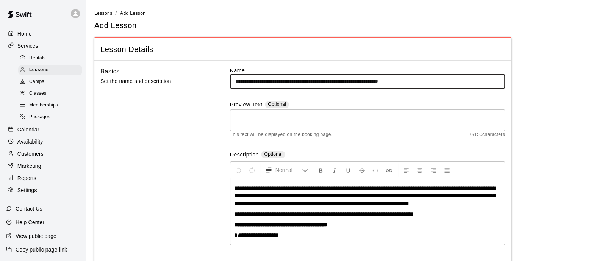
click at [433, 84] on input "**********" at bounding box center [367, 81] width 275 height 14
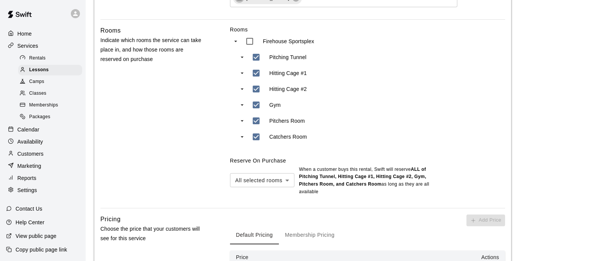
scroll to position [297, 0]
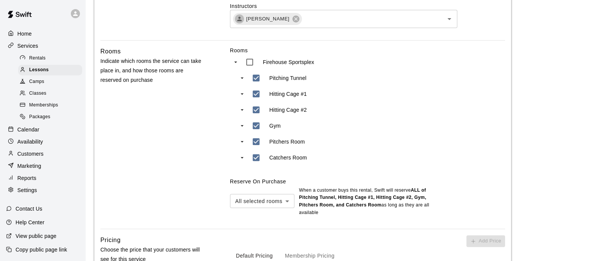
type input "**********"
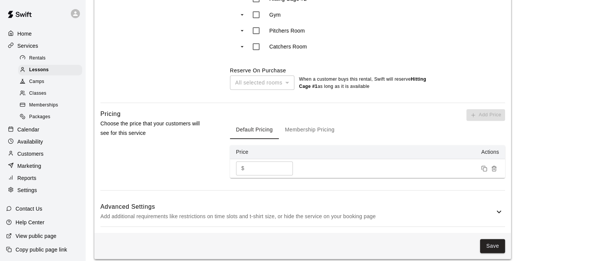
scroll to position [415, 0]
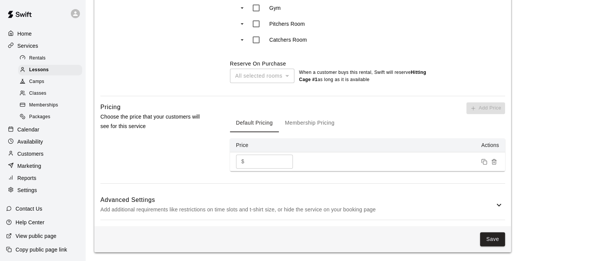
click at [373, 196] on h6 "Advanced Settings" at bounding box center [297, 200] width 394 height 10
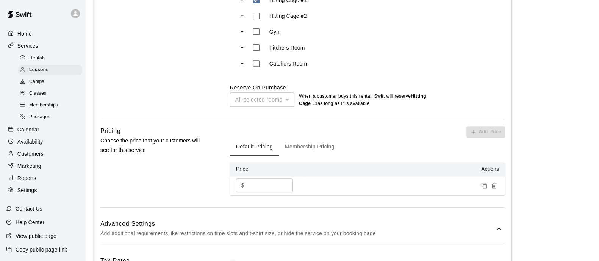
scroll to position [390, 0]
click at [492, 188] on icon "Remove price" at bounding box center [494, 186] width 6 height 6
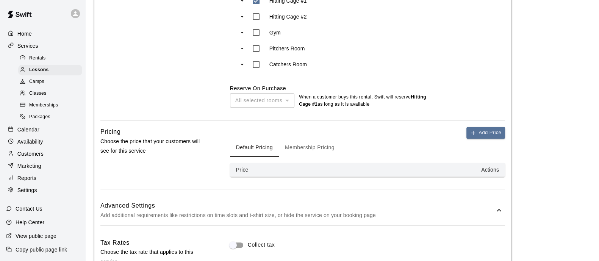
click at [303, 151] on button "Membership Pricing" at bounding box center [310, 148] width 62 height 18
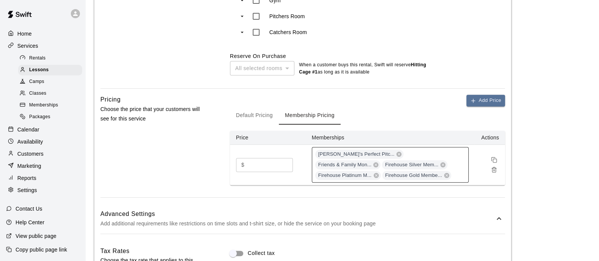
scroll to position [420, 0]
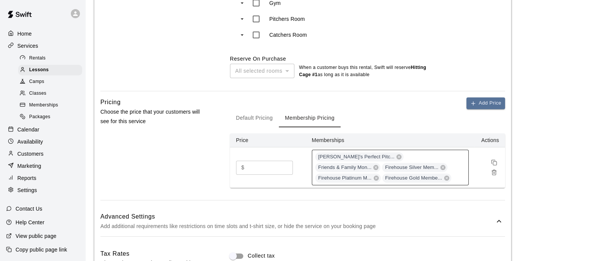
click at [410, 179] on div "Mindy's Perfect Pitc... Friends & Family Mon... Firehouse Silver Mem... Firehou…" at bounding box center [390, 168] width 157 height 36
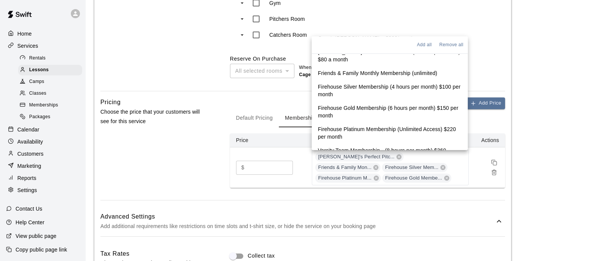
scroll to position [0, 0]
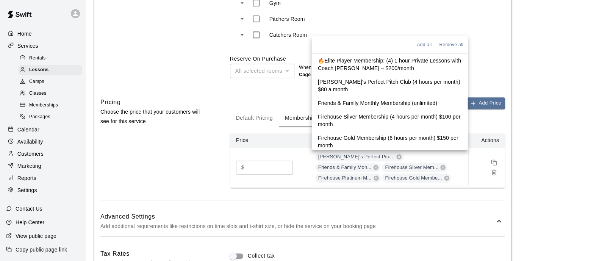
click at [406, 66] on p "🔥Elite Player Membership: (4) 1 hour Private Lessons with Coach [PERSON_NAME] –…" at bounding box center [390, 64] width 144 height 15
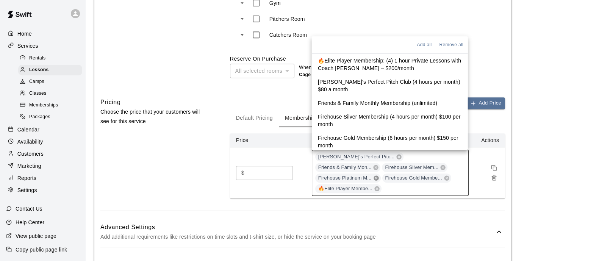
click at [378, 175] on icon at bounding box center [376, 177] width 5 height 5
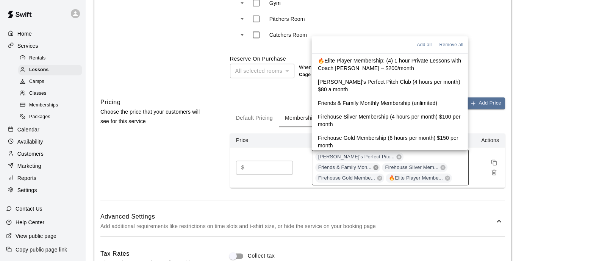
click at [378, 165] on icon at bounding box center [376, 167] width 5 height 5
click at [397, 157] on icon at bounding box center [399, 156] width 5 height 5
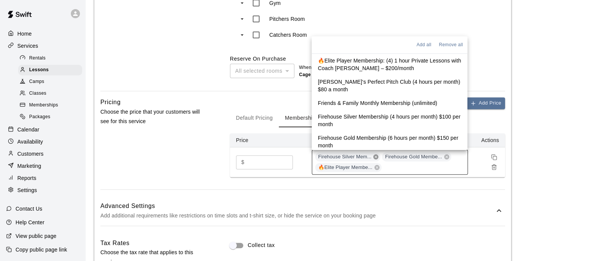
click at [373, 156] on icon at bounding box center [376, 157] width 6 height 6
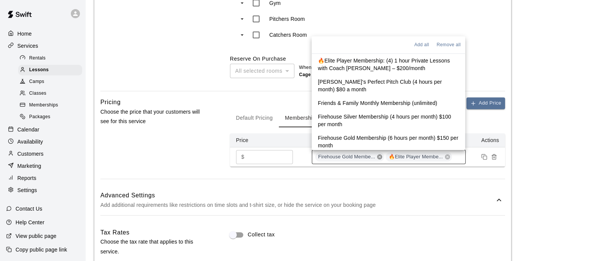
click at [379, 156] on icon at bounding box center [379, 156] width 5 height 5
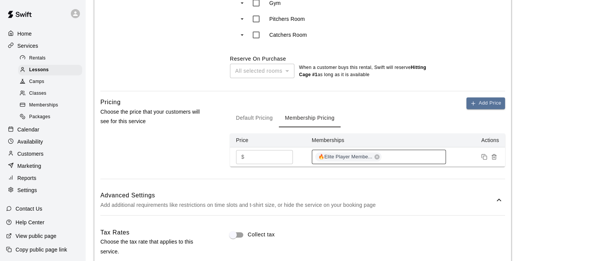
click at [536, 159] on main "**********" at bounding box center [342, 61] width 496 height 944
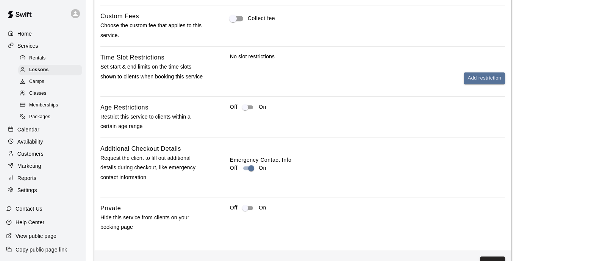
scroll to position [701, 0]
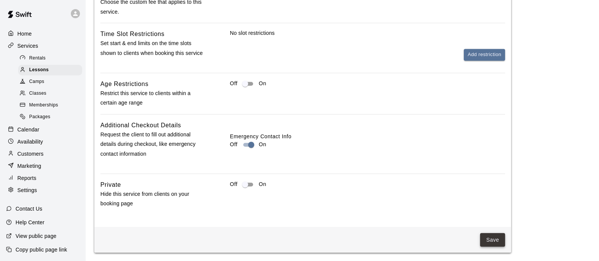
click at [487, 238] on button "Save" at bounding box center [492, 240] width 25 height 14
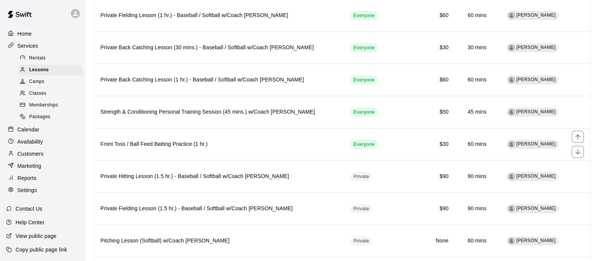
scroll to position [282, 0]
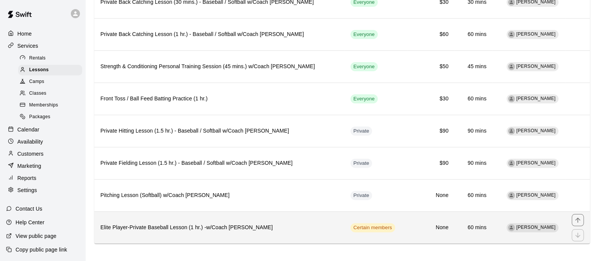
click at [263, 224] on h6 "Elite Player-Private Baseball Lesson (1 hr.) -w/Coach David Martinez" at bounding box center [219, 228] width 238 height 8
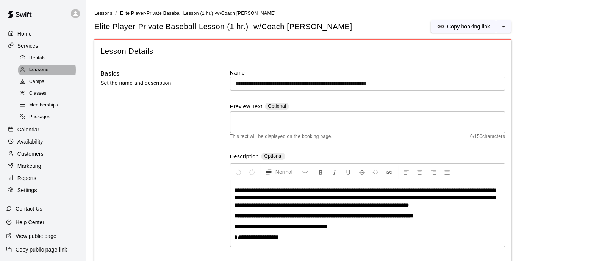
click at [36, 72] on span "Lessons" at bounding box center [39, 70] width 20 height 8
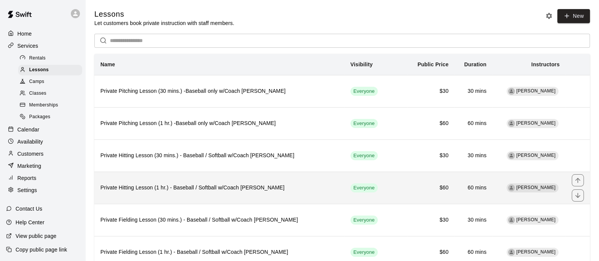
scroll to position [282, 0]
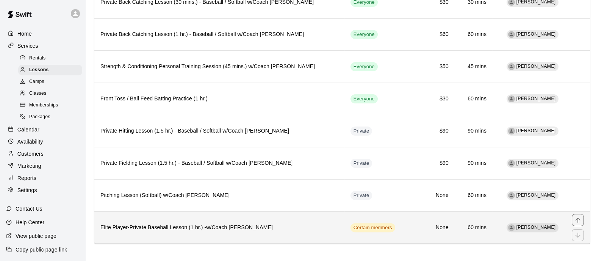
click at [295, 228] on h6 "Elite Player-Private Baseball Lesson (1 hr.) -w/Coach David Martinez" at bounding box center [219, 228] width 238 height 8
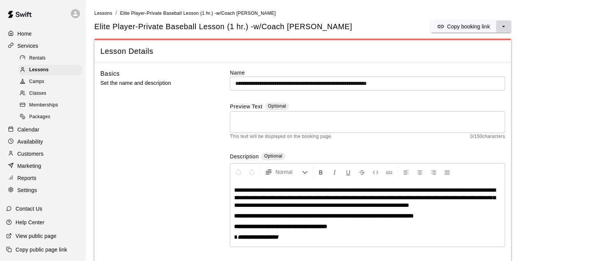
click at [505, 30] on button "select merge strategy" at bounding box center [503, 26] width 15 height 12
click at [479, 58] on h6 "Duplicate lesson" at bounding box center [474, 55] width 39 height 8
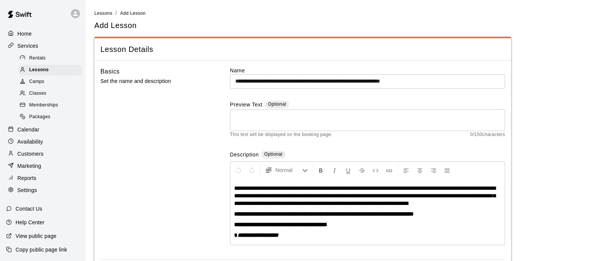
click at [308, 83] on input "**********" at bounding box center [367, 81] width 275 height 14
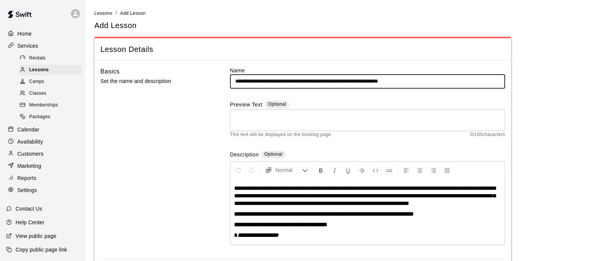
click at [449, 76] on input "**********" at bounding box center [367, 81] width 275 height 14
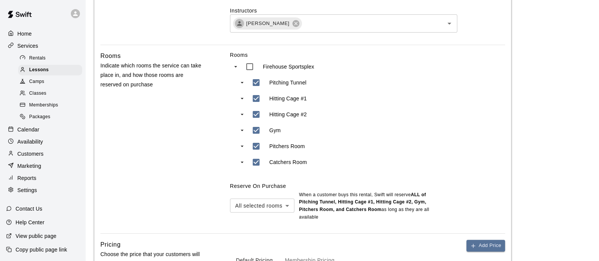
scroll to position [293, 0]
type input "**********"
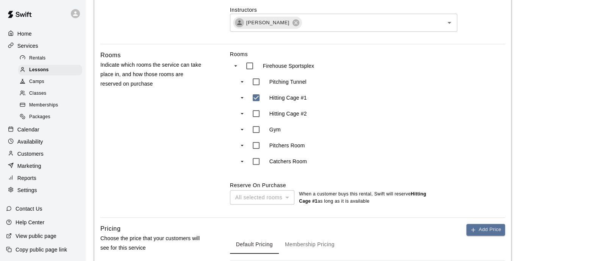
scroll to position [396, 0]
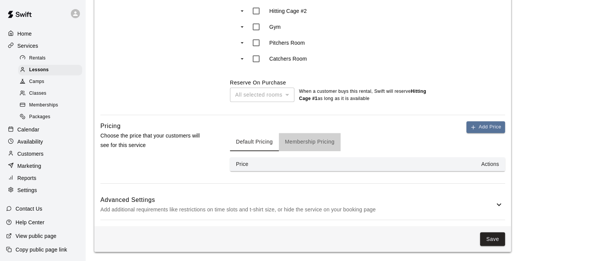
click at [319, 148] on button "Membership Pricing" at bounding box center [310, 142] width 62 height 18
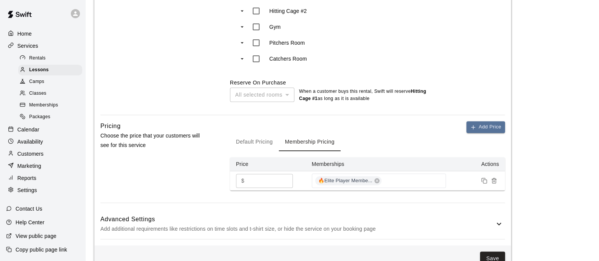
scroll to position [415, 0]
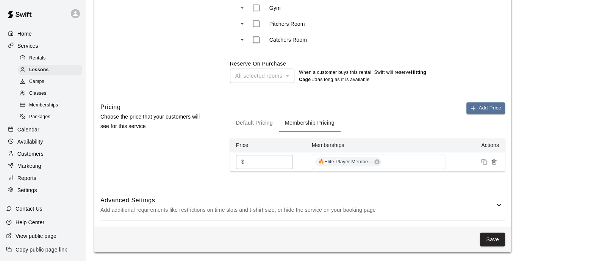
click at [389, 215] on div "Advanced Settings Add additional requirements like restrictions on time slots a…" at bounding box center [302, 205] width 405 height 30
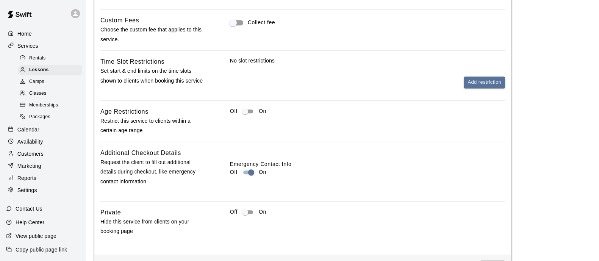
scroll to position [701, 0]
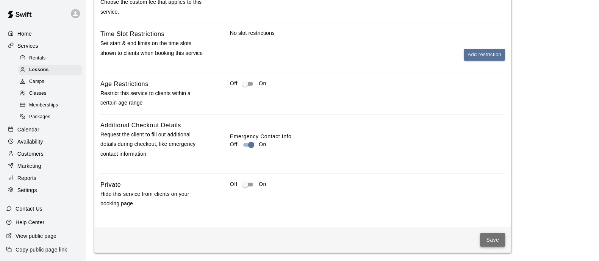
click at [496, 241] on button "Save" at bounding box center [492, 240] width 25 height 14
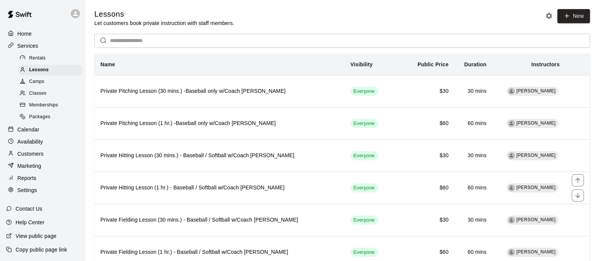
scroll to position [314, 0]
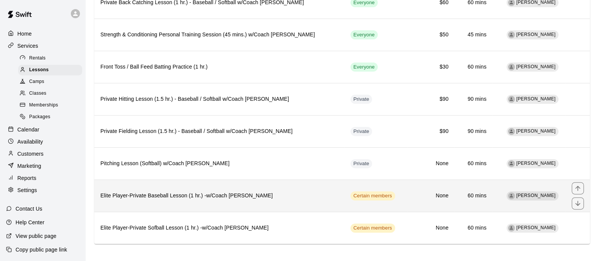
click at [281, 202] on th "Elite Player-Private Baseball Lesson (1 hr.) -w/Coach David Martinez" at bounding box center [219, 196] width 250 height 32
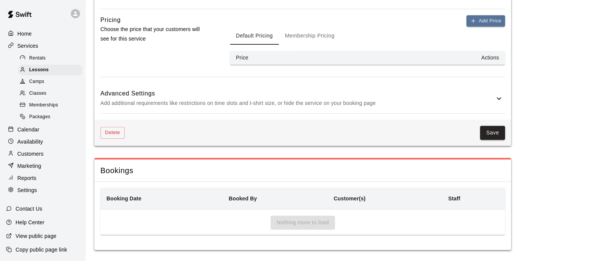
scroll to position [508, 0]
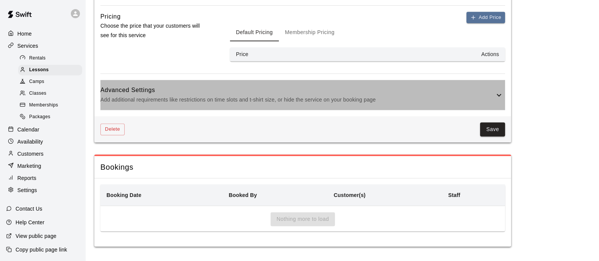
click at [337, 92] on h6 "Advanced Settings" at bounding box center [297, 90] width 394 height 10
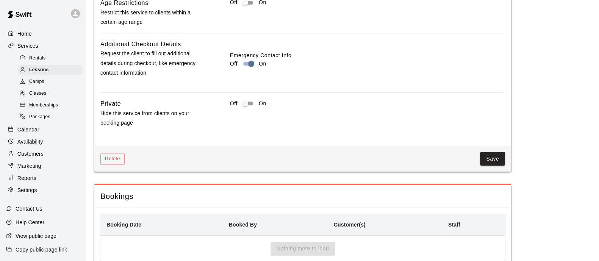
scroll to position [794, 0]
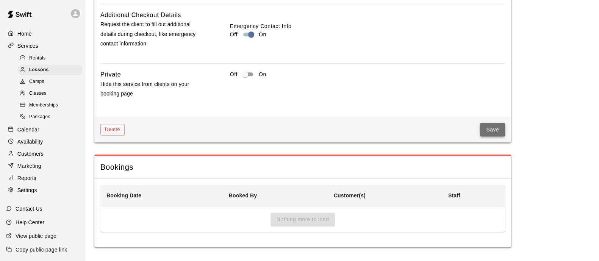
click at [490, 129] on button "Save" at bounding box center [492, 130] width 25 height 14
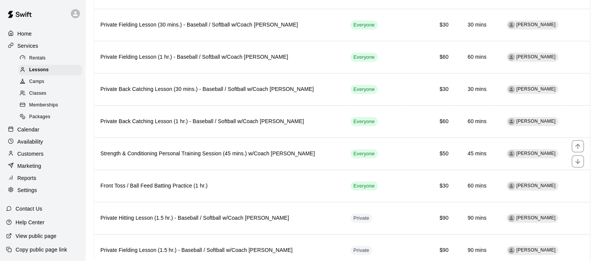
scroll to position [314, 0]
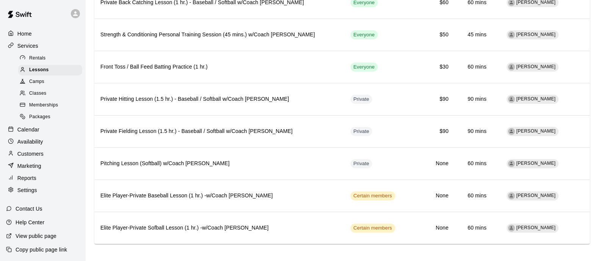
click at [55, 109] on span "Memberships" at bounding box center [43, 106] width 29 height 8
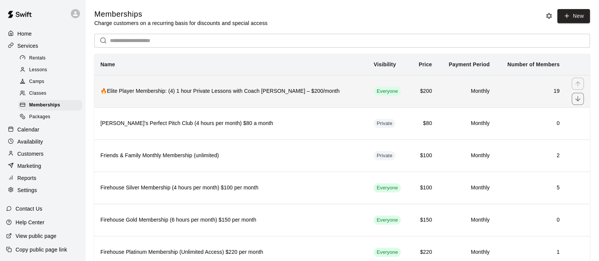
click at [242, 97] on th "🔥Elite Player Membership: (4) 1 hour Private Lessons with Coach [PERSON_NAME] –…" at bounding box center [230, 91] width 273 height 32
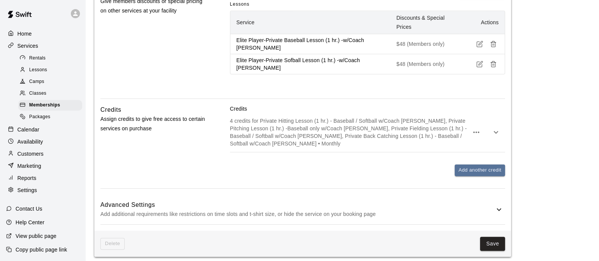
scroll to position [570, 0]
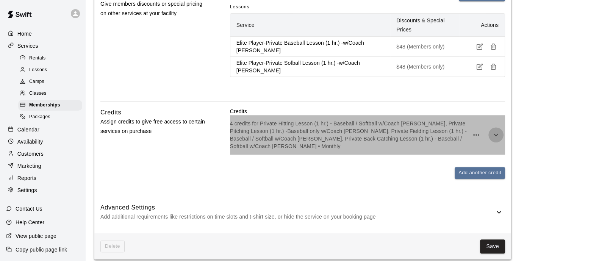
click at [491, 139] on icon "button" at bounding box center [495, 134] width 9 height 9
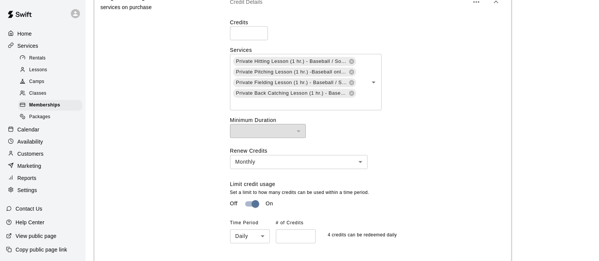
scroll to position [694, 0]
click at [355, 110] on div "Private Hitting Lesson (1 hr.) - Baseball / Softball w/Coach David Martinez Pri…" at bounding box center [306, 81] width 152 height 56
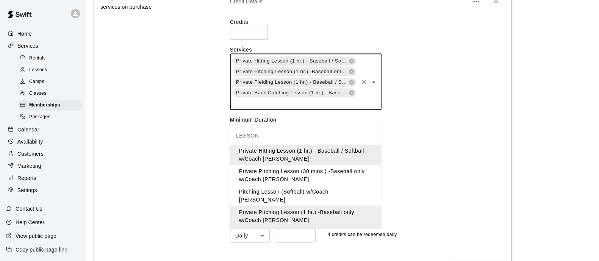
scroll to position [210, 0]
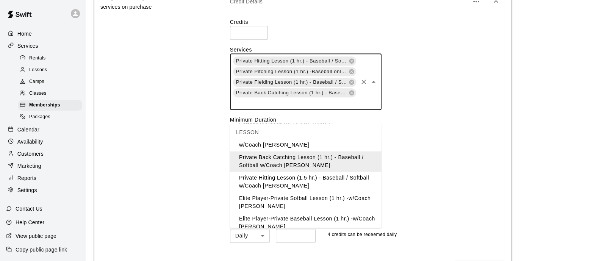
click at [335, 192] on li "Elite Player-Private Sofball Lesson (1 hr.) -w/Coach David Martinez" at bounding box center [306, 202] width 152 height 20
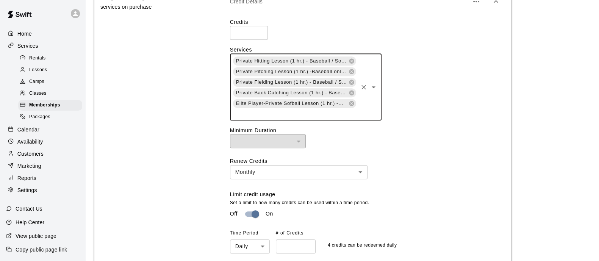
click at [363, 120] on div "Private Hitting Lesson (1 hr.) - Baseball / Softball w/Coach David Martinez Pri…" at bounding box center [306, 86] width 152 height 67
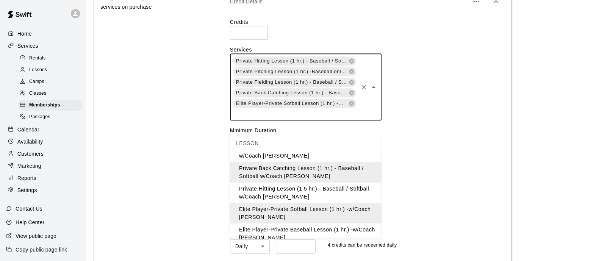
click at [330, 225] on li "Elite Player-Private Baseball Lesson (1 hr.) -w/Coach David Martinez" at bounding box center [306, 234] width 152 height 20
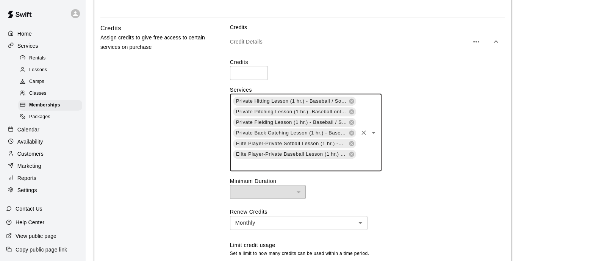
scroll to position [654, 0]
click at [353, 104] on icon at bounding box center [351, 101] width 5 height 5
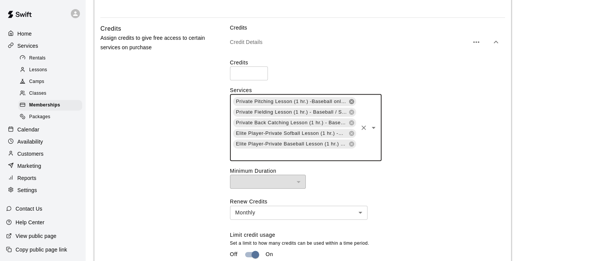
click at [353, 104] on icon at bounding box center [351, 101] width 5 height 5
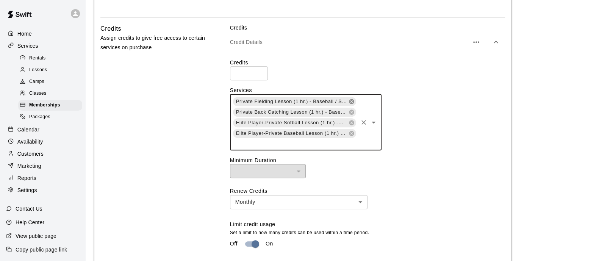
click at [353, 104] on icon at bounding box center [351, 101] width 5 height 5
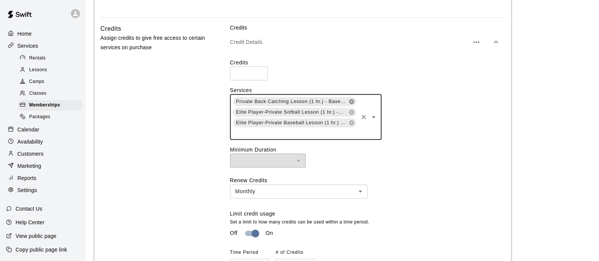
click at [353, 104] on icon at bounding box center [351, 101] width 5 height 5
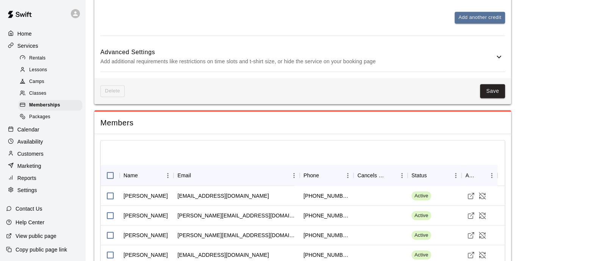
scroll to position [929, 0]
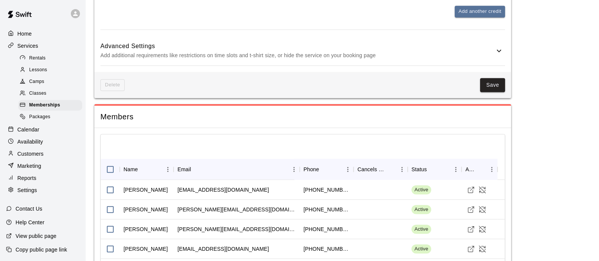
click at [493, 51] on h6 "Advanced Settings" at bounding box center [297, 46] width 394 height 10
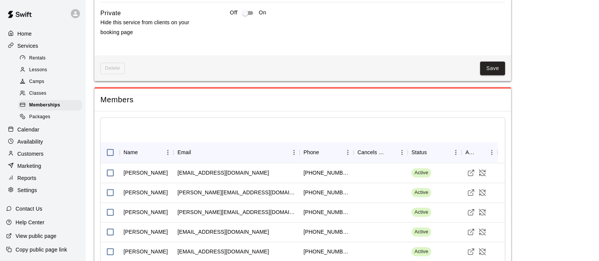
scroll to position [1297, 0]
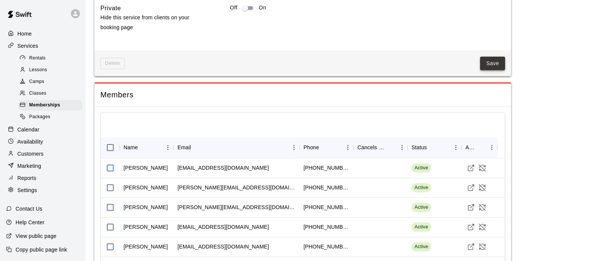
click at [491, 70] on button "Save" at bounding box center [492, 63] width 25 height 14
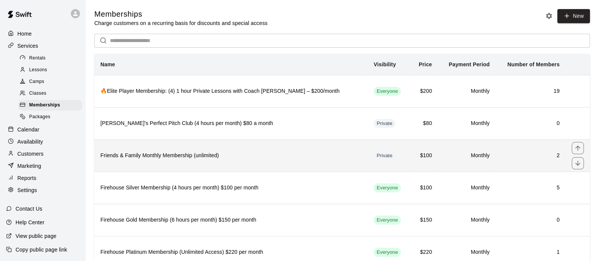
scroll to position [91, 0]
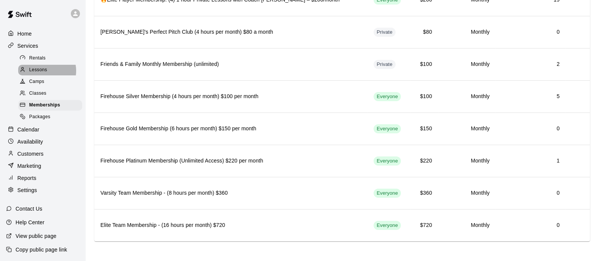
click at [43, 69] on span "Lessons" at bounding box center [38, 70] width 18 height 8
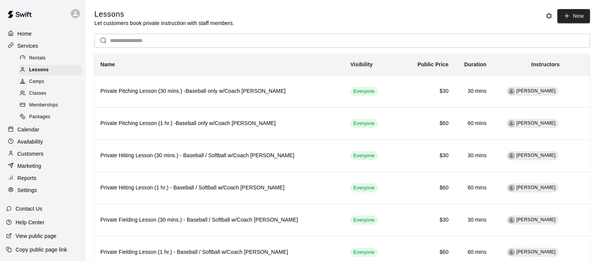
click at [44, 102] on span "Memberships" at bounding box center [43, 106] width 29 height 8
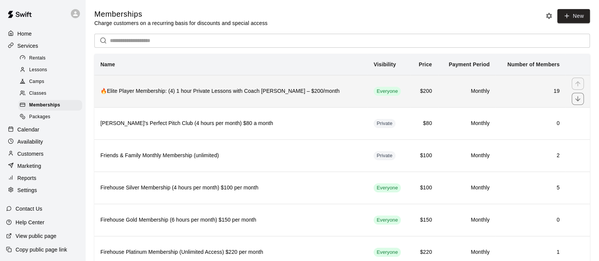
click at [112, 89] on h6 "🔥Elite Player Membership: (4) 1 hour Private Lessons with Coach [PERSON_NAME] –…" at bounding box center [230, 91] width 261 height 8
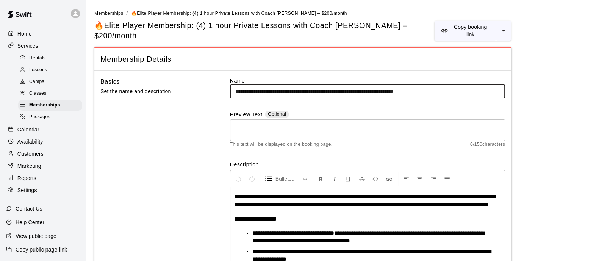
drag, startPoint x: 241, startPoint y: 84, endPoint x: 219, endPoint y: 82, distance: 22.8
click at [38, 70] on span "Lessons" at bounding box center [38, 70] width 18 height 8
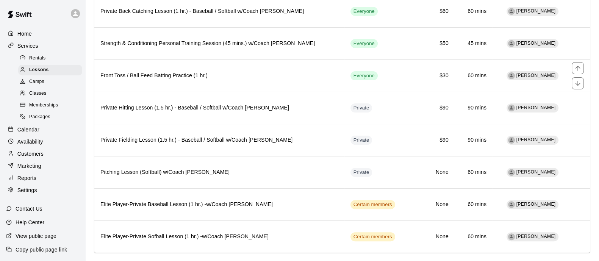
scroll to position [314, 0]
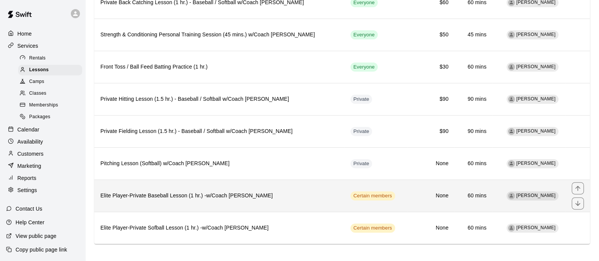
click at [127, 192] on h6 "Elite Player-Private Baseball Lesson (1 hr.) -w/Coach David Martinez" at bounding box center [219, 196] width 238 height 8
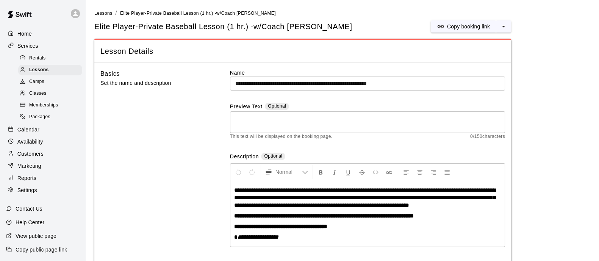
click at [234, 83] on input "**********" at bounding box center [367, 84] width 275 height 14
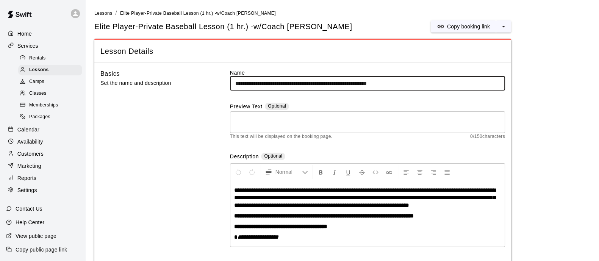
paste input "**"
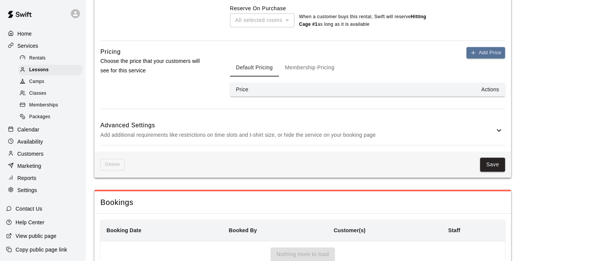
scroll to position [508, 0]
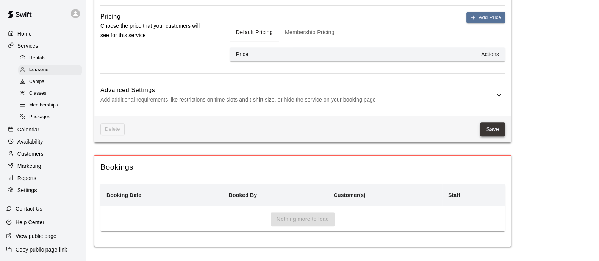
type input "**********"
click at [485, 128] on button "Save" at bounding box center [492, 129] width 25 height 14
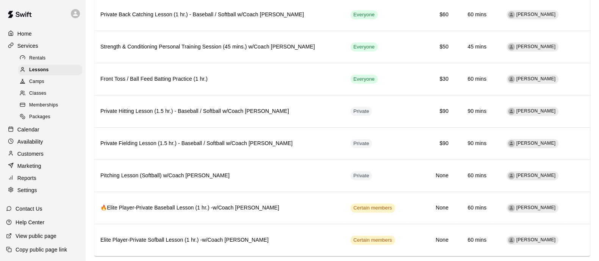
scroll to position [314, 0]
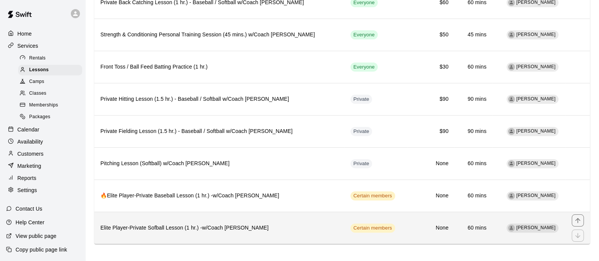
click at [220, 226] on h6 "Elite Player-Private Sofball Lesson (1 hr.) -w/Coach David Martinez" at bounding box center [219, 228] width 238 height 8
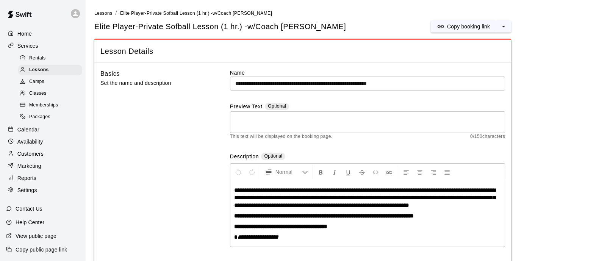
click at [234, 85] on input "**********" at bounding box center [367, 84] width 275 height 14
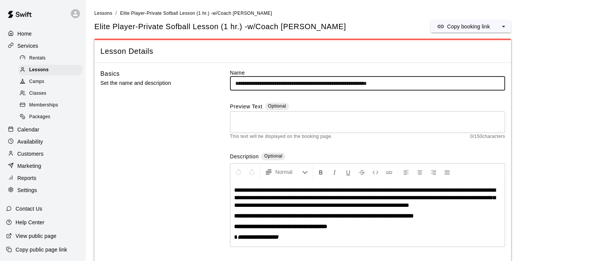
click at [234, 85] on input "**********" at bounding box center [367, 84] width 275 height 14
paste input "**"
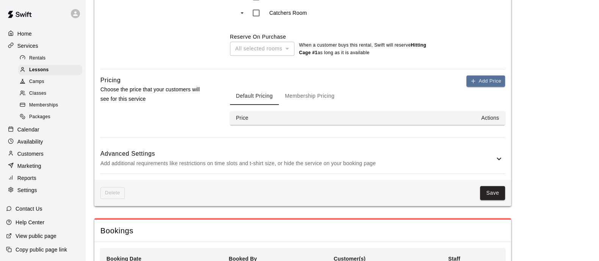
scroll to position [508, 0]
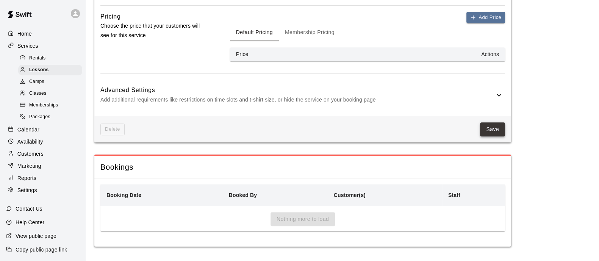
type input "**********"
click at [489, 129] on button "Save" at bounding box center [492, 129] width 25 height 14
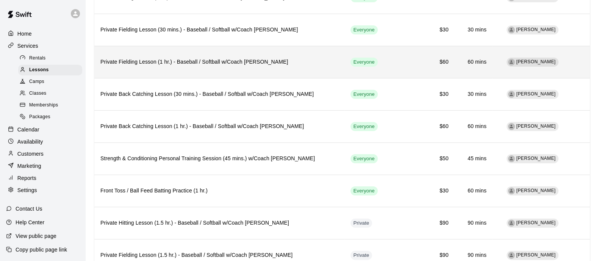
scroll to position [314, 0]
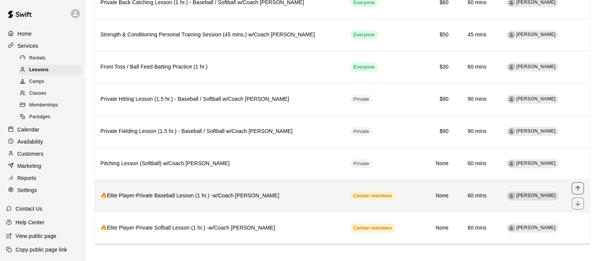
click at [578, 186] on icon "move item up" at bounding box center [577, 188] width 5 height 5
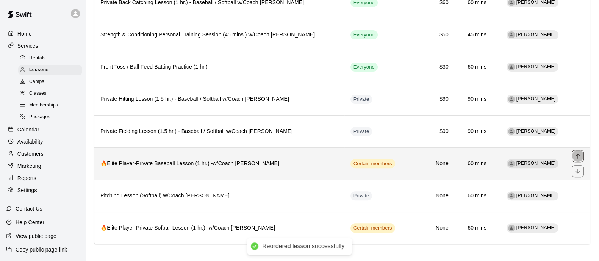
click at [581, 152] on icon "move item up" at bounding box center [578, 156] width 8 height 8
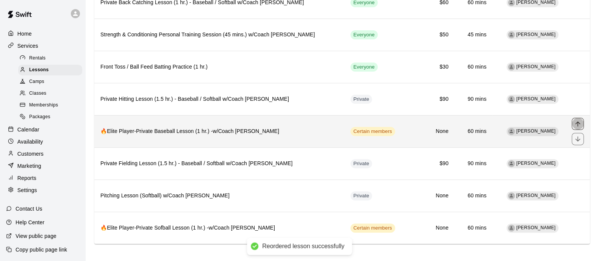
click at [578, 118] on button "move item up" at bounding box center [578, 124] width 12 height 12
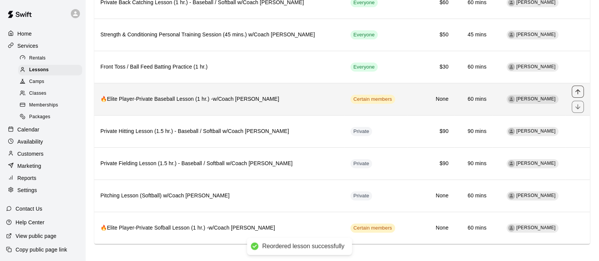
click at [578, 89] on icon "move item up" at bounding box center [577, 91] width 5 height 5
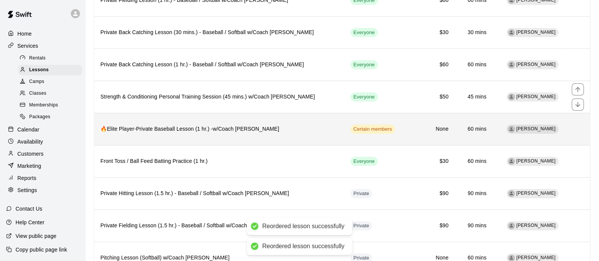
scroll to position [251, 0]
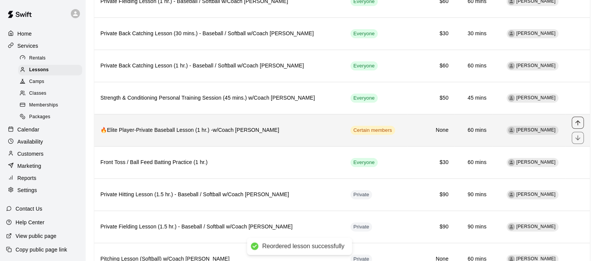
click at [578, 122] on icon "move item up" at bounding box center [578, 123] width 8 height 8
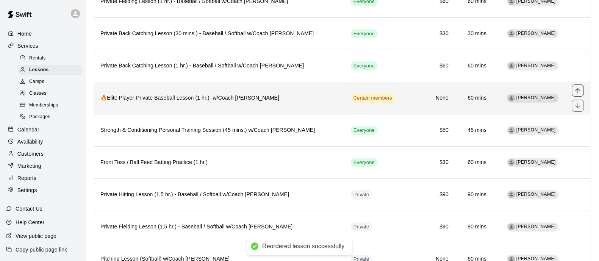
click at [579, 91] on icon "move item up" at bounding box center [578, 91] width 8 height 8
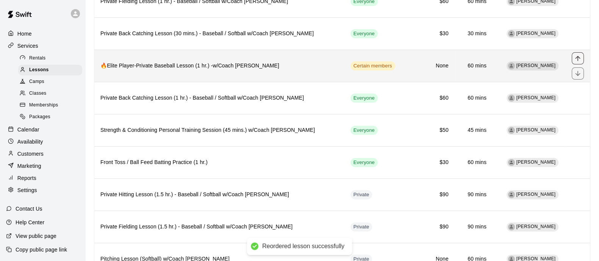
click at [578, 56] on icon "move item up" at bounding box center [578, 59] width 8 height 8
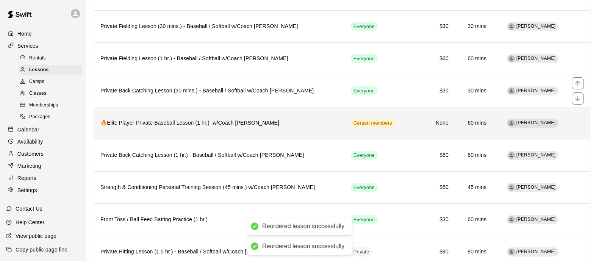
scroll to position [191, 0]
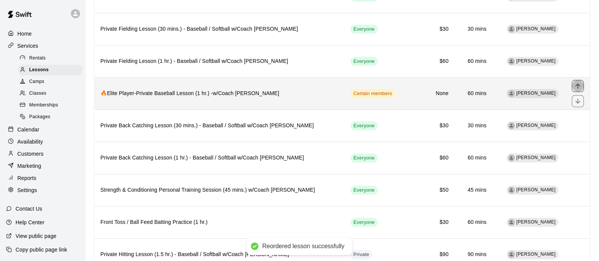
click at [578, 83] on icon "move item up" at bounding box center [577, 85] width 5 height 5
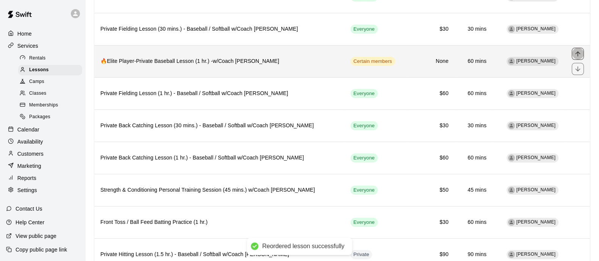
click at [579, 52] on icon "move item up" at bounding box center [578, 54] width 8 height 8
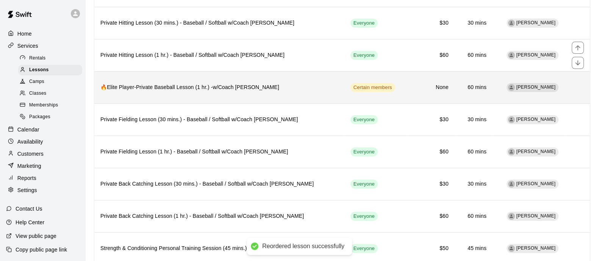
scroll to position [130, 0]
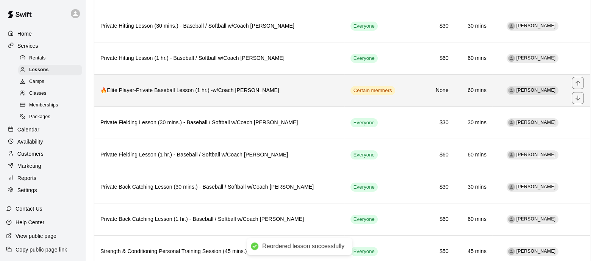
click at [577, 88] on button "move item up" at bounding box center [578, 83] width 12 height 12
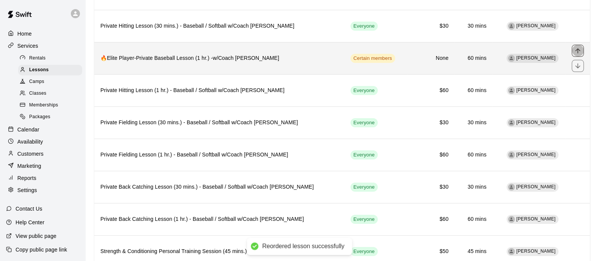
click at [581, 47] on icon "move item up" at bounding box center [578, 51] width 8 height 8
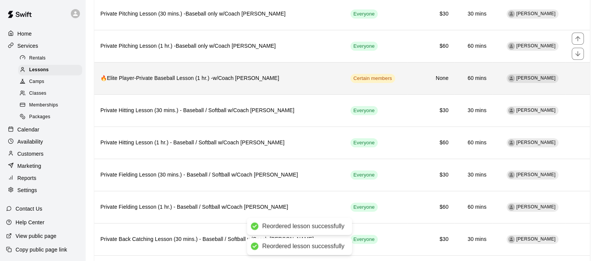
scroll to position [73, 0]
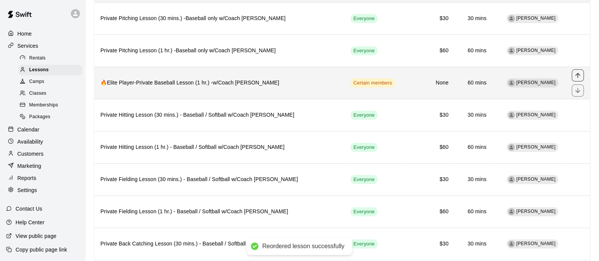
click at [576, 77] on icon "move item up" at bounding box center [578, 76] width 8 height 8
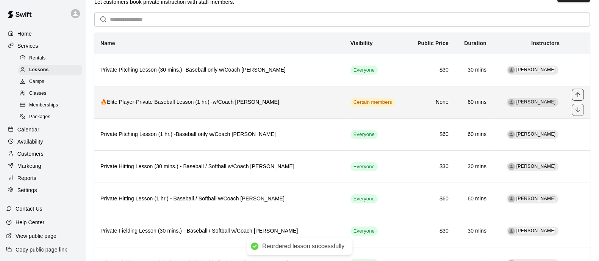
scroll to position [18, 0]
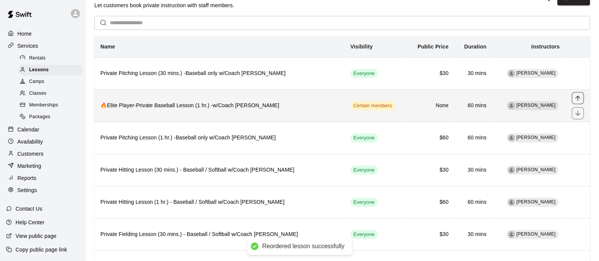
click at [579, 99] on icon "move item up" at bounding box center [578, 98] width 8 height 8
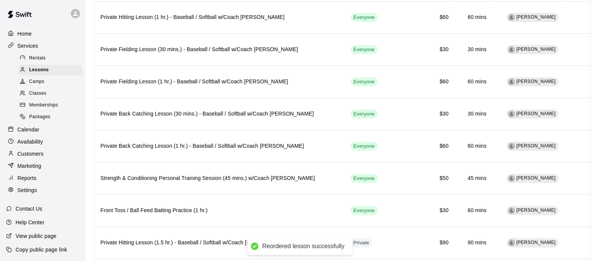
scroll to position [314, 0]
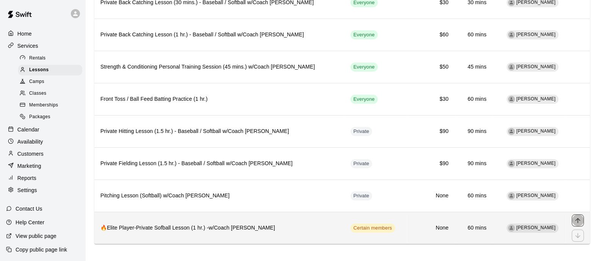
click at [582, 218] on button "move item up" at bounding box center [578, 220] width 12 height 12
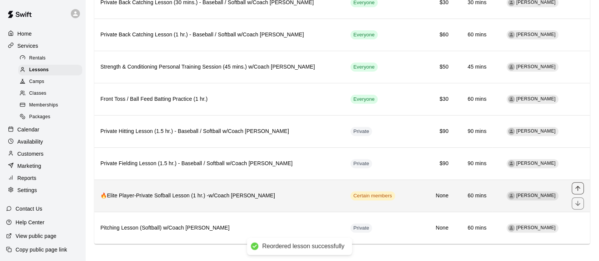
click at [577, 184] on icon "move item up" at bounding box center [578, 188] width 8 height 8
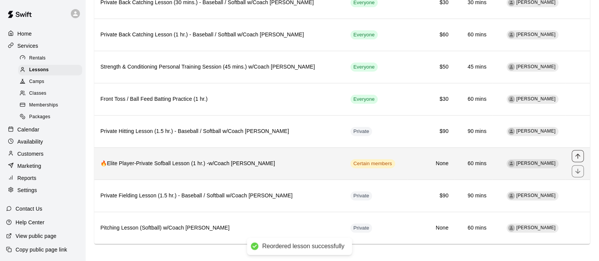
click at [581, 152] on icon "move item up" at bounding box center [578, 156] width 8 height 8
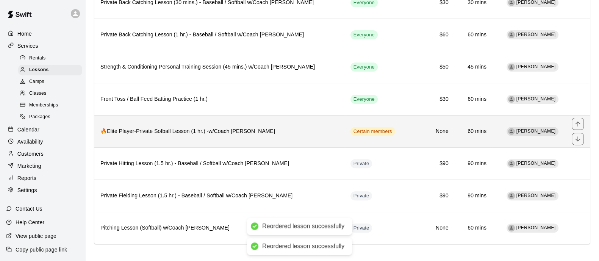
click at [580, 120] on icon "move item up" at bounding box center [578, 124] width 8 height 8
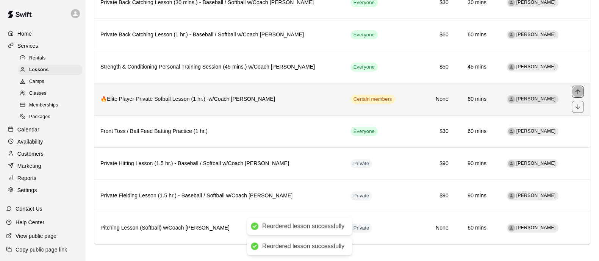
click at [579, 90] on icon "move item up" at bounding box center [578, 92] width 8 height 8
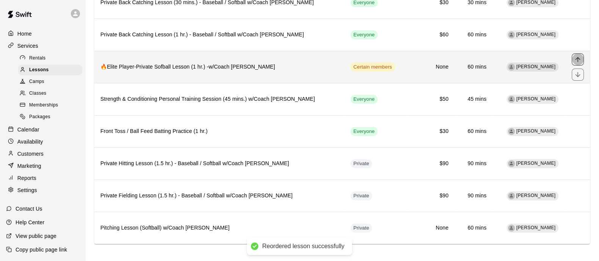
click at [577, 59] on icon "move item up" at bounding box center [578, 60] width 8 height 8
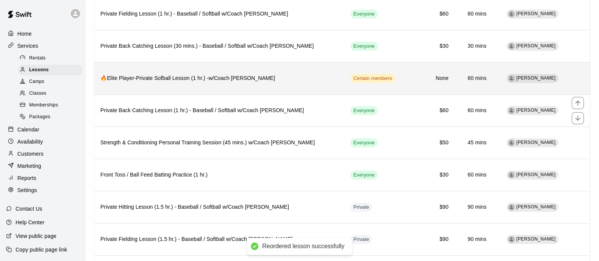
scroll to position [267, 0]
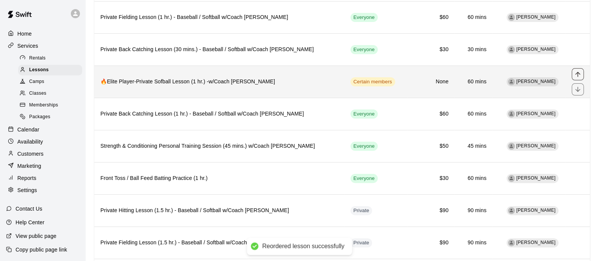
click at [578, 72] on icon "move item up" at bounding box center [577, 74] width 5 height 5
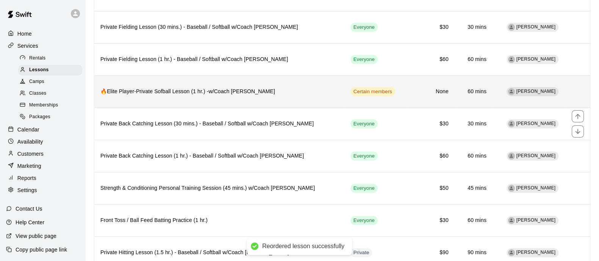
scroll to position [224, 0]
click at [576, 82] on icon "move item up" at bounding box center [577, 84] width 5 height 5
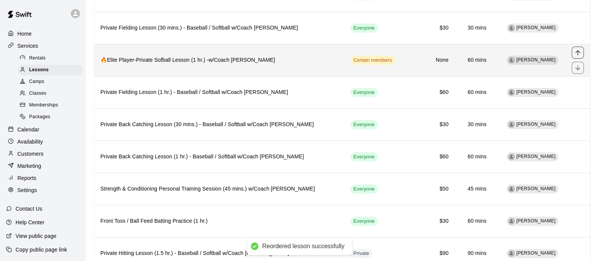
click at [576, 49] on icon "move item up" at bounding box center [578, 53] width 8 height 8
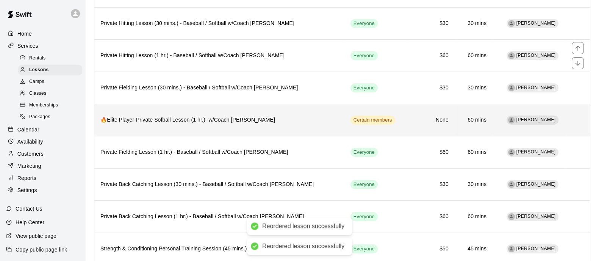
scroll to position [159, 0]
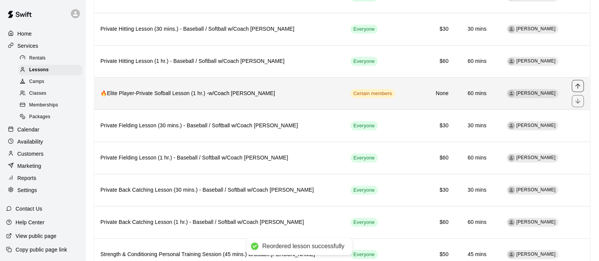
click at [580, 86] on icon "move item up" at bounding box center [578, 86] width 8 height 8
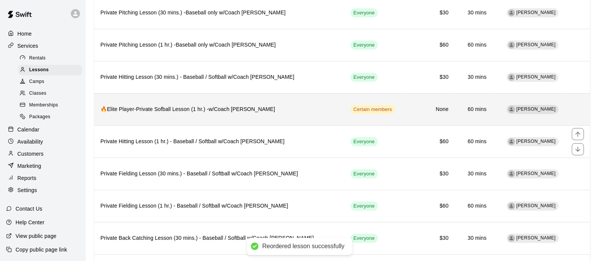
scroll to position [109, 0]
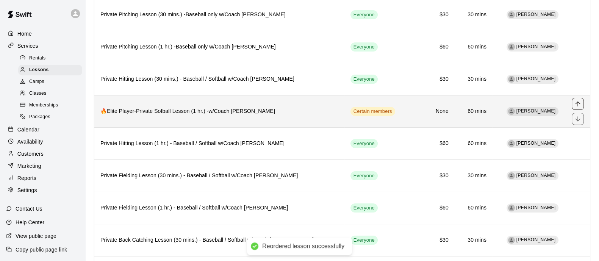
click at [582, 103] on button "move item up" at bounding box center [578, 104] width 12 height 12
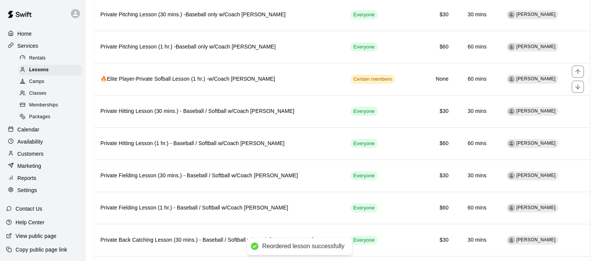
click at [574, 71] on icon "move item up" at bounding box center [578, 72] width 8 height 8
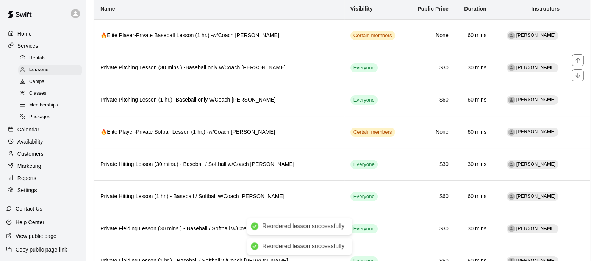
scroll to position [55, 0]
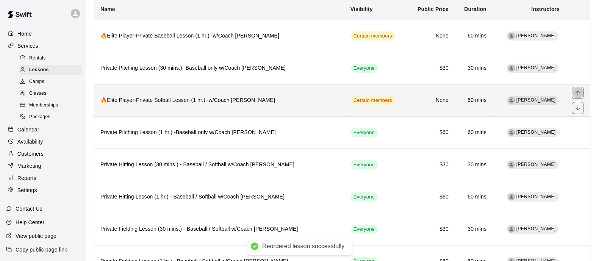
click at [575, 99] on button "move item up" at bounding box center [578, 93] width 12 height 12
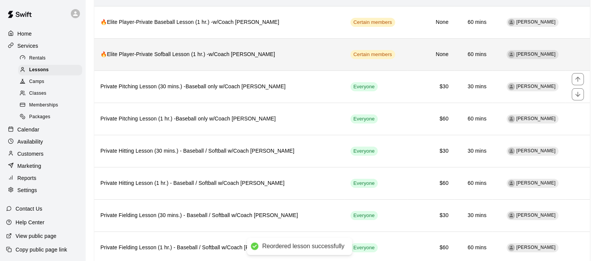
scroll to position [70, 0]
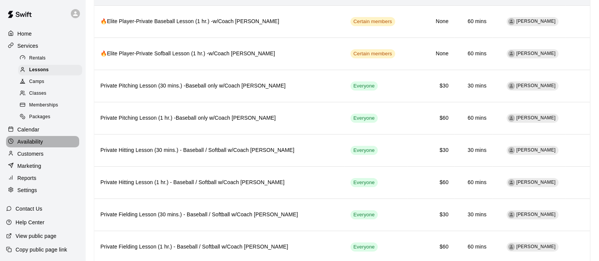
click at [49, 144] on div "Availability" at bounding box center [42, 141] width 73 height 11
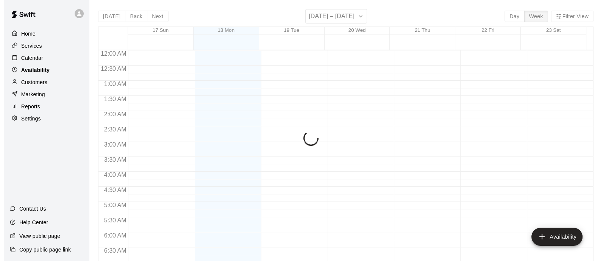
scroll to position [419, 0]
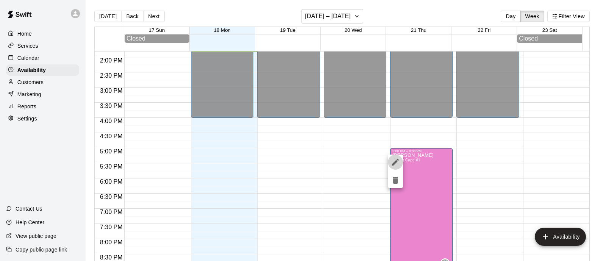
click at [393, 162] on icon "edit" at bounding box center [395, 162] width 9 height 9
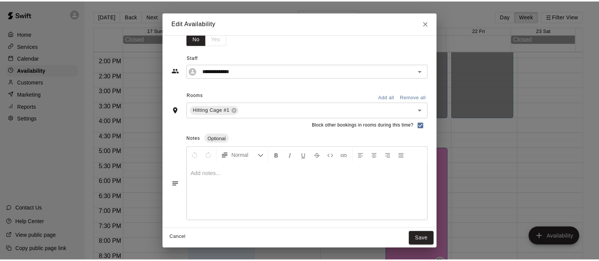
scroll to position [0, 0]
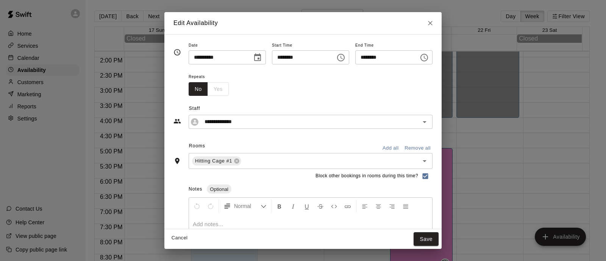
click at [433, 24] on icon "Close" at bounding box center [430, 23] width 5 height 5
type input "**********"
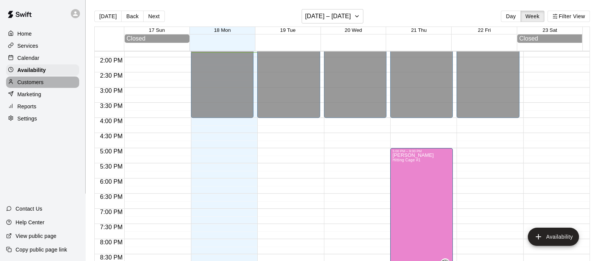
click at [26, 86] on p "Customers" at bounding box center [30, 82] width 26 height 8
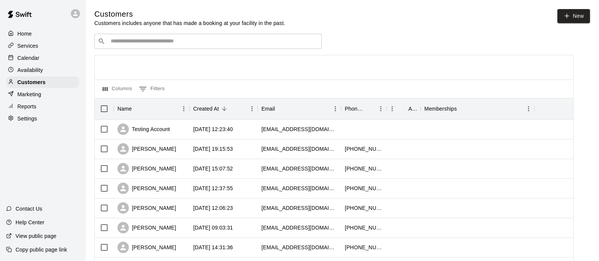
click at [212, 45] on input "Search customers by name or email" at bounding box center [213, 42] width 210 height 8
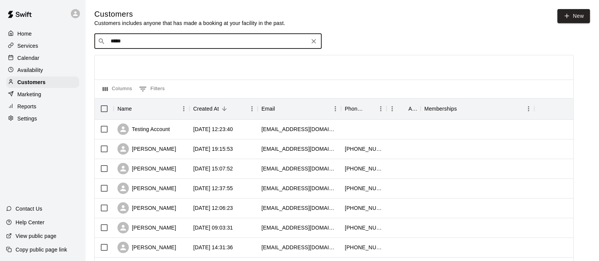
type input "****"
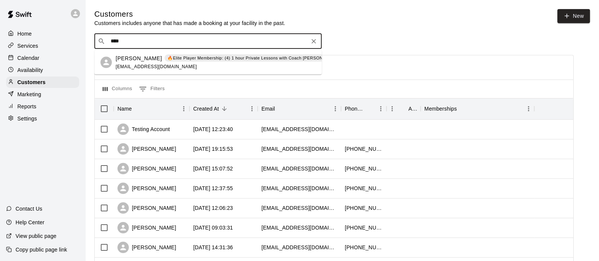
click at [172, 61] on p "🔥Elite Player Membership: (4) 1 hour Private Lessons with Coach [PERSON_NAME] –…" at bounding box center [267, 58] width 200 height 6
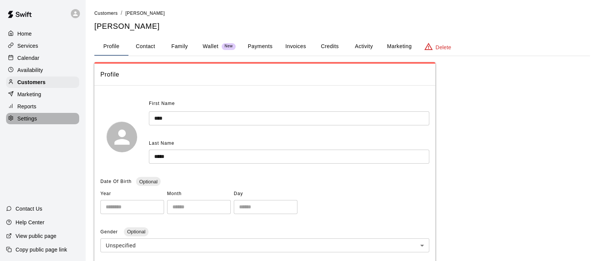
click at [31, 120] on p "Settings" at bounding box center [27, 119] width 20 height 8
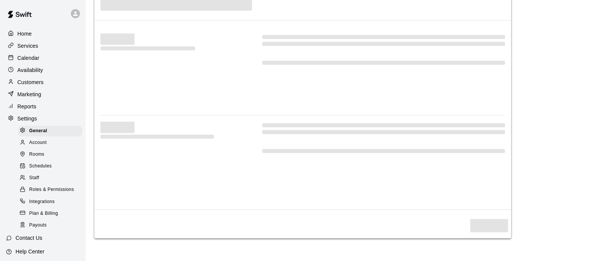
select select "**"
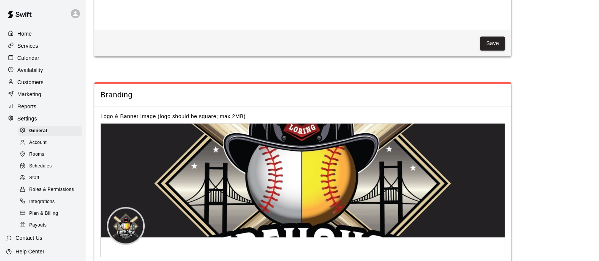
scroll to position [1602, 0]
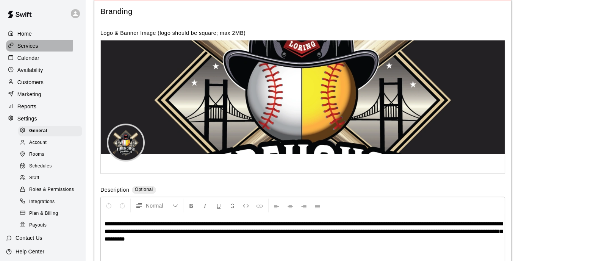
click at [33, 45] on p "Services" at bounding box center [27, 46] width 21 height 8
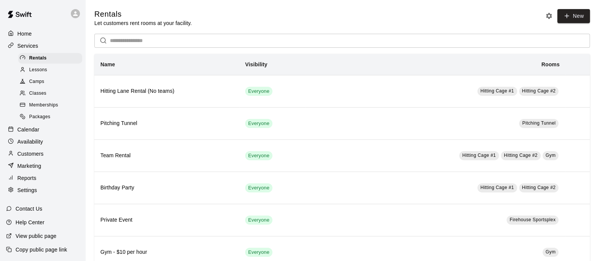
click at [38, 73] on span "Lessons" at bounding box center [38, 70] width 18 height 8
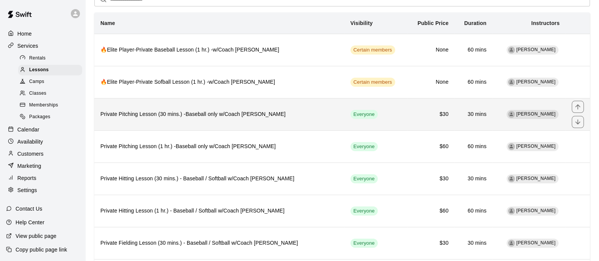
scroll to position [43, 0]
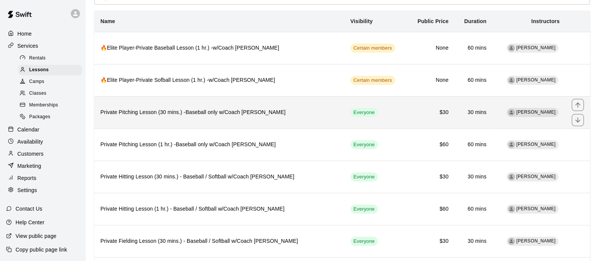
click at [123, 113] on h6 "Private Pitching Lesson (30 mins.) -Baseball only w/Coach [PERSON_NAME]" at bounding box center [219, 112] width 238 height 8
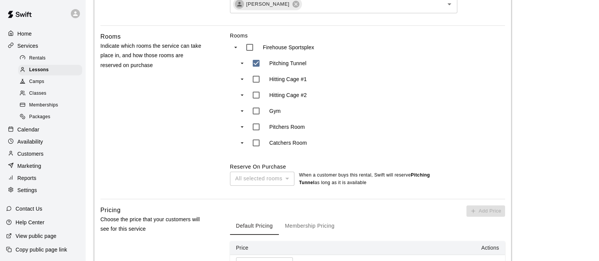
scroll to position [314, 0]
click at [27, 74] on div at bounding box center [24, 70] width 9 height 7
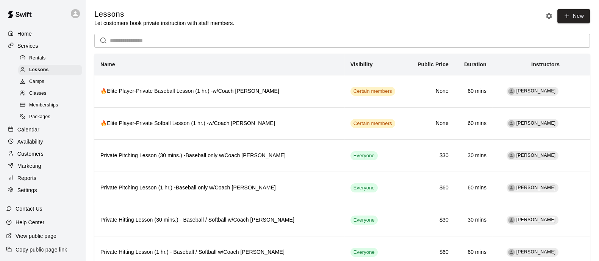
click at [39, 158] on p "Customers" at bounding box center [30, 154] width 26 height 8
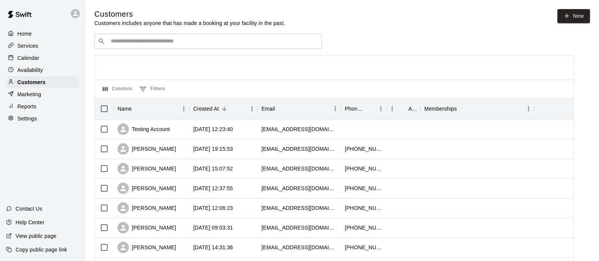
click at [216, 45] on input "Search customers by name or email" at bounding box center [213, 42] width 210 height 8
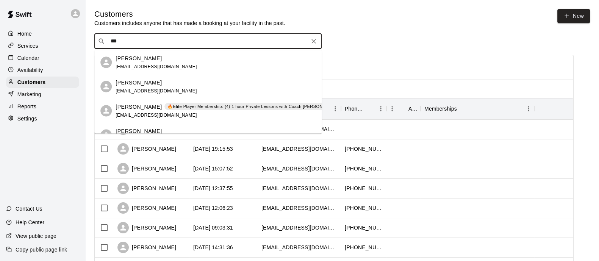
type input "****"
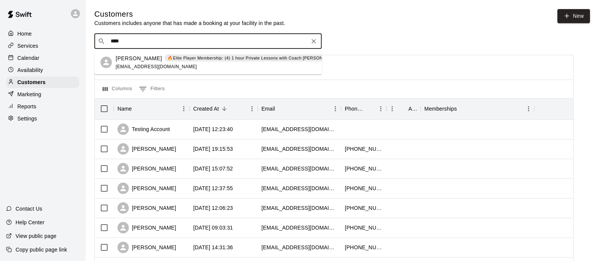
click at [236, 56] on p "🔥Elite Player Membership: (4) 1 hour Private Lessons with Coach [PERSON_NAME] –…" at bounding box center [267, 58] width 200 height 6
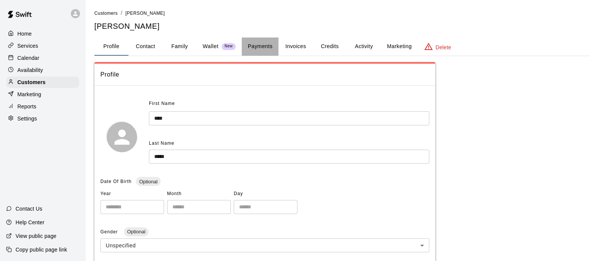
click at [247, 44] on button "Payments" at bounding box center [260, 47] width 37 height 18
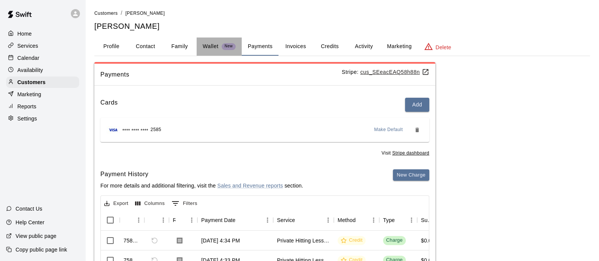
click at [213, 45] on p "Wallet" at bounding box center [211, 46] width 16 height 8
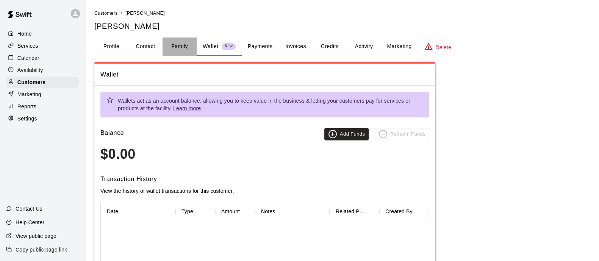
click at [180, 44] on button "Family" at bounding box center [180, 47] width 34 height 18
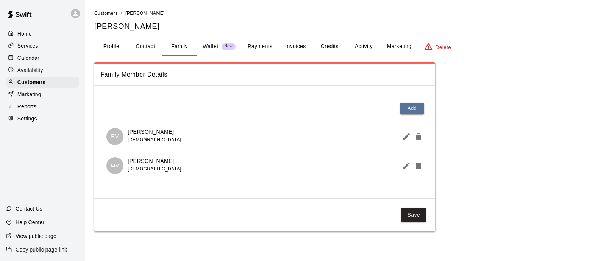
click at [257, 48] on button "Payments" at bounding box center [260, 47] width 37 height 18
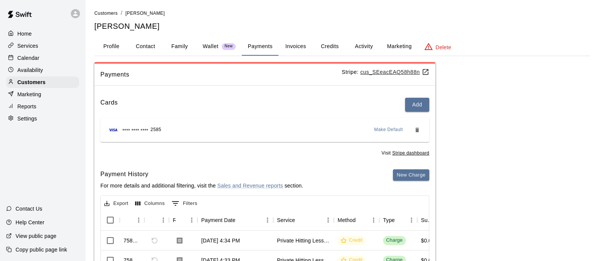
click at [289, 45] on button "Invoices" at bounding box center [295, 47] width 34 height 18
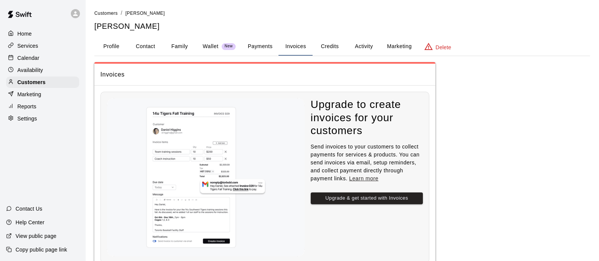
click at [333, 42] on button "Credits" at bounding box center [330, 47] width 34 height 18
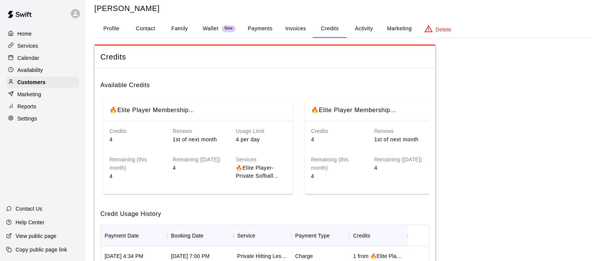
scroll to position [17, 0]
click at [47, 88] on div "Customers" at bounding box center [42, 82] width 73 height 11
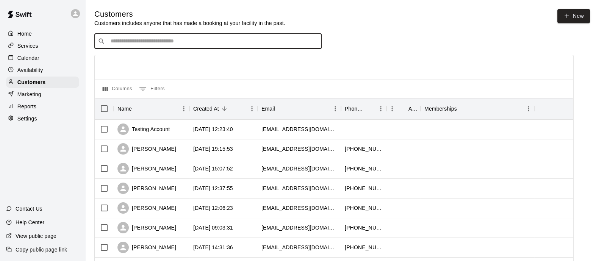
click at [161, 40] on input "Search customers by name or email" at bounding box center [213, 42] width 210 height 8
type input "****"
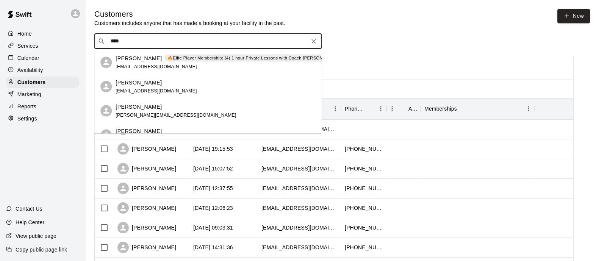
click at [163, 63] on div "Daniella Easterday 🔥Elite Player Membership: (4) 1 hour Private Lessons with Co…" at bounding box center [243, 62] width 255 height 16
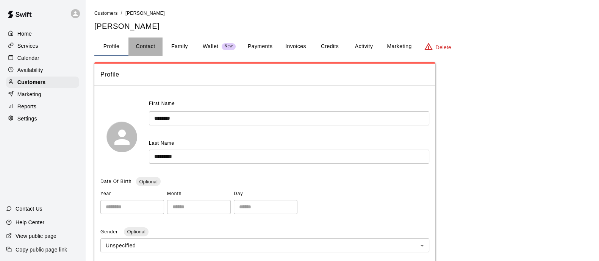
click at [149, 45] on button "Contact" at bounding box center [145, 47] width 34 height 18
select select "**"
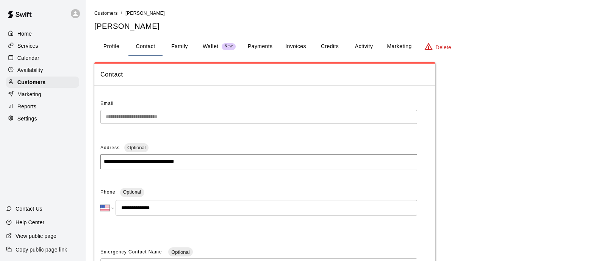
click at [100, 46] on button "Profile" at bounding box center [111, 47] width 34 height 18
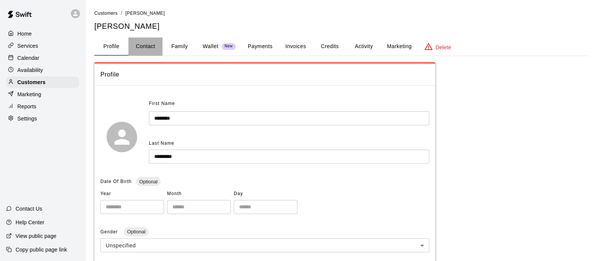
click at [148, 47] on button "Contact" at bounding box center [145, 47] width 34 height 18
select select "**"
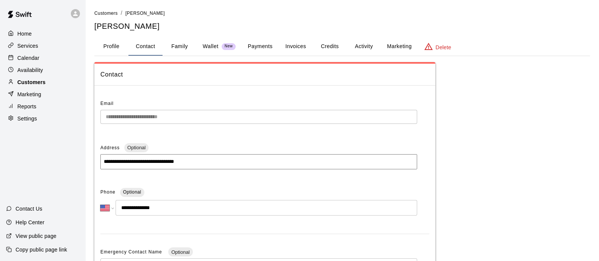
click at [51, 86] on div "Customers" at bounding box center [42, 82] width 73 height 11
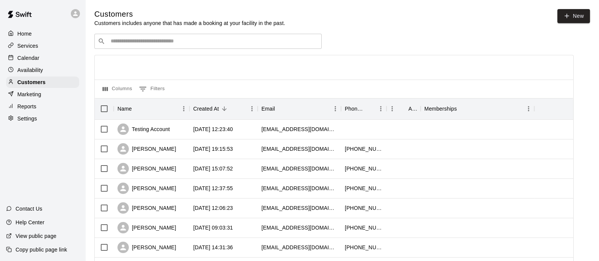
click at [238, 41] on input "Search customers by name or email" at bounding box center [213, 42] width 210 height 8
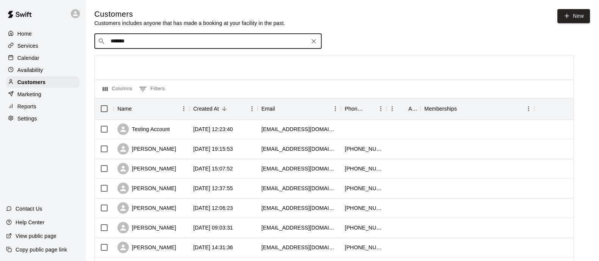
type input "********"
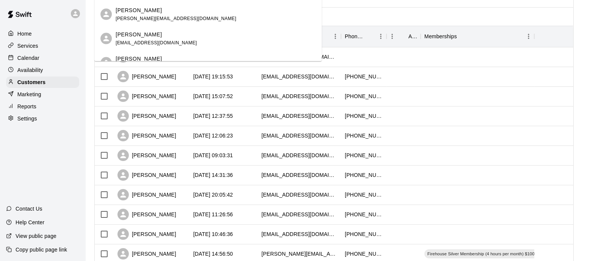
click at [235, 12] on div "Danielle Fowler danielledaykin@yahoo.com" at bounding box center [216, 14] width 200 height 16
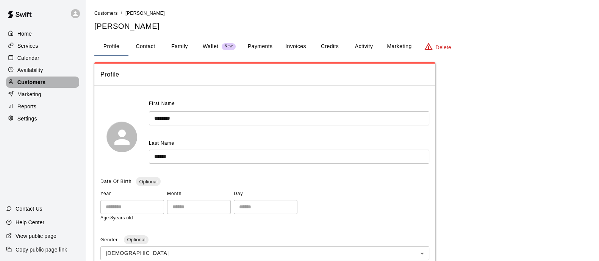
click at [49, 84] on div "Customers" at bounding box center [42, 82] width 73 height 11
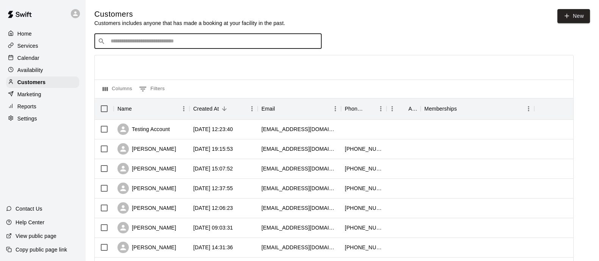
click at [194, 42] on input "Search customers by name or email" at bounding box center [213, 42] width 210 height 8
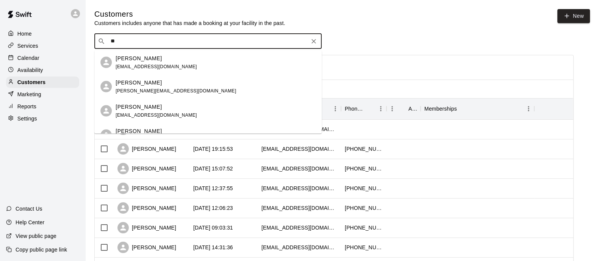
type input "*"
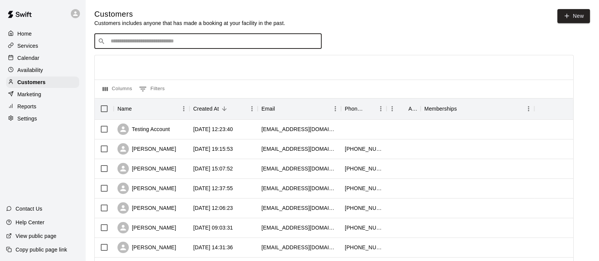
click at [36, 48] on p "Services" at bounding box center [27, 46] width 21 height 8
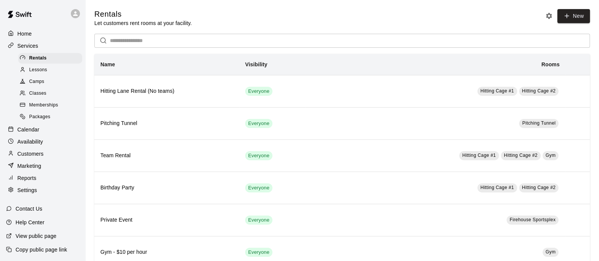
click at [44, 109] on span "Memberships" at bounding box center [43, 106] width 29 height 8
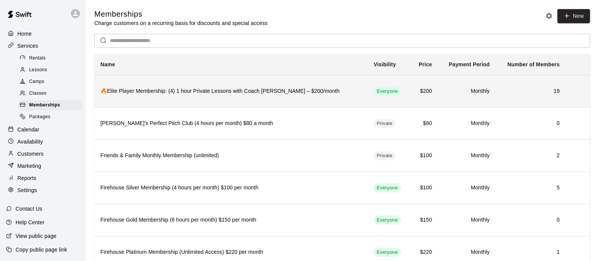
click at [232, 86] on th "🔥Elite Player Membership: (4) 1 hour Private Lessons with Coach [PERSON_NAME] –…" at bounding box center [230, 91] width 273 height 32
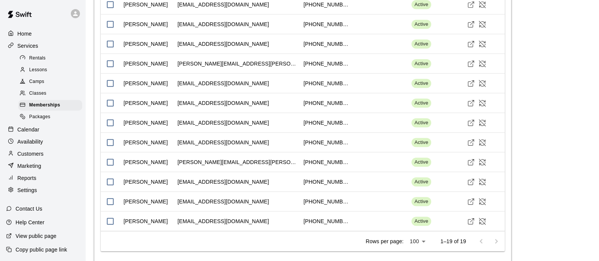
scroll to position [1039, 0]
click at [472, 166] on icon "Visit customer profile" at bounding box center [471, 163] width 8 height 8
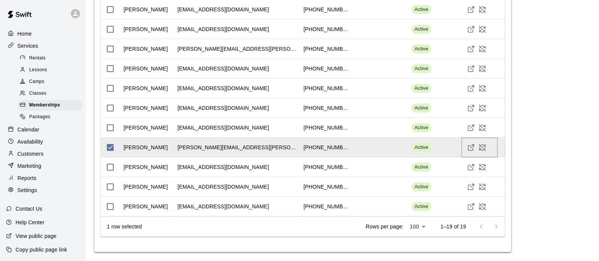
scroll to position [1067, 0]
click at [473, 186] on icon "Visit customer profile" at bounding box center [471, 187] width 8 height 8
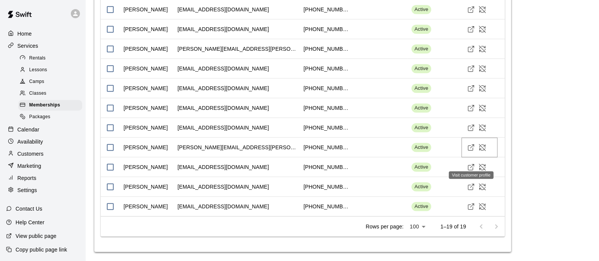
click at [471, 149] on icon "Visit customer profile" at bounding box center [471, 148] width 8 height 8
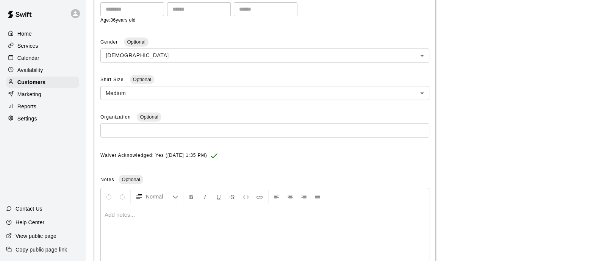
scroll to position [252, 0]
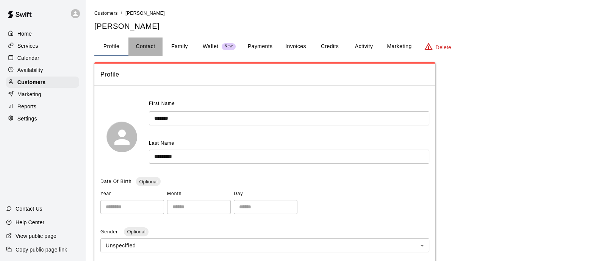
click at [145, 47] on button "Contact" at bounding box center [145, 47] width 34 height 18
select select "**"
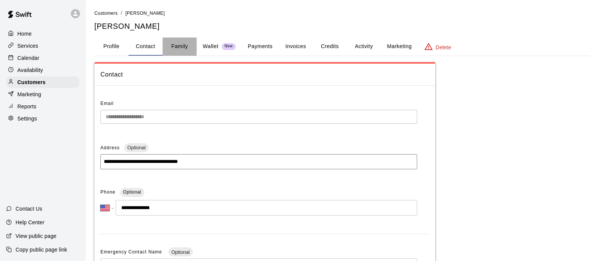
click at [174, 46] on button "Family" at bounding box center [180, 47] width 34 height 18
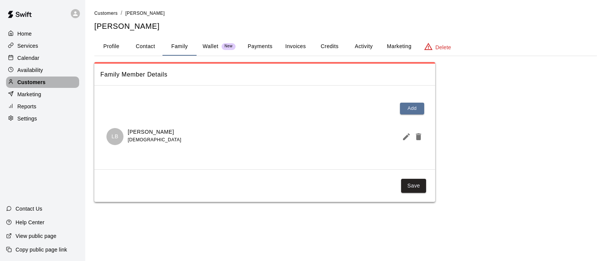
click at [37, 86] on p "Customers" at bounding box center [31, 82] width 28 height 8
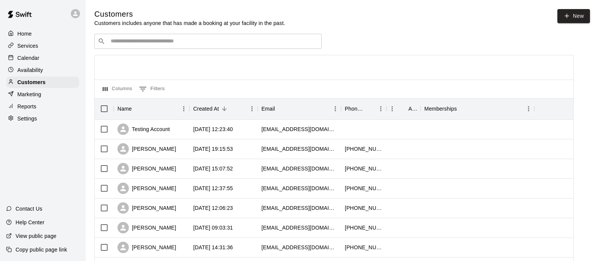
click at [34, 74] on p "Availability" at bounding box center [30, 70] width 26 height 8
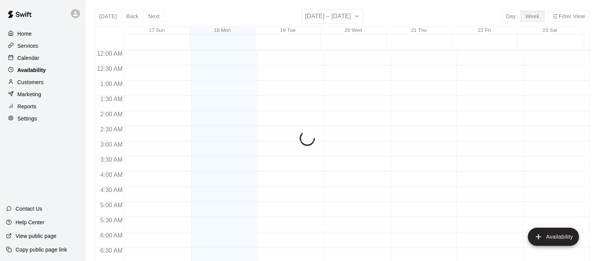
scroll to position [424, 0]
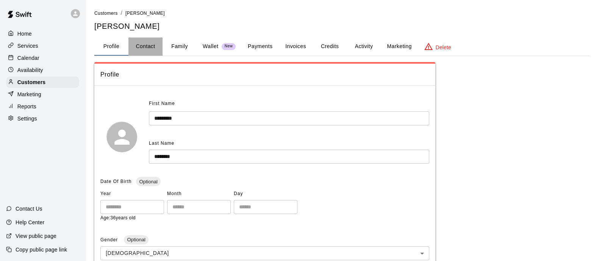
click at [140, 52] on button "Contact" at bounding box center [145, 47] width 34 height 18
select select "**"
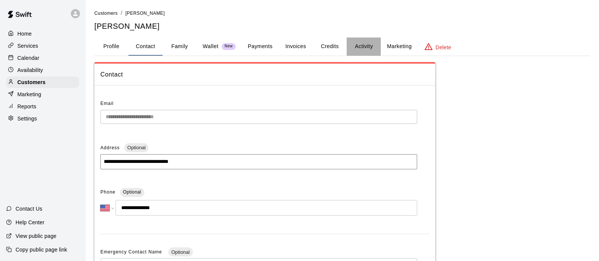
click at [358, 44] on button "Activity" at bounding box center [364, 47] width 34 height 18
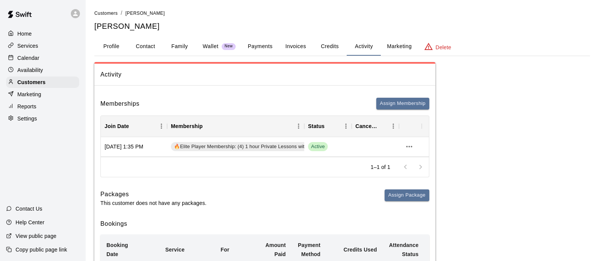
click at [117, 46] on button "Profile" at bounding box center [111, 47] width 34 height 18
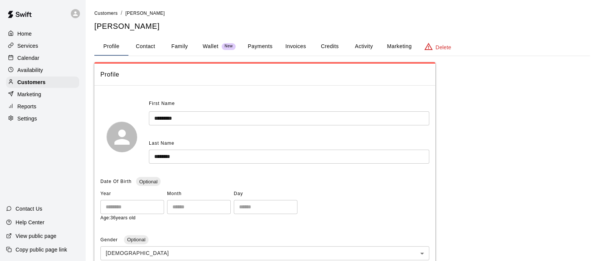
click at [150, 46] on button "Contact" at bounding box center [145, 47] width 34 height 18
select select "**"
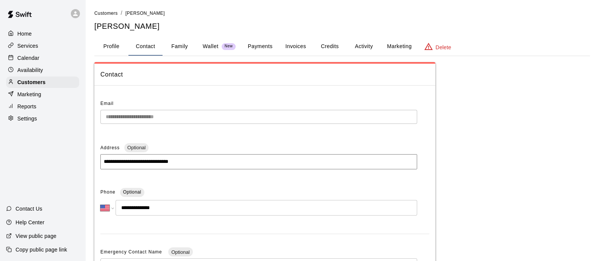
click at [34, 46] on p "Services" at bounding box center [27, 46] width 21 height 8
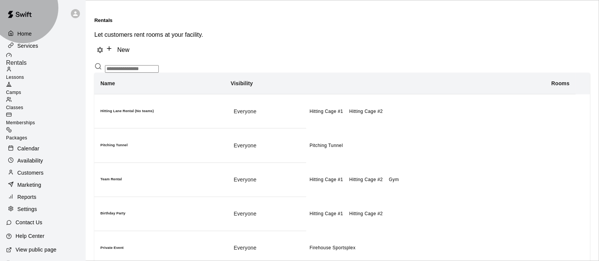
click at [24, 75] on span "Lessons" at bounding box center [15, 77] width 18 height 5
